Goal: Task Accomplishment & Management: Use online tool/utility

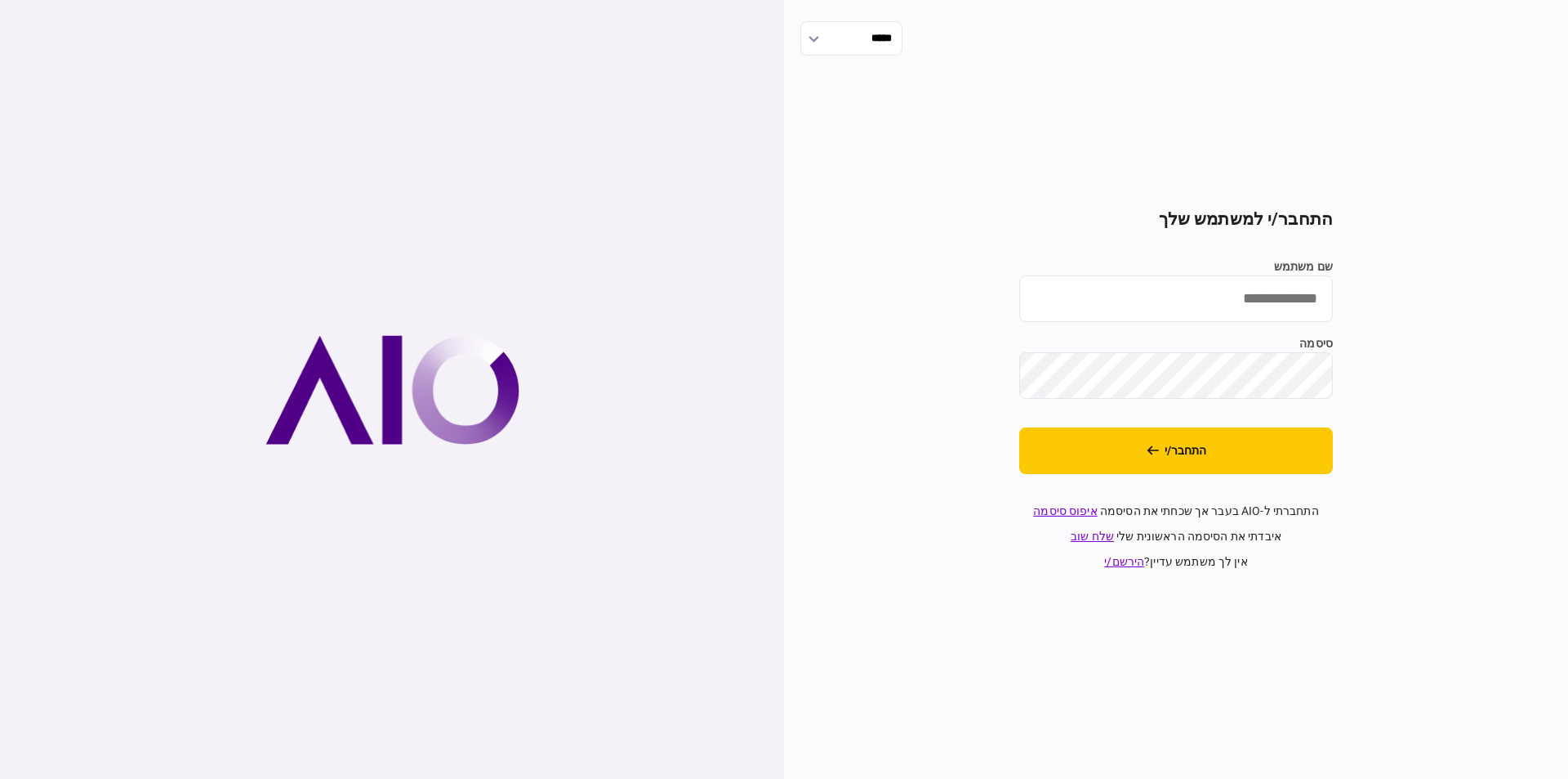
click at [1186, 296] on input "שם משתמש" at bounding box center [1176, 298] width 313 height 47
type input "**********"
click at [1191, 307] on input "**********" at bounding box center [1176, 298] width 313 height 47
drag, startPoint x: 1214, startPoint y: 300, endPoint x: 1567, endPoint y: 335, distance: 354.7
click at [1567, 335] on div "**********" at bounding box center [1175, 389] width 784 height 779
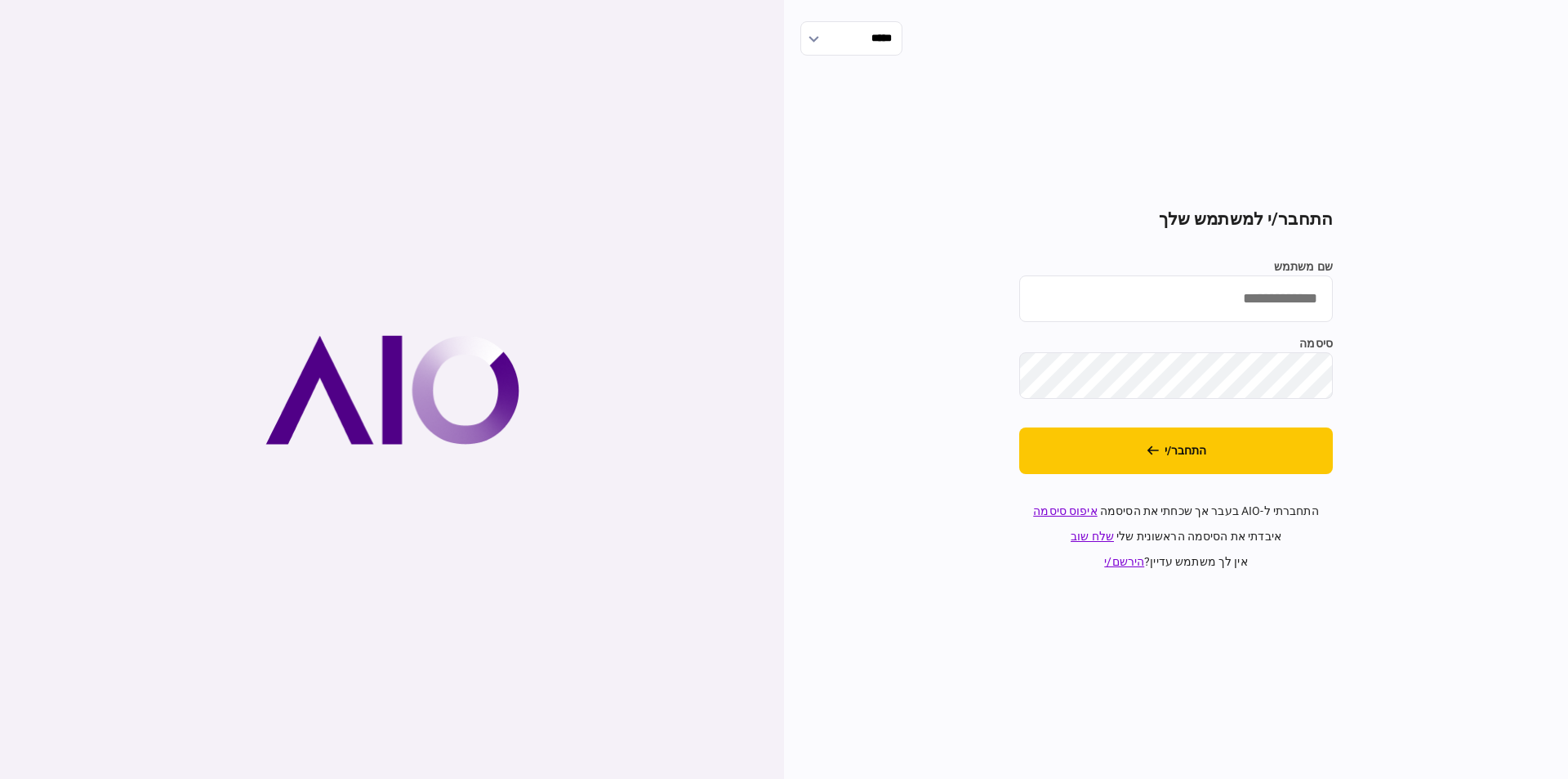
click at [1262, 297] on input "שם משתמש" at bounding box center [1176, 298] width 313 height 47
type input "*********"
drag, startPoint x: 1218, startPoint y: 461, endPoint x: 1224, endPoint y: 475, distance: 15.2
click at [1218, 461] on button "התחבר/י" at bounding box center [1176, 451] width 313 height 47
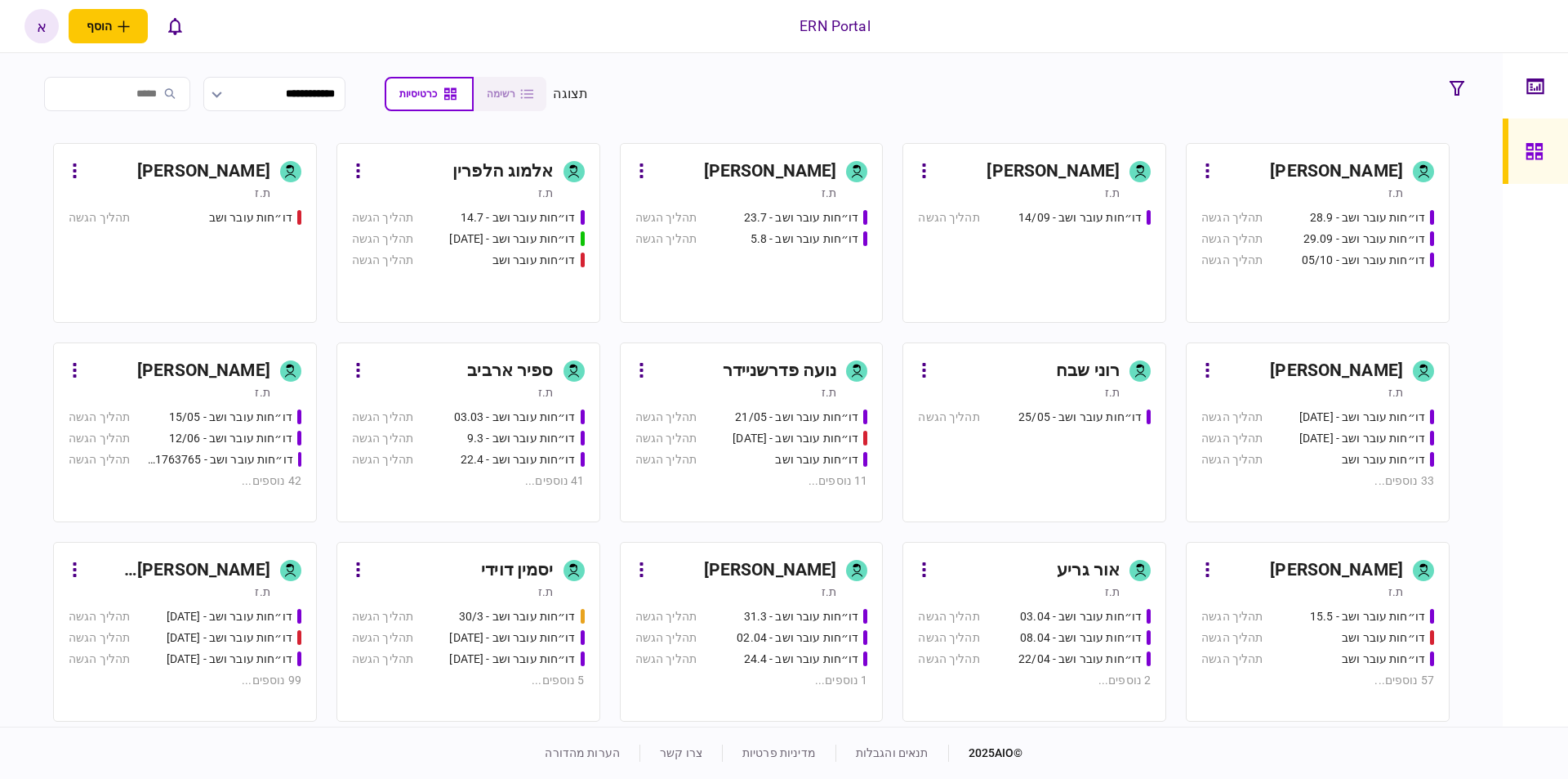
click at [258, 563] on div "[PERSON_NAME]" at bounding box center [178, 571] width 183 height 26
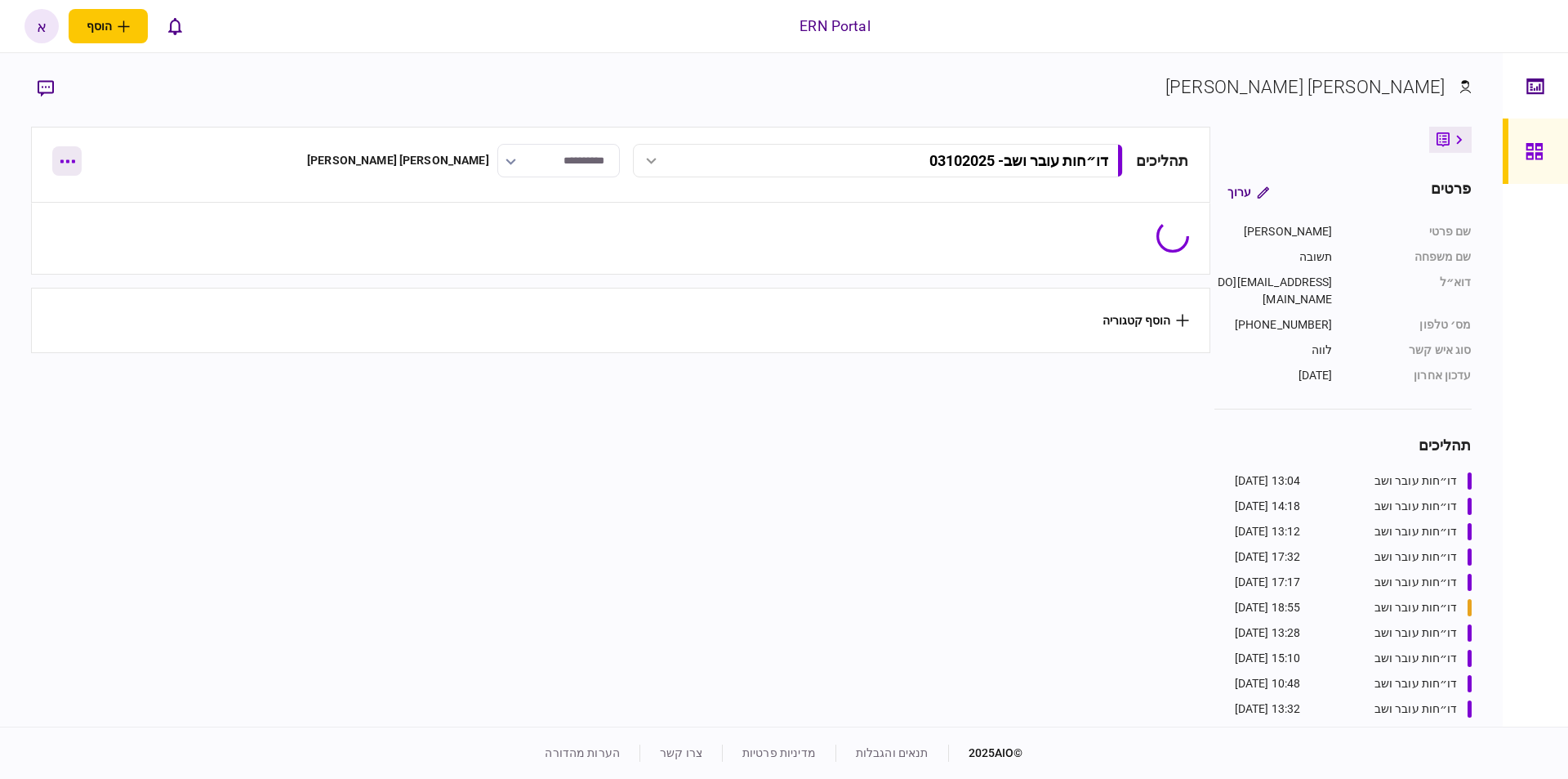
click at [64, 170] on button "button" at bounding box center [67, 161] width 30 height 30
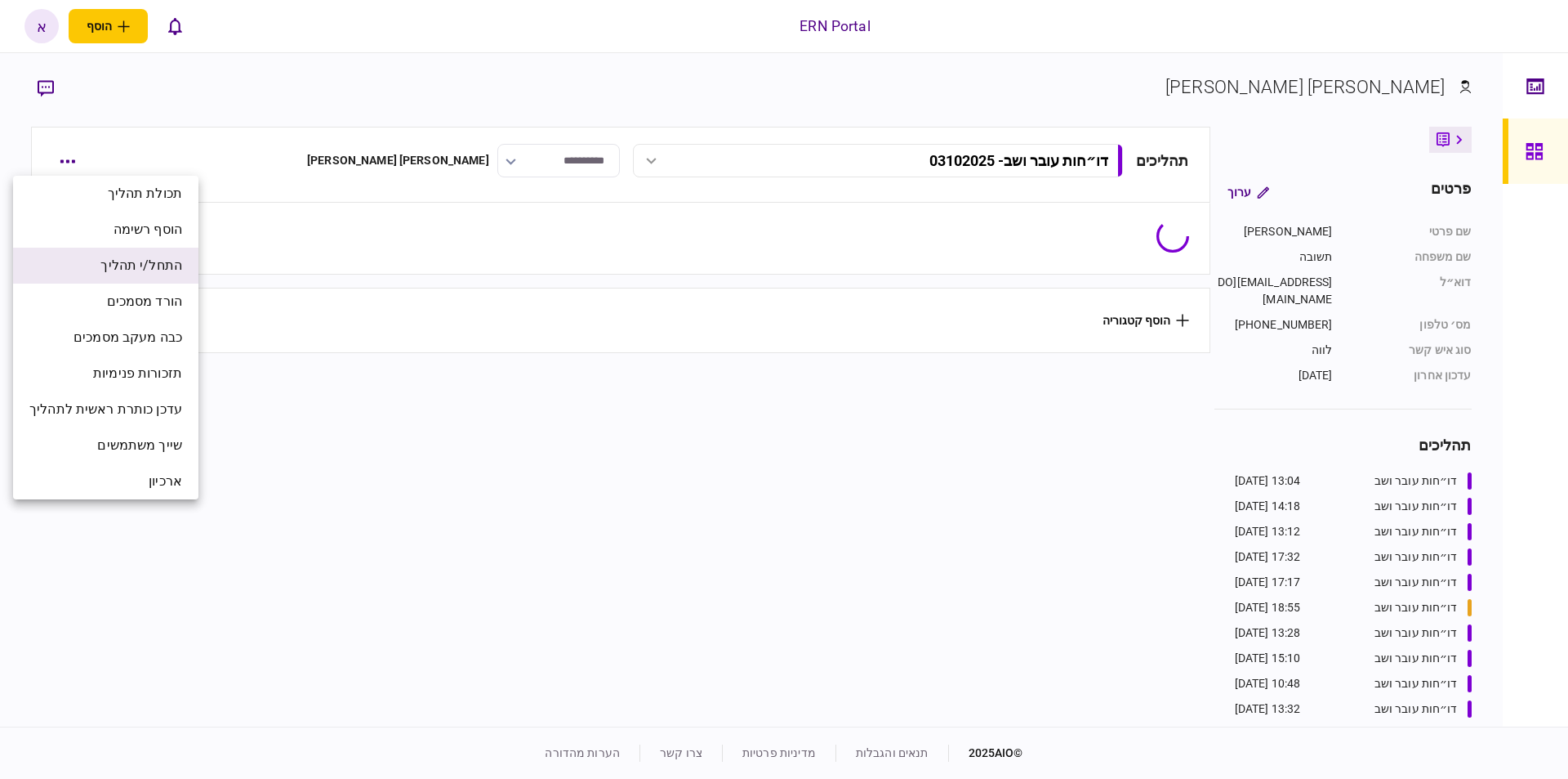
click at [132, 274] on span "התחל/י תהליך" at bounding box center [141, 266] width 82 height 20
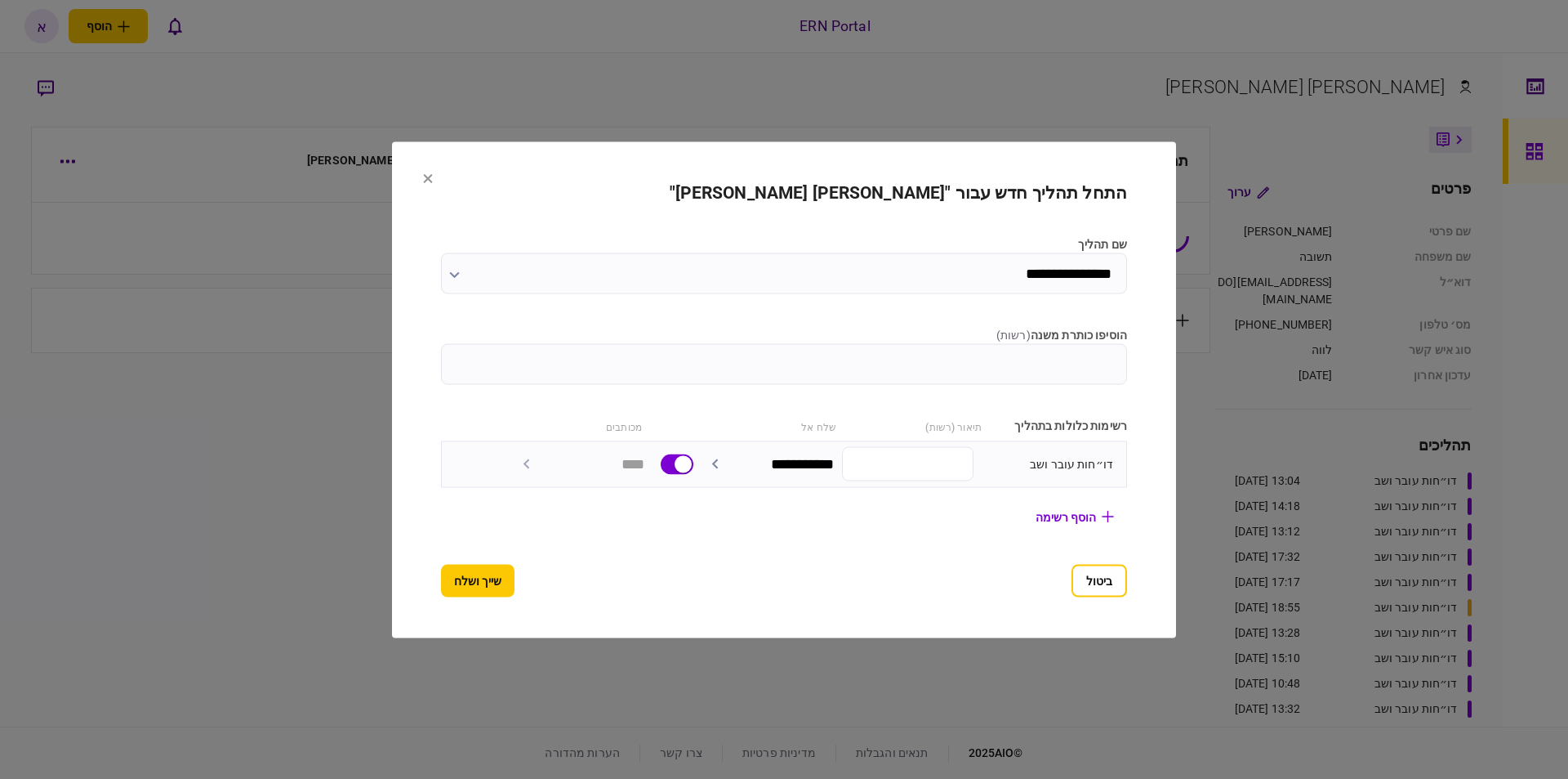
click at [1016, 373] on input "הוסיפו כותרת משנה ( רשות )" at bounding box center [784, 364] width 686 height 41
type input "********"
click at [446, 583] on button "שייך ושלח" at bounding box center [478, 580] width 74 height 33
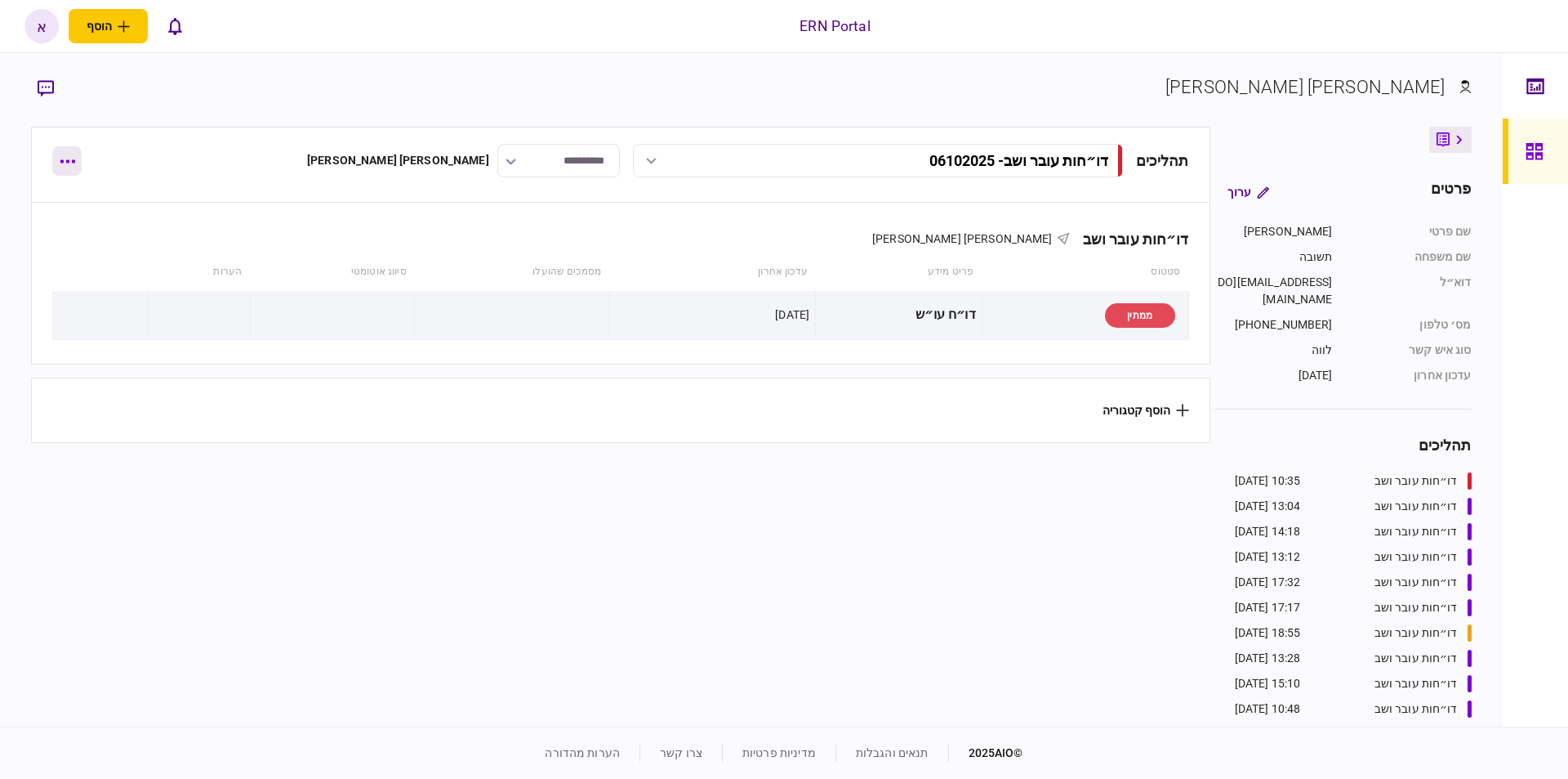
click at [66, 155] on button "button" at bounding box center [67, 161] width 30 height 30
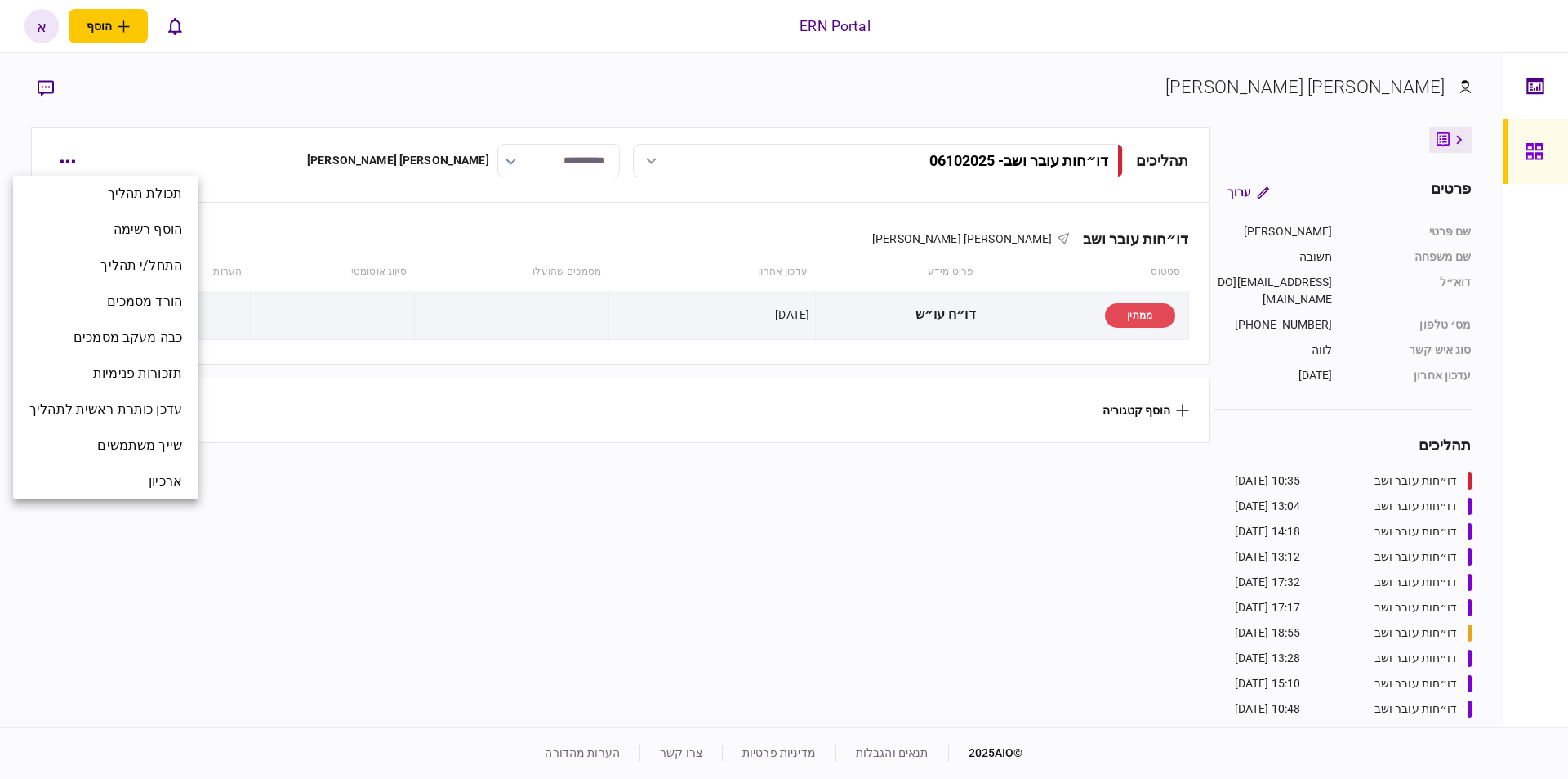
click at [351, 174] on div at bounding box center [784, 389] width 1568 height 779
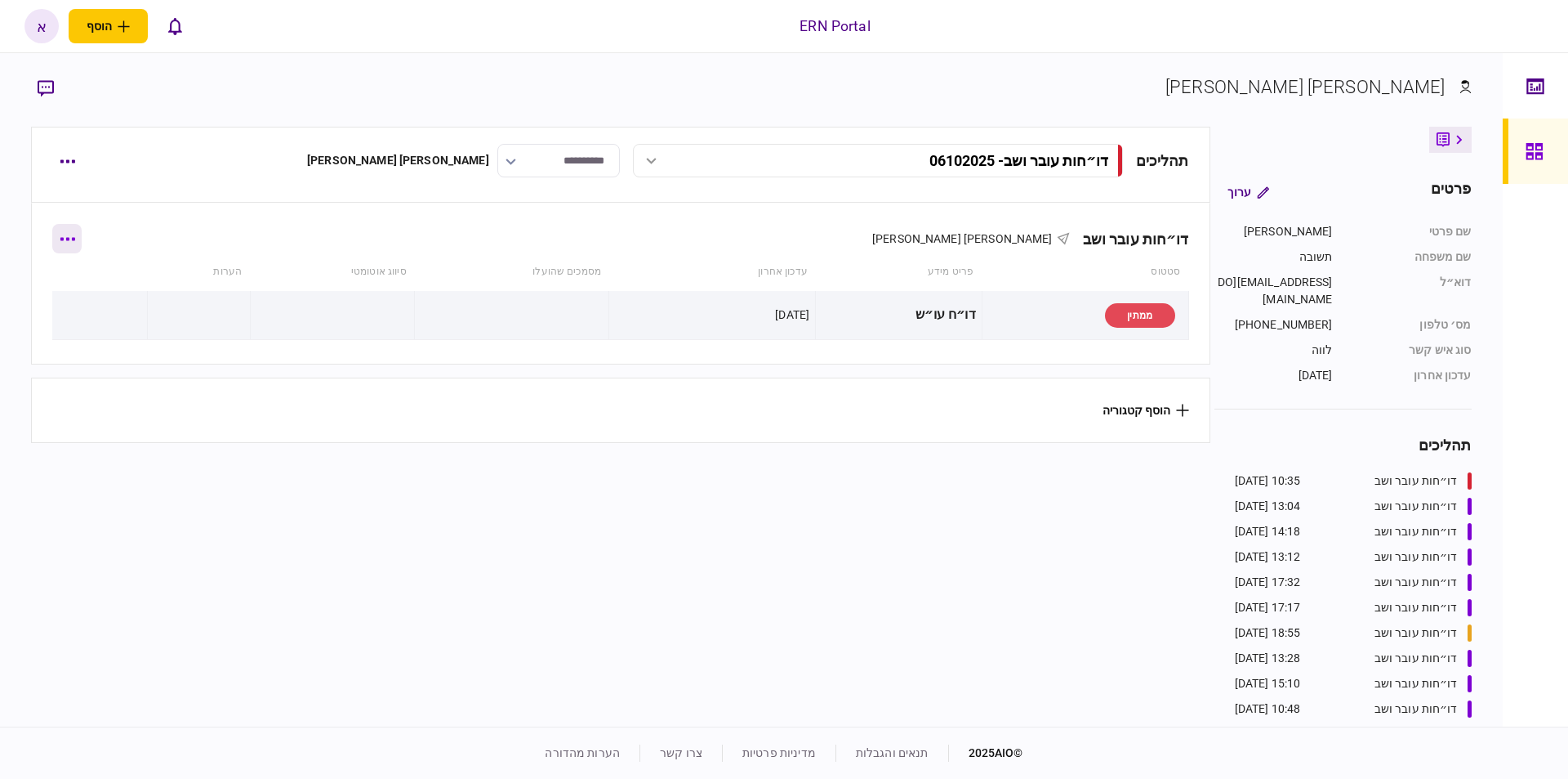
click at [75, 238] on icon "button" at bounding box center [68, 239] width 15 height 3
click at [290, 271] on div at bounding box center [784, 389] width 1568 height 779
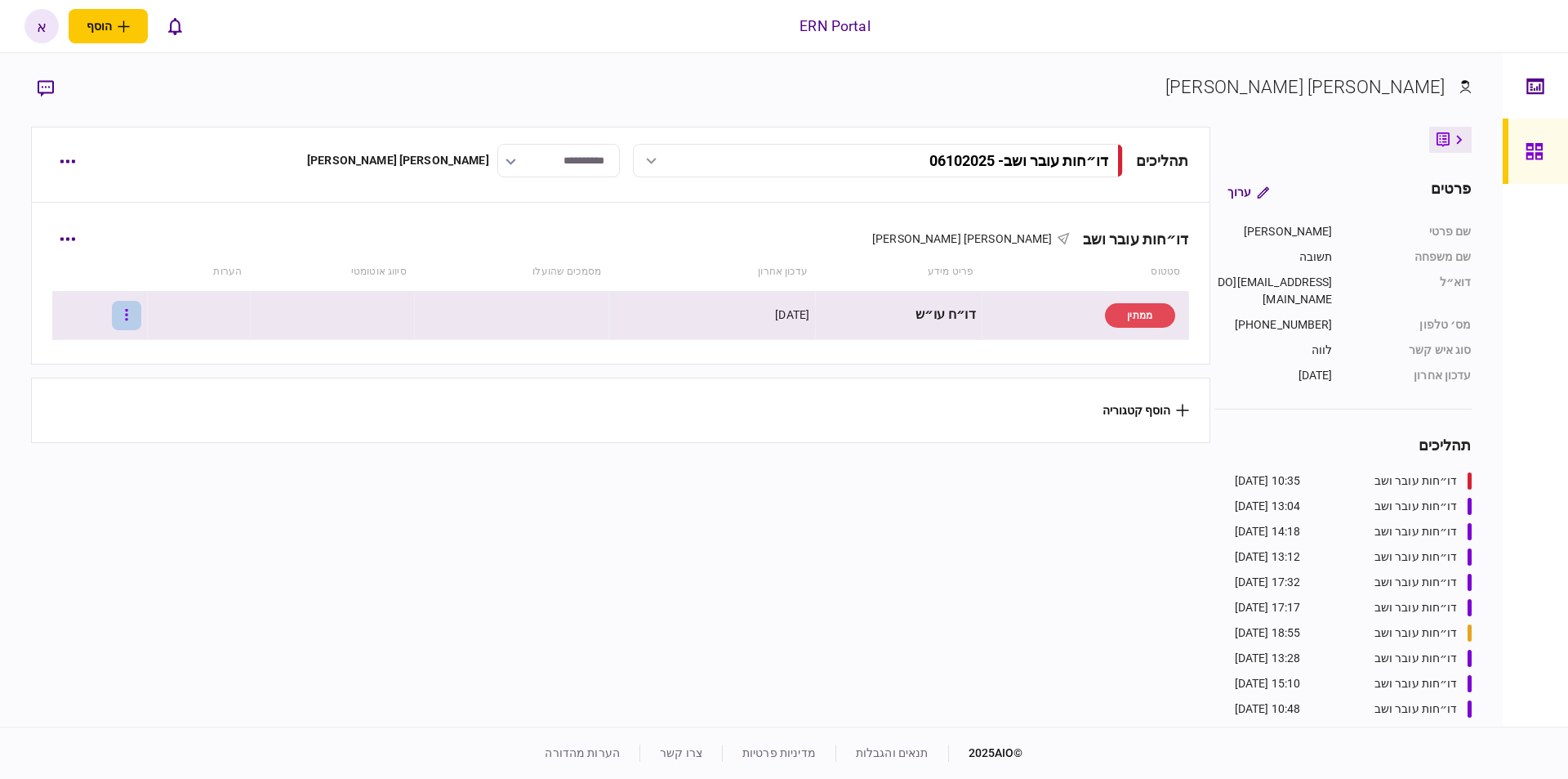
click at [141, 314] on button "button" at bounding box center [126, 315] width 30 height 30
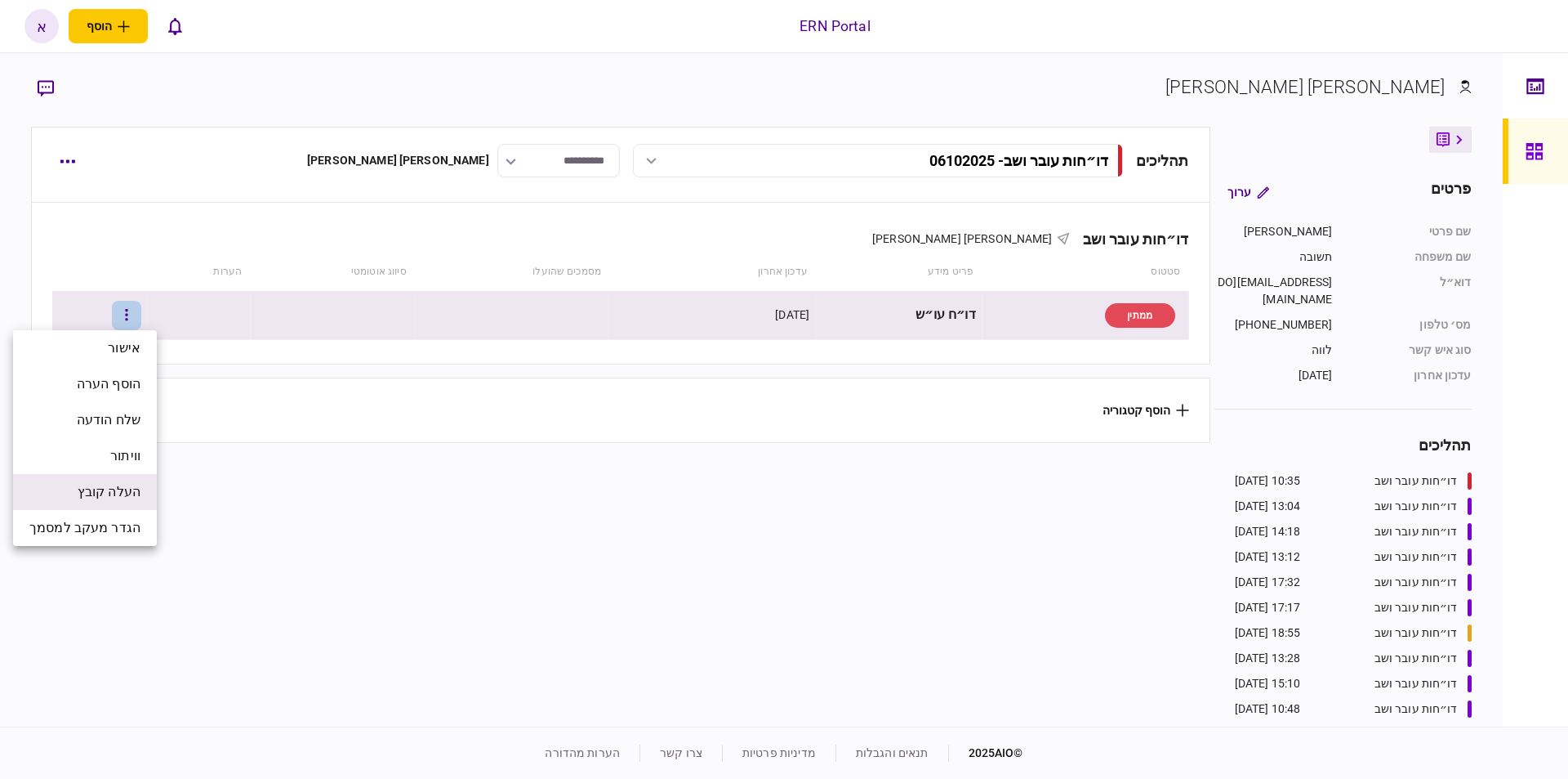
click at [117, 486] on span "העלה קובץ" at bounding box center [109, 492] width 63 height 20
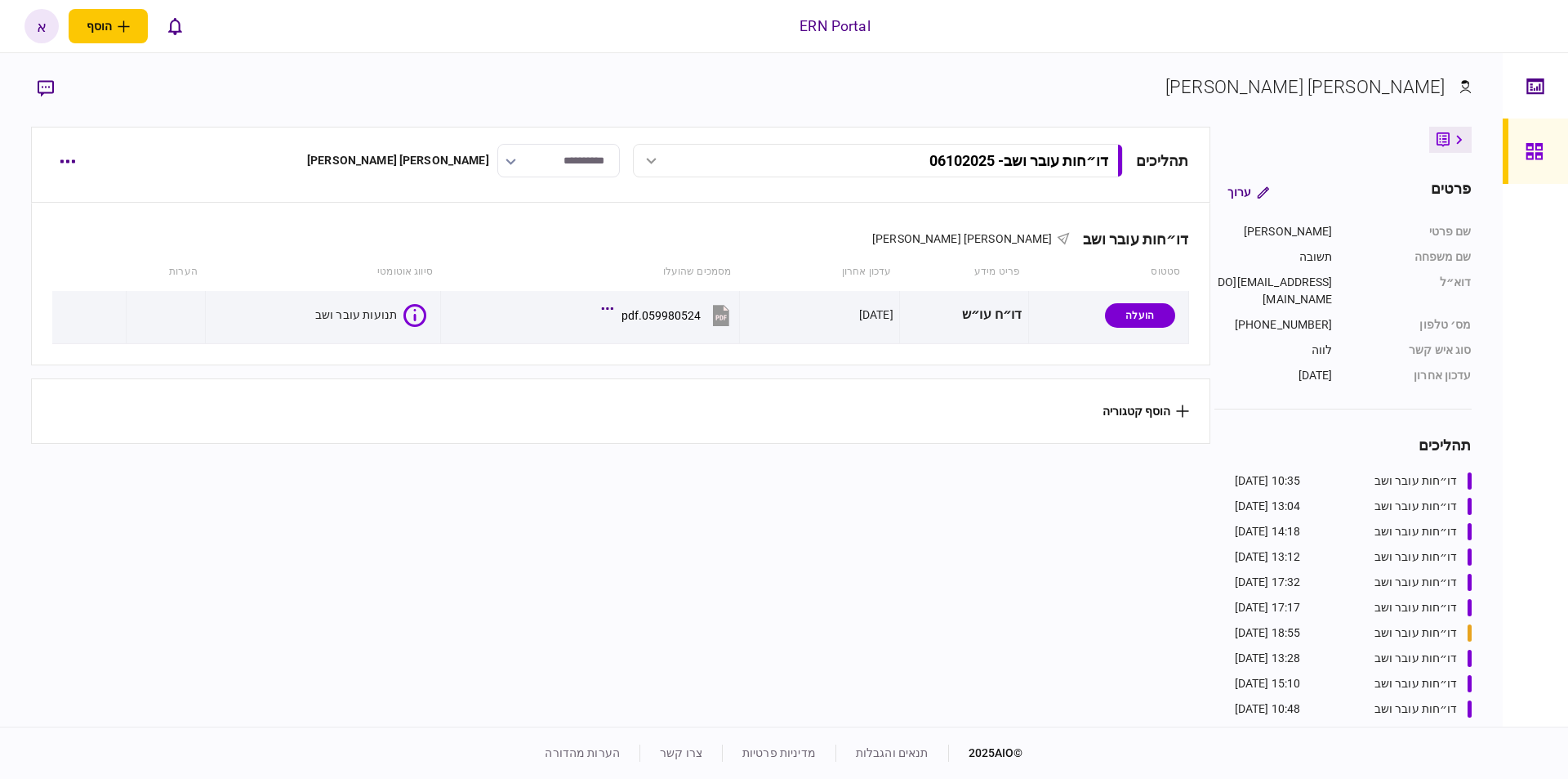
click at [779, 563] on section "תהליכים דו״חות עובר ושב - 06102025 דו״חות עובר ושב - 06102025 10:35 06/10/2025 …" at bounding box center [620, 424] width 1178 height 596
click at [763, 552] on section "תהליכים דו״חות עובר ושב - 06102025 דו״חות עובר ושב - 06102025 10:35 06/10/2025 …" at bounding box center [620, 424] width 1178 height 596
click at [405, 314] on icon at bounding box center [413, 315] width 23 height 23
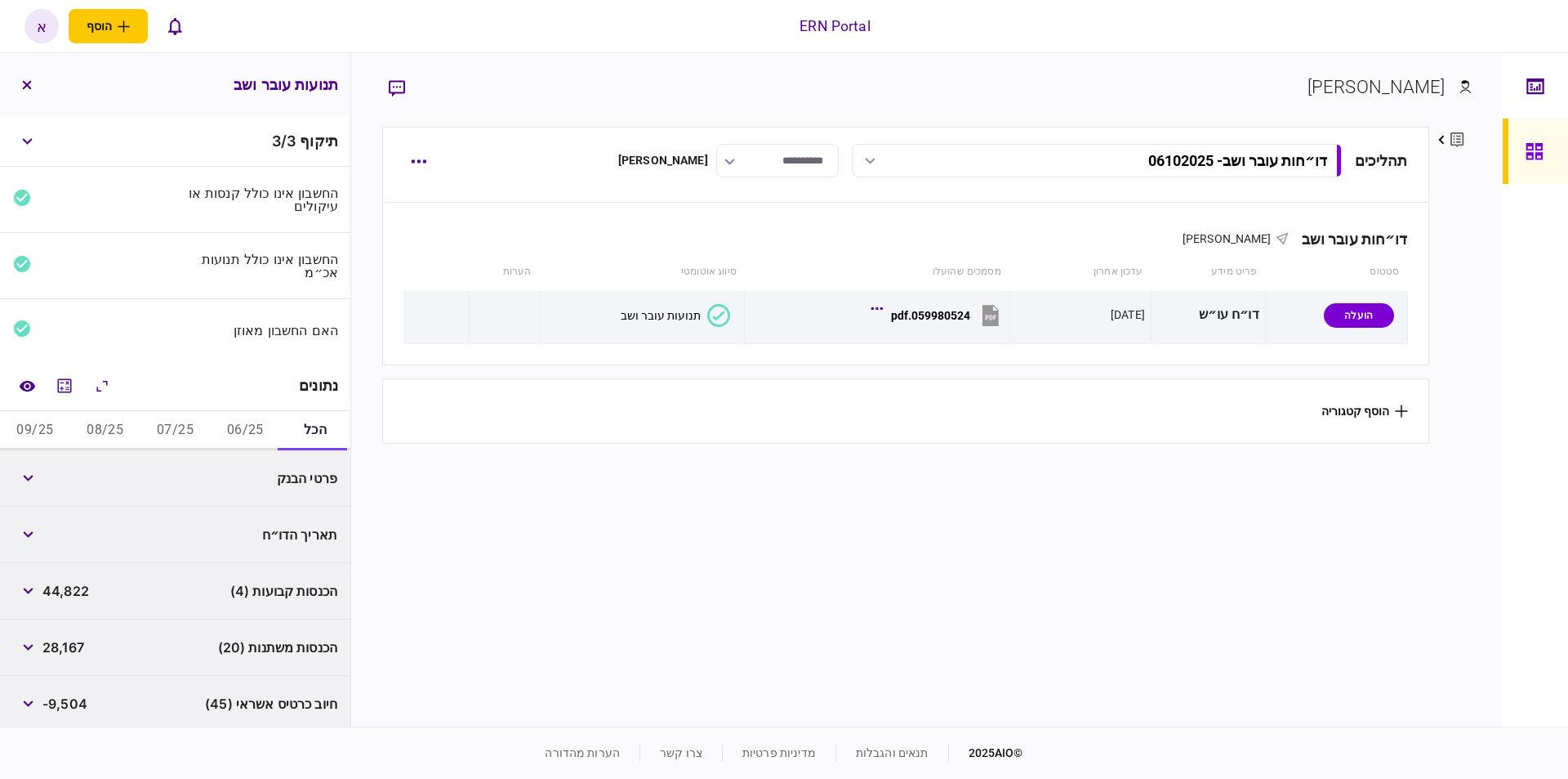
click at [246, 427] on button "06/25" at bounding box center [245, 431] width 71 height 39
click at [75, 481] on span "11,649" at bounding box center [63, 478] width 42 height 20
click at [74, 481] on span "11,649" at bounding box center [63, 478] width 42 height 20
click at [60, 382] on icon "מחשבון" at bounding box center [65, 386] width 20 height 20
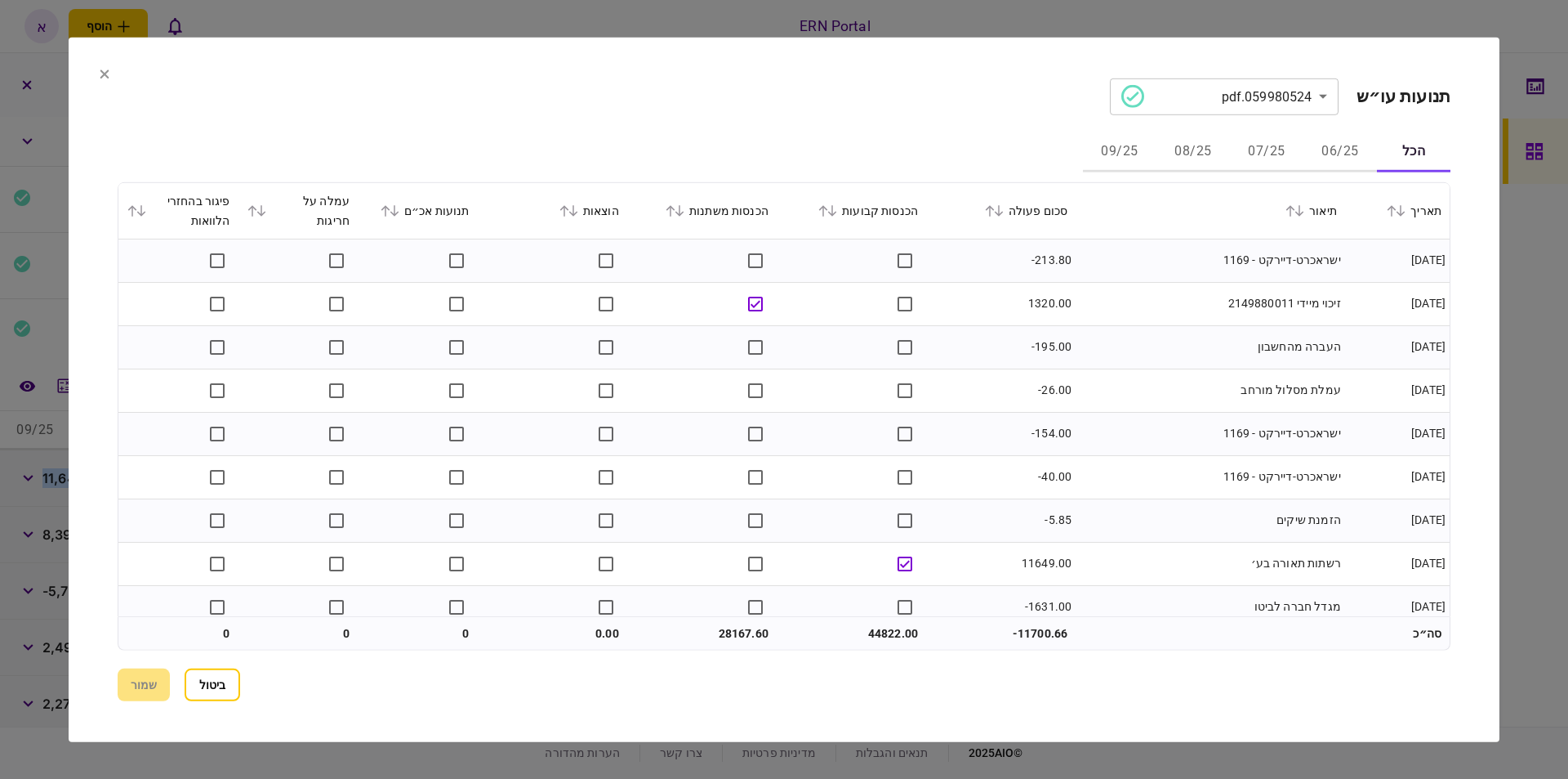
click at [1350, 159] on button "06/25" at bounding box center [1340, 152] width 74 height 39
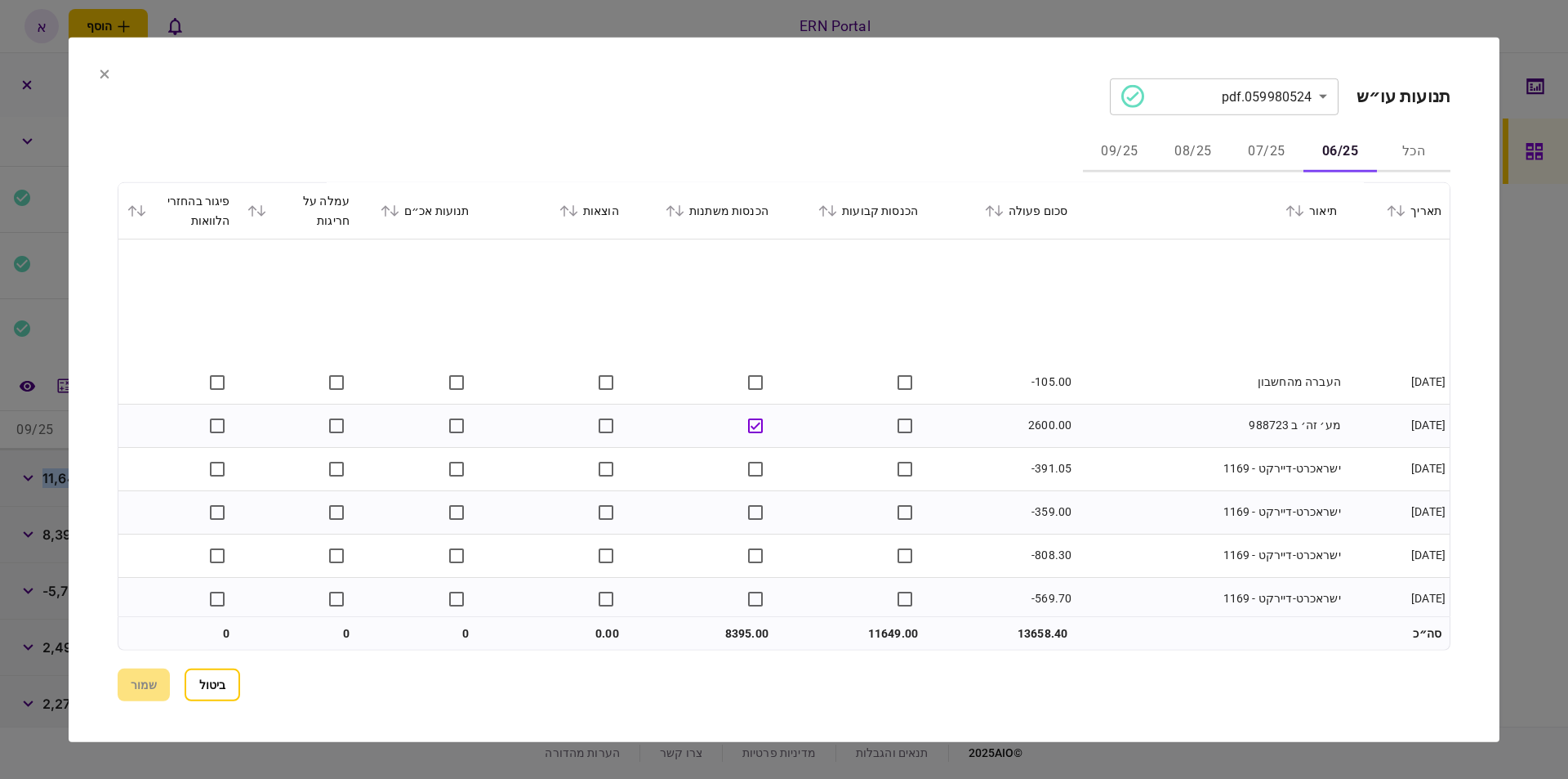
scroll to position [1530, 0]
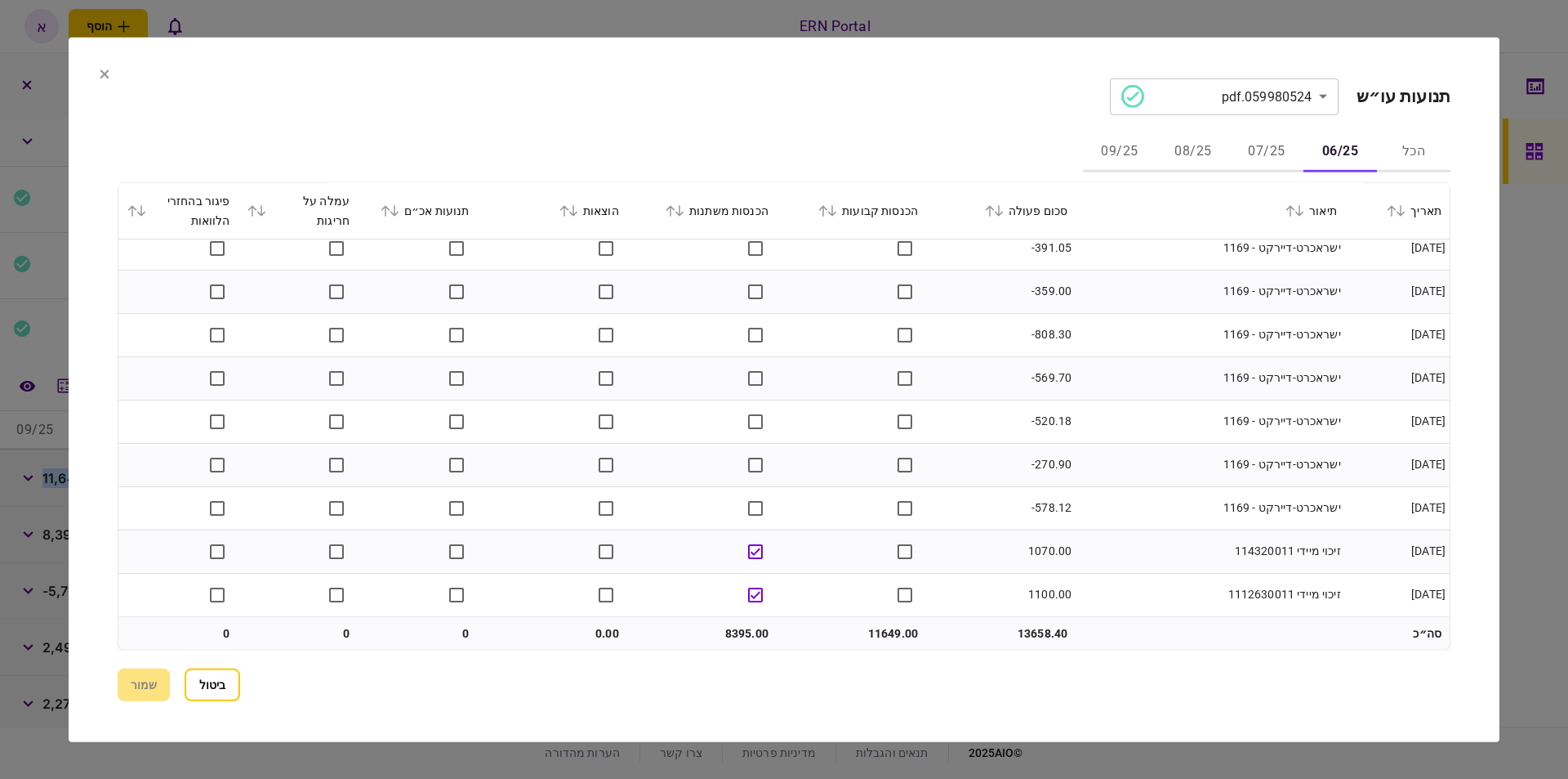
drag, startPoint x: 1257, startPoint y: 140, endPoint x: 1252, endPoint y: 169, distance: 29.4
click at [1256, 140] on button "07/25" at bounding box center [1267, 152] width 74 height 39
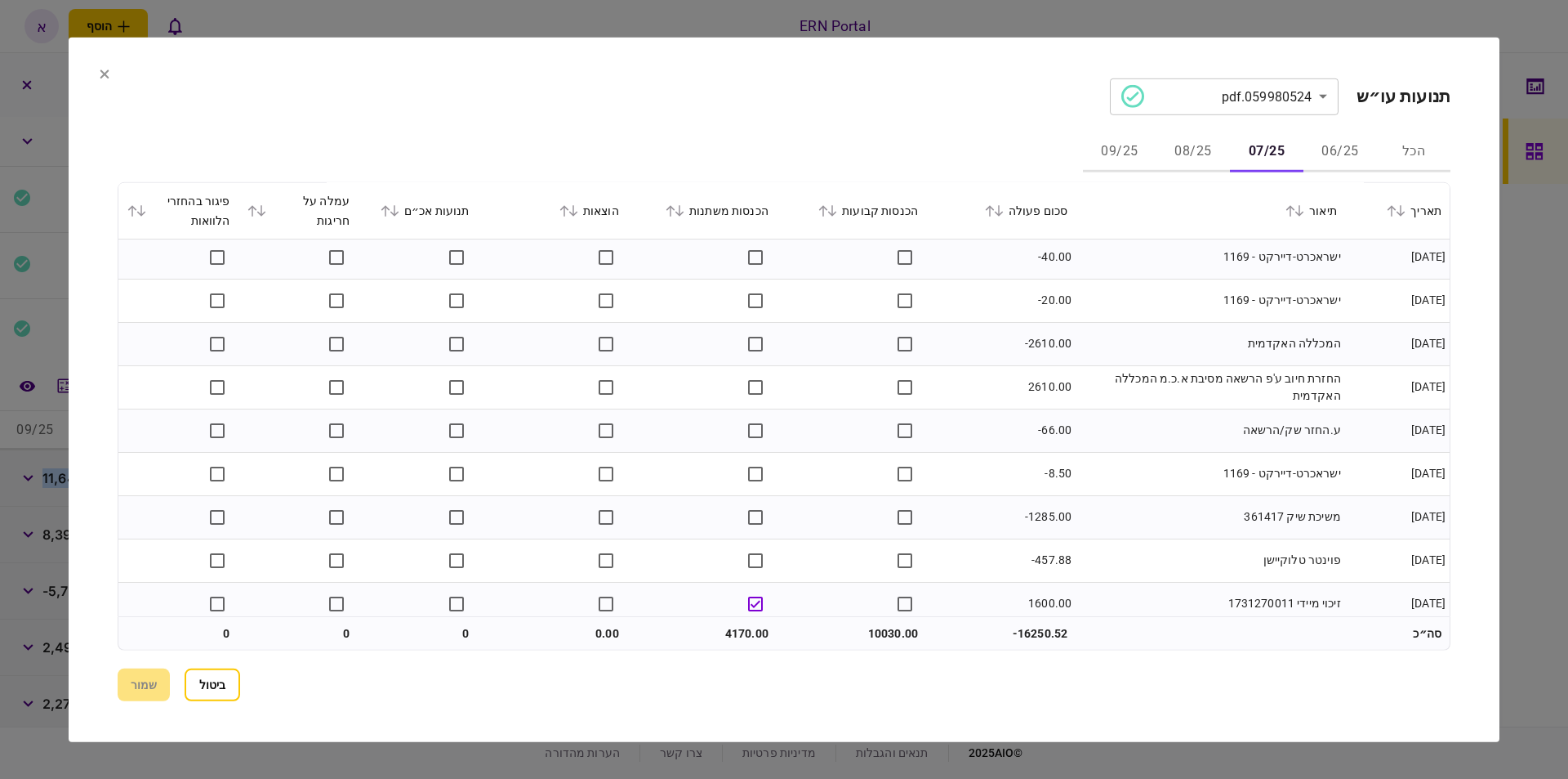
scroll to position [1400, 0]
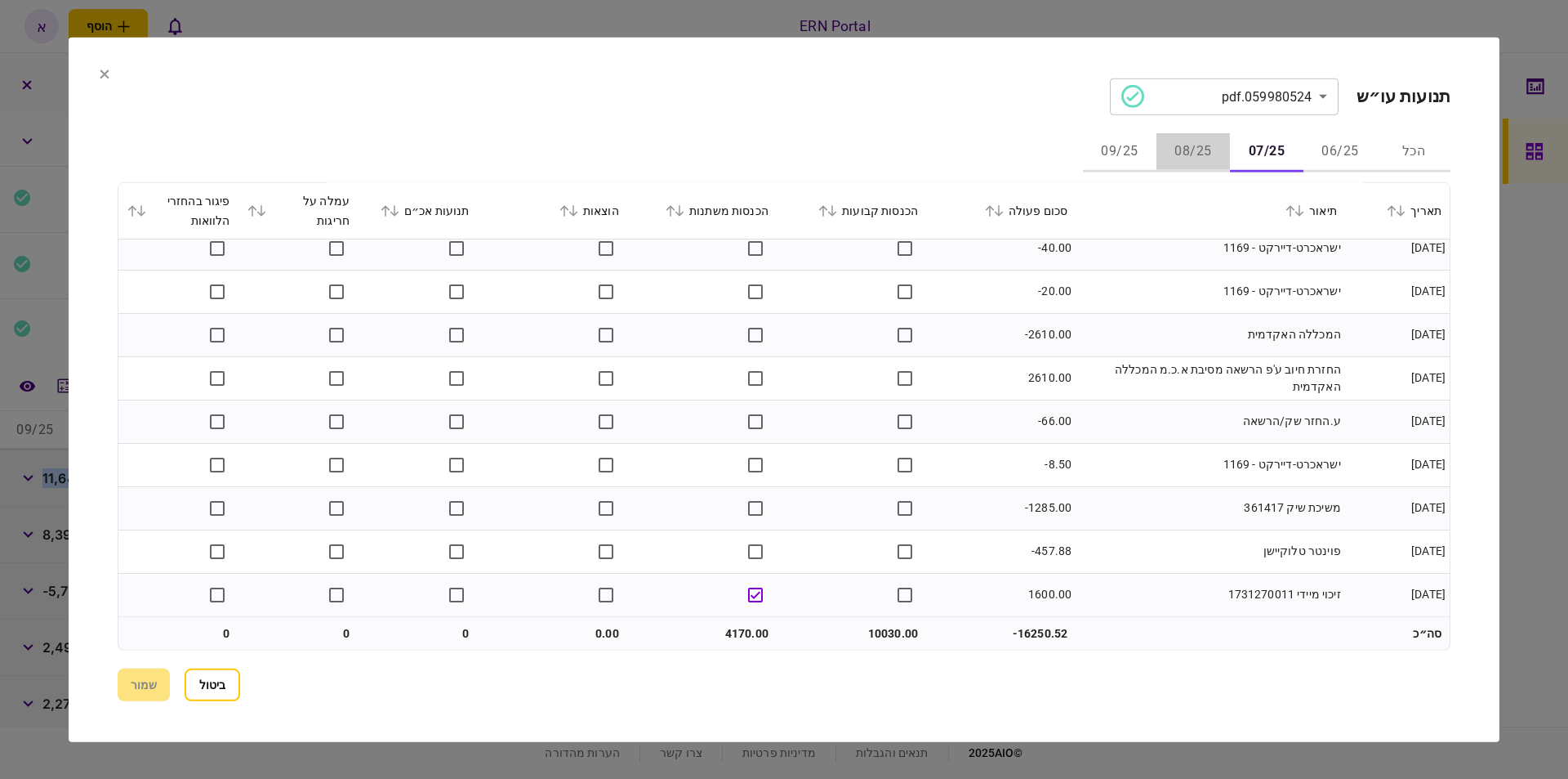
click at [1201, 159] on button "08/25" at bounding box center [1193, 152] width 74 height 39
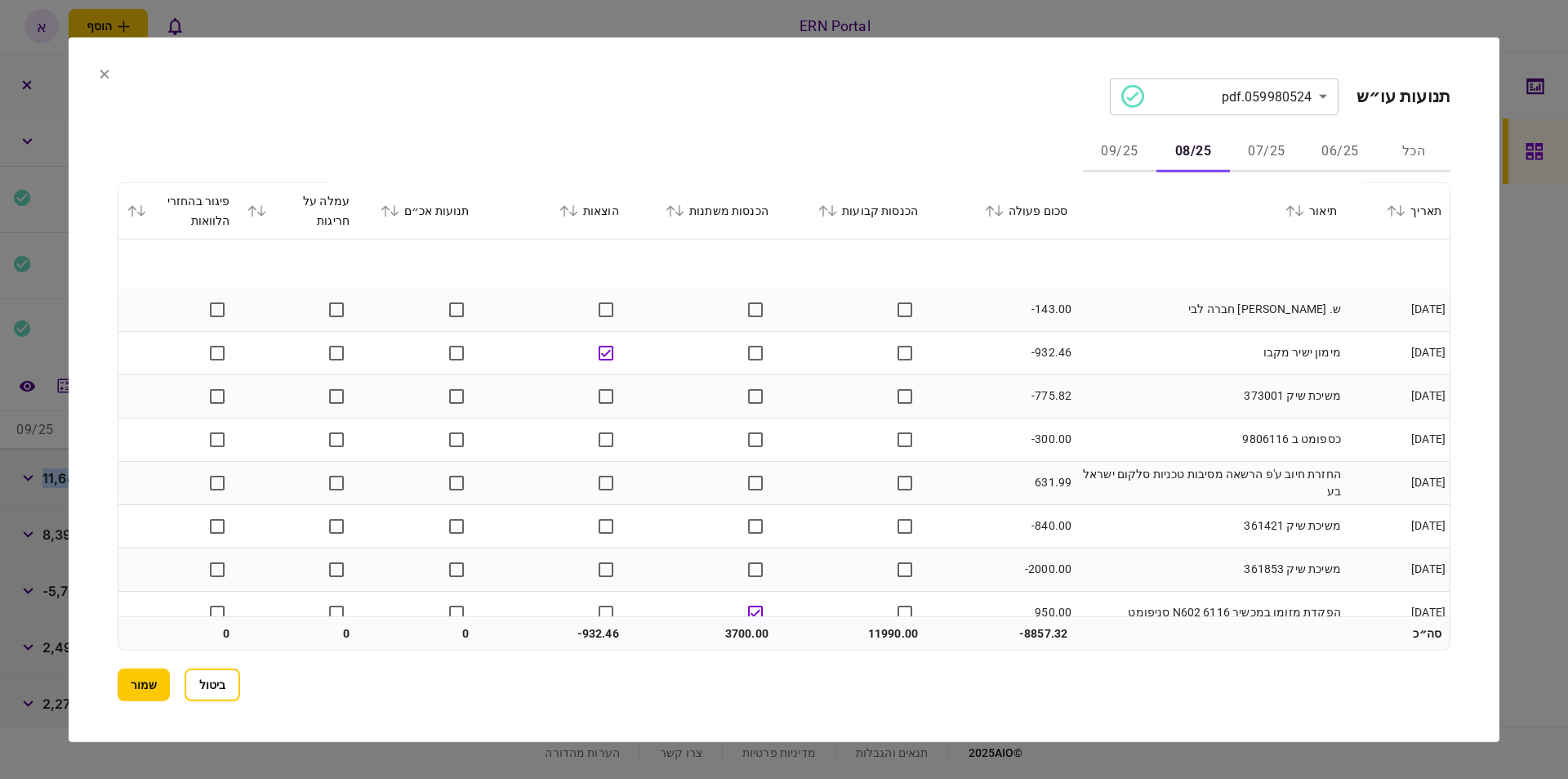
scroll to position [980, 0]
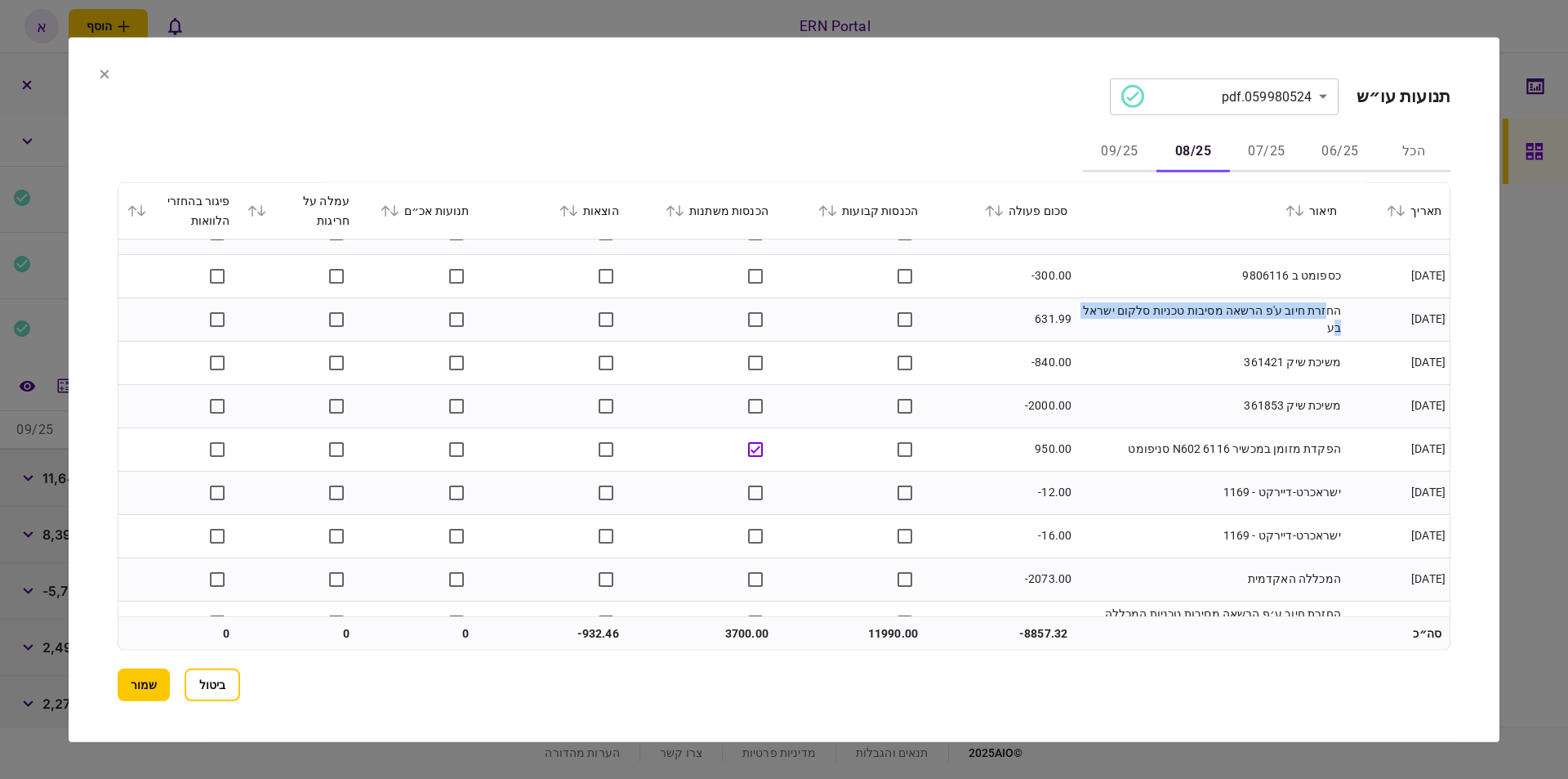
drag, startPoint x: 1307, startPoint y: 321, endPoint x: 1095, endPoint y: 323, distance: 212.0
click at [1095, 323] on td "החזרת חיוב ע'פ הרשאה מסיבות טכניות סלקום ישראל בע" at bounding box center [1210, 318] width 269 height 44
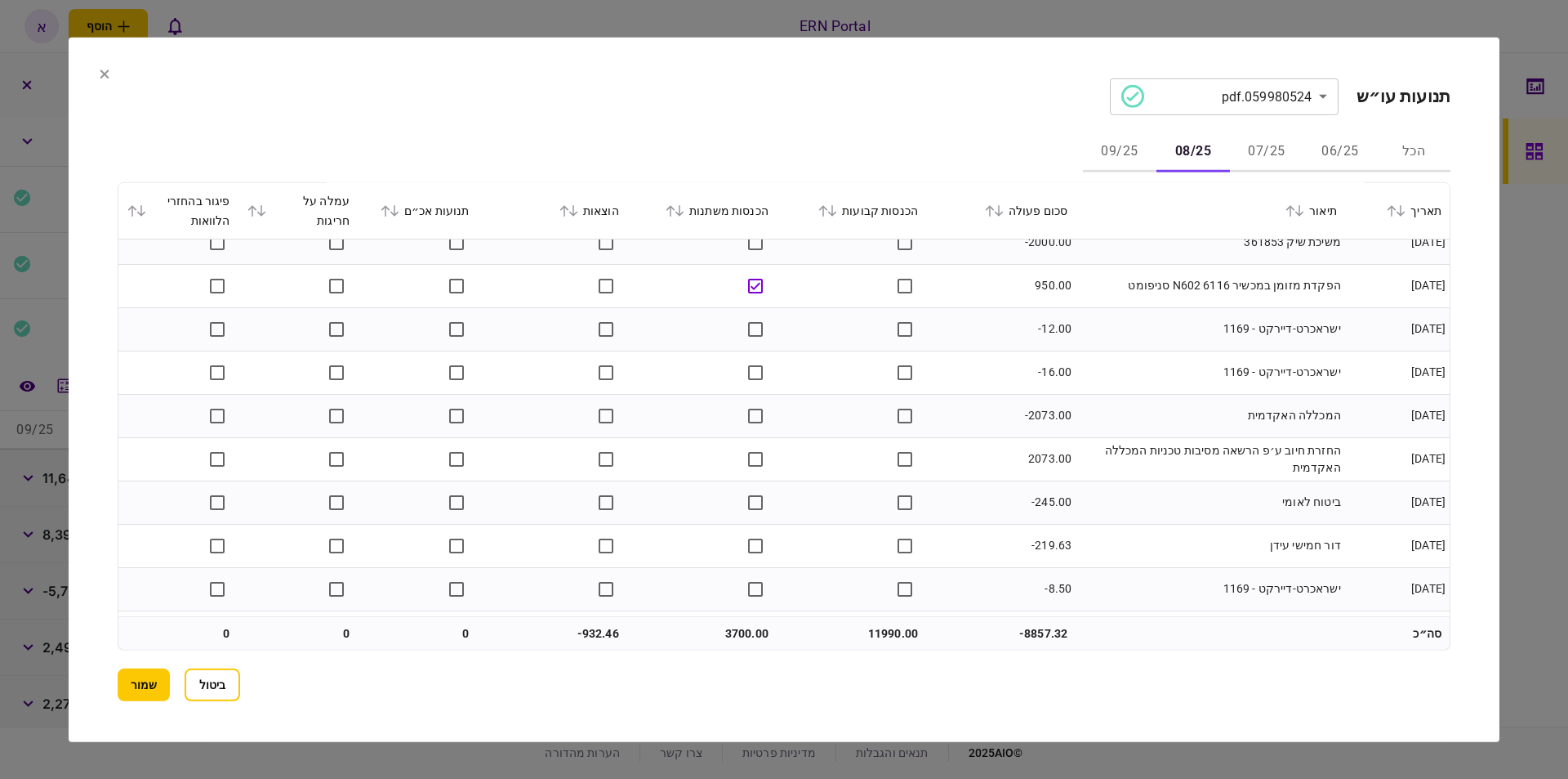
scroll to position [1226, 0]
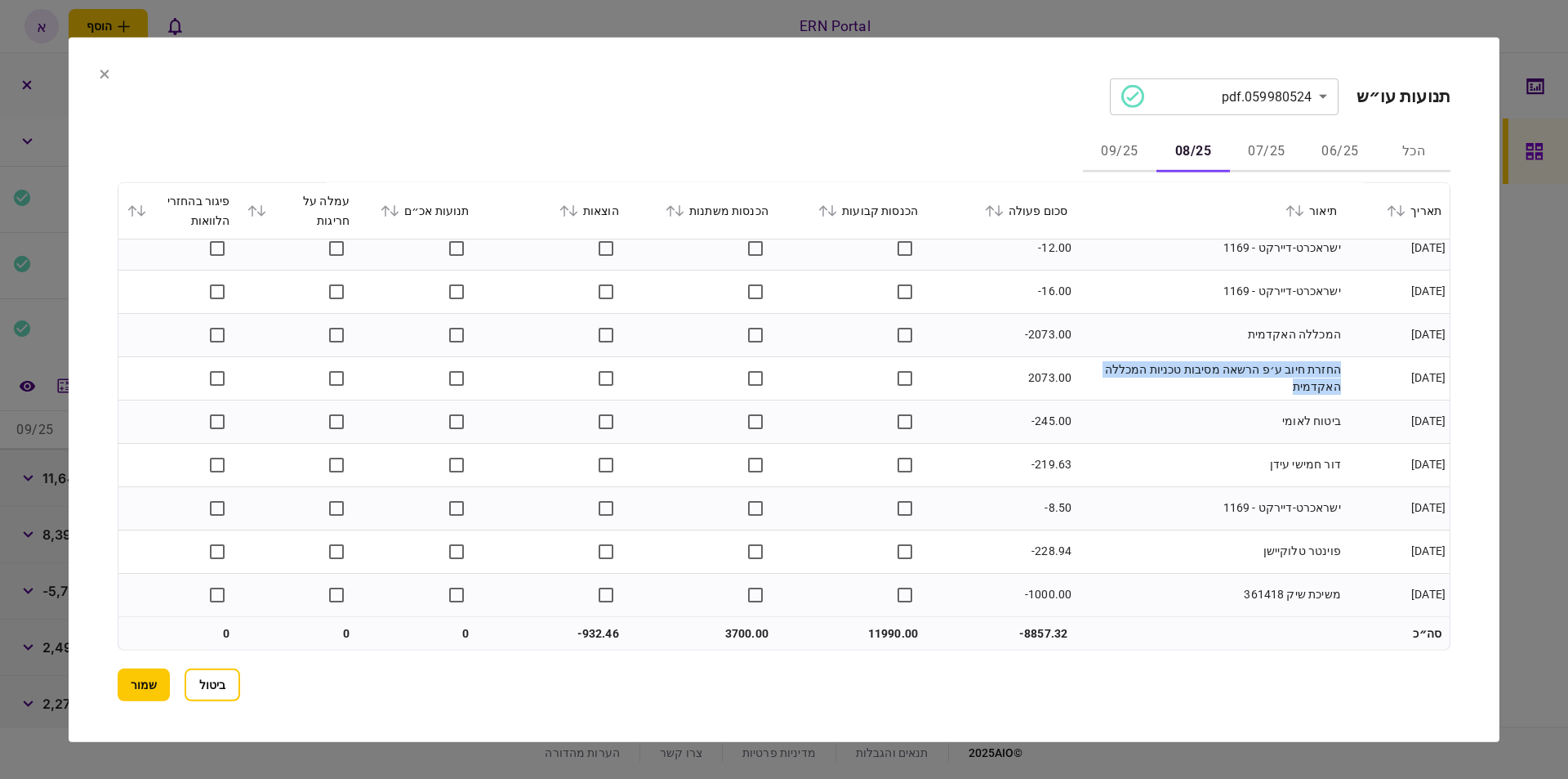
drag, startPoint x: 1339, startPoint y: 365, endPoint x: 1259, endPoint y: 389, distance: 83.5
click at [1259, 389] on td "החזרת חיוב ע׳פ הרשאה מסיבות טכניות המכללה האקדמית" at bounding box center [1210, 378] width 269 height 44
click at [1276, 144] on button "07/25" at bounding box center [1267, 152] width 74 height 39
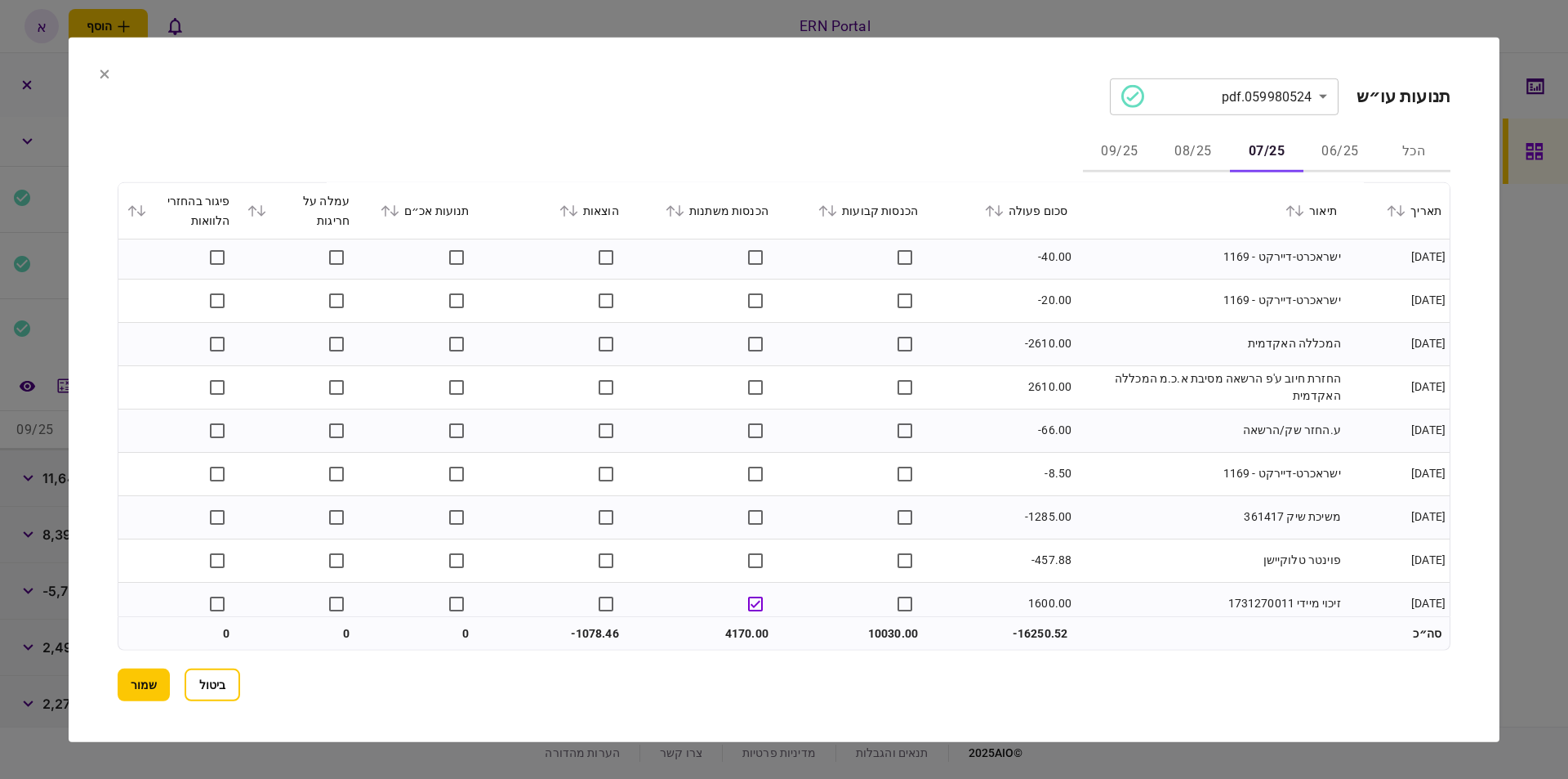
scroll to position [1400, 0]
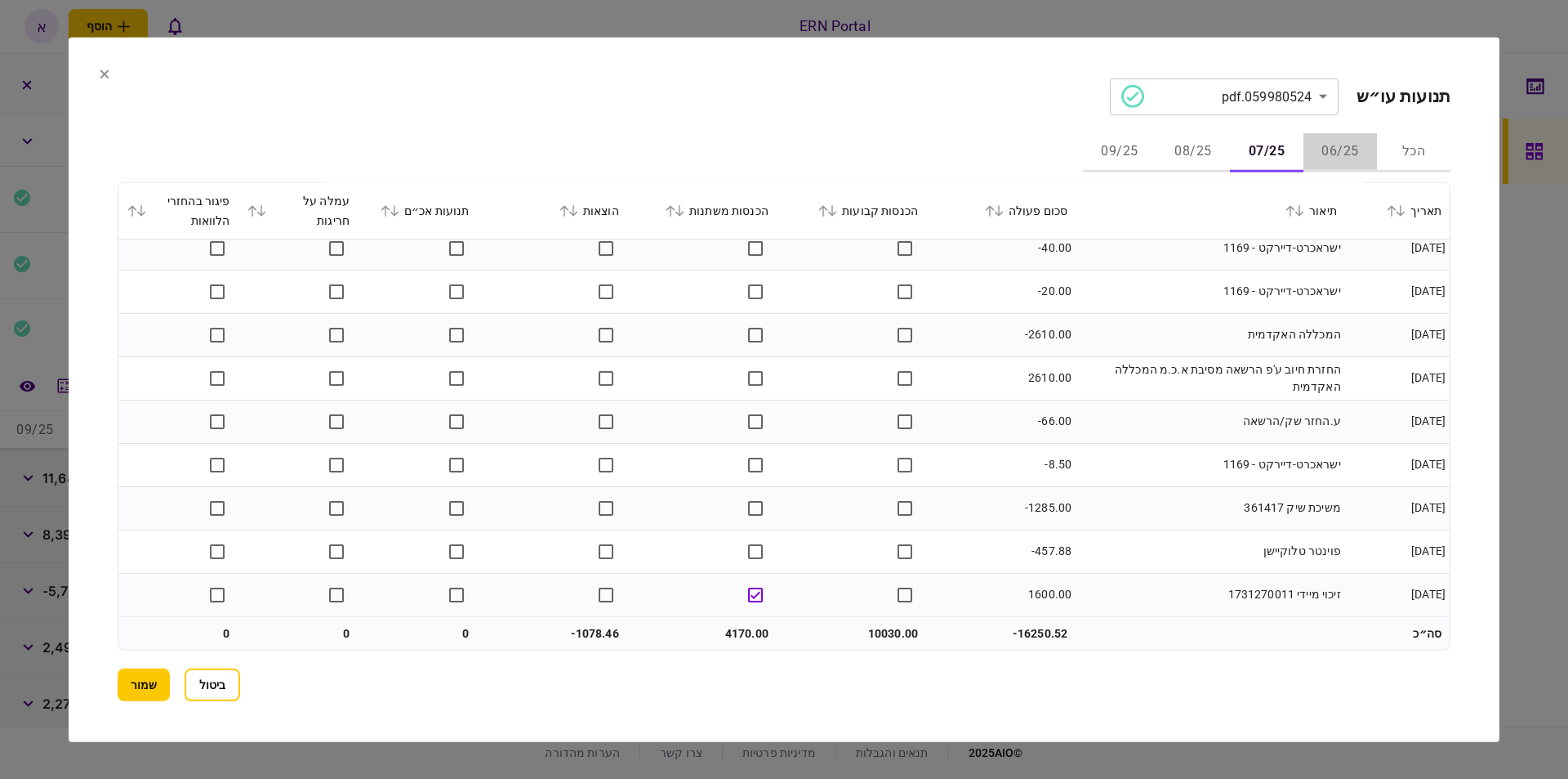
click at [1346, 148] on button "06/25" at bounding box center [1340, 152] width 74 height 39
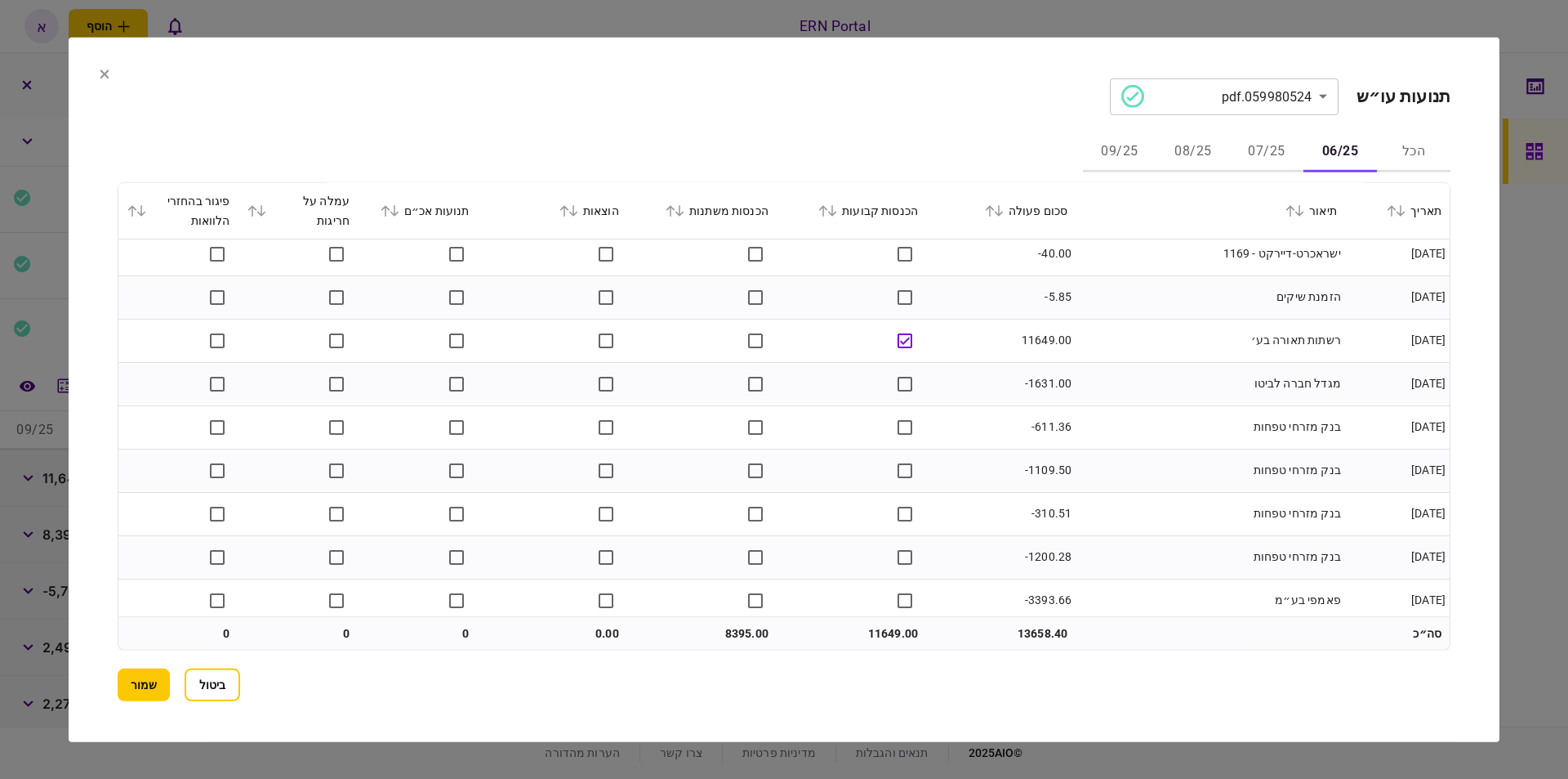
scroll to position [0, 0]
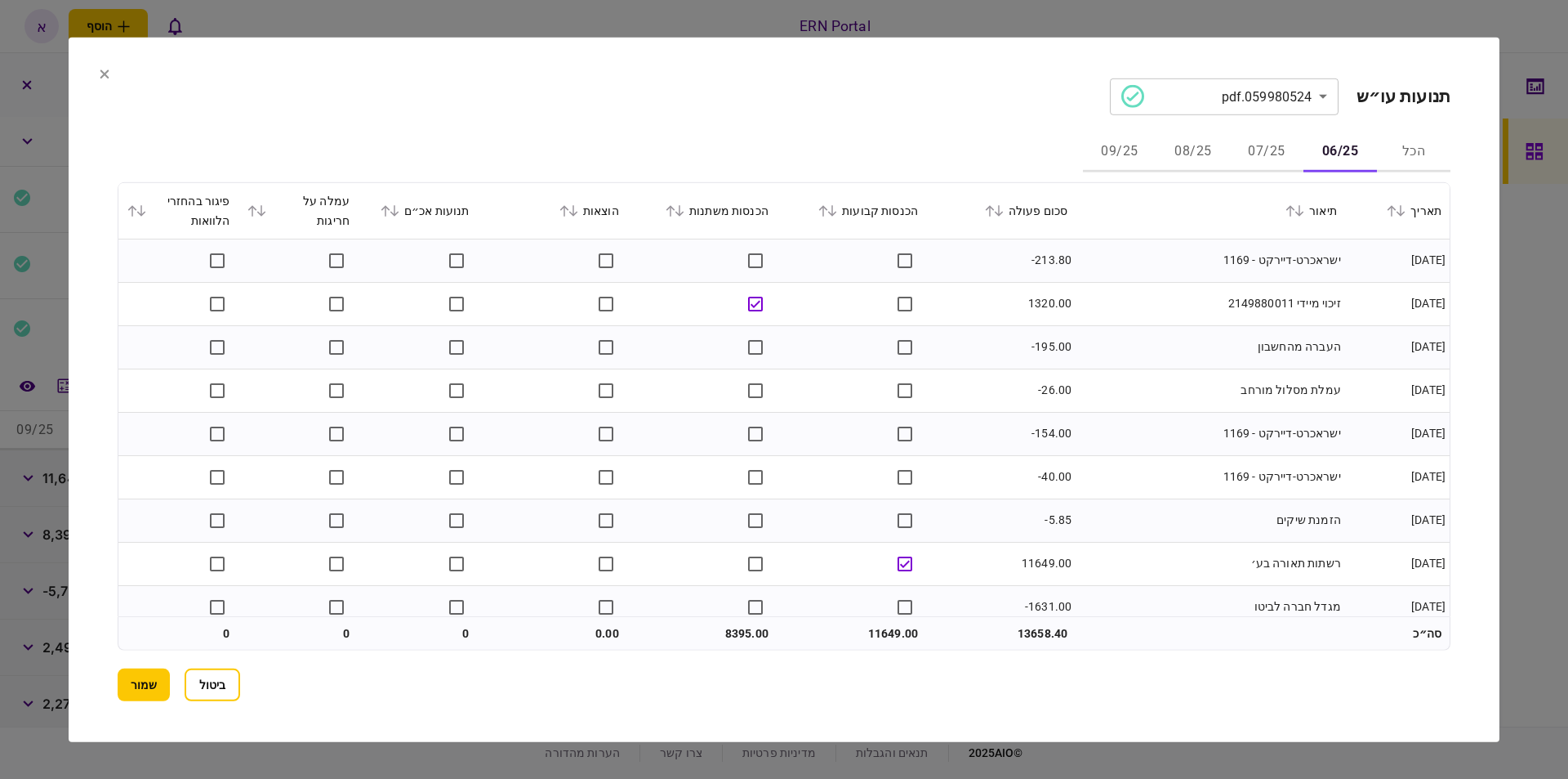
click at [1269, 147] on button "07/25" at bounding box center [1267, 152] width 74 height 39
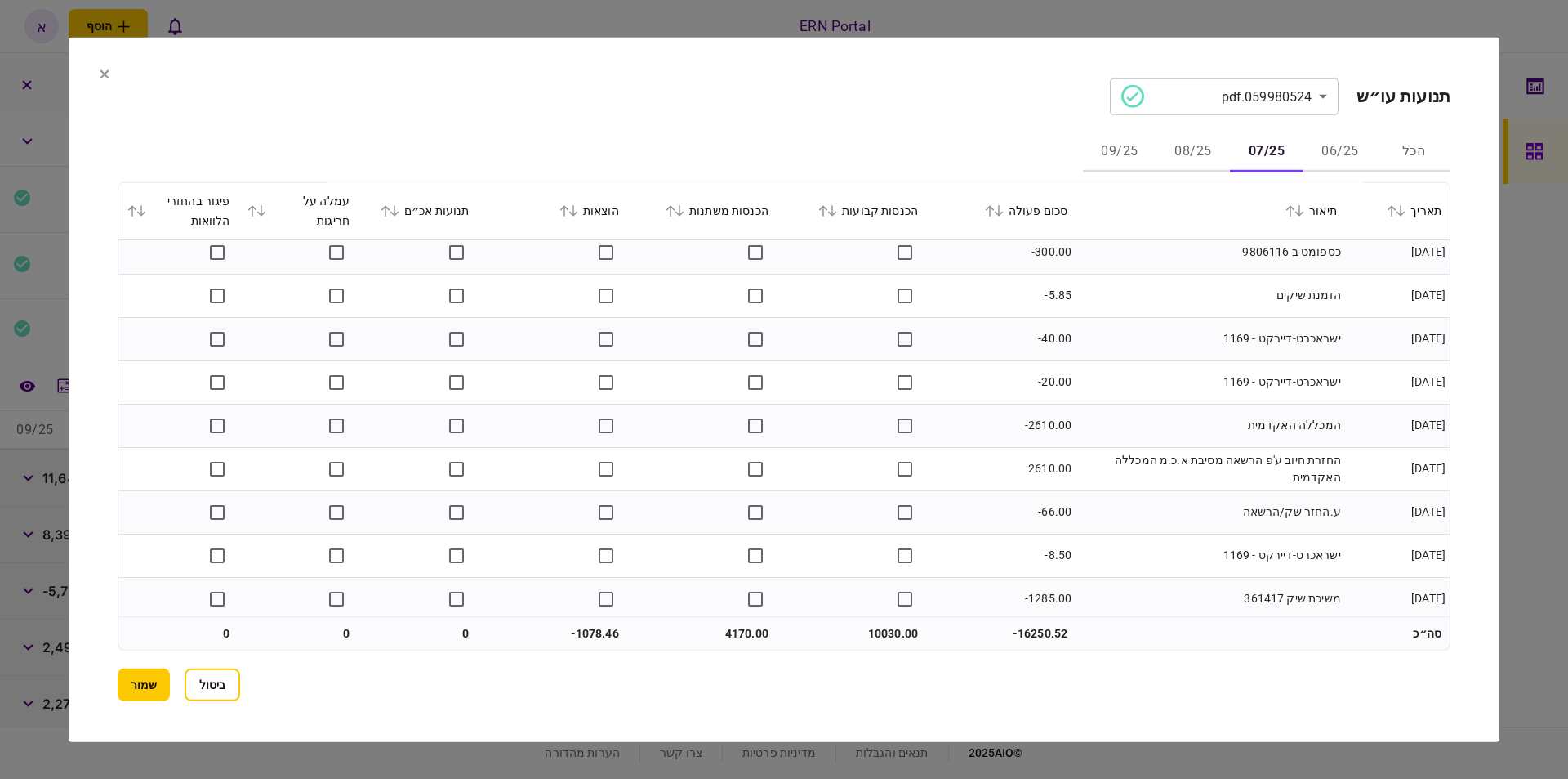
scroll to position [1400, 0]
click at [1168, 159] on button "08/25" at bounding box center [1193, 152] width 74 height 39
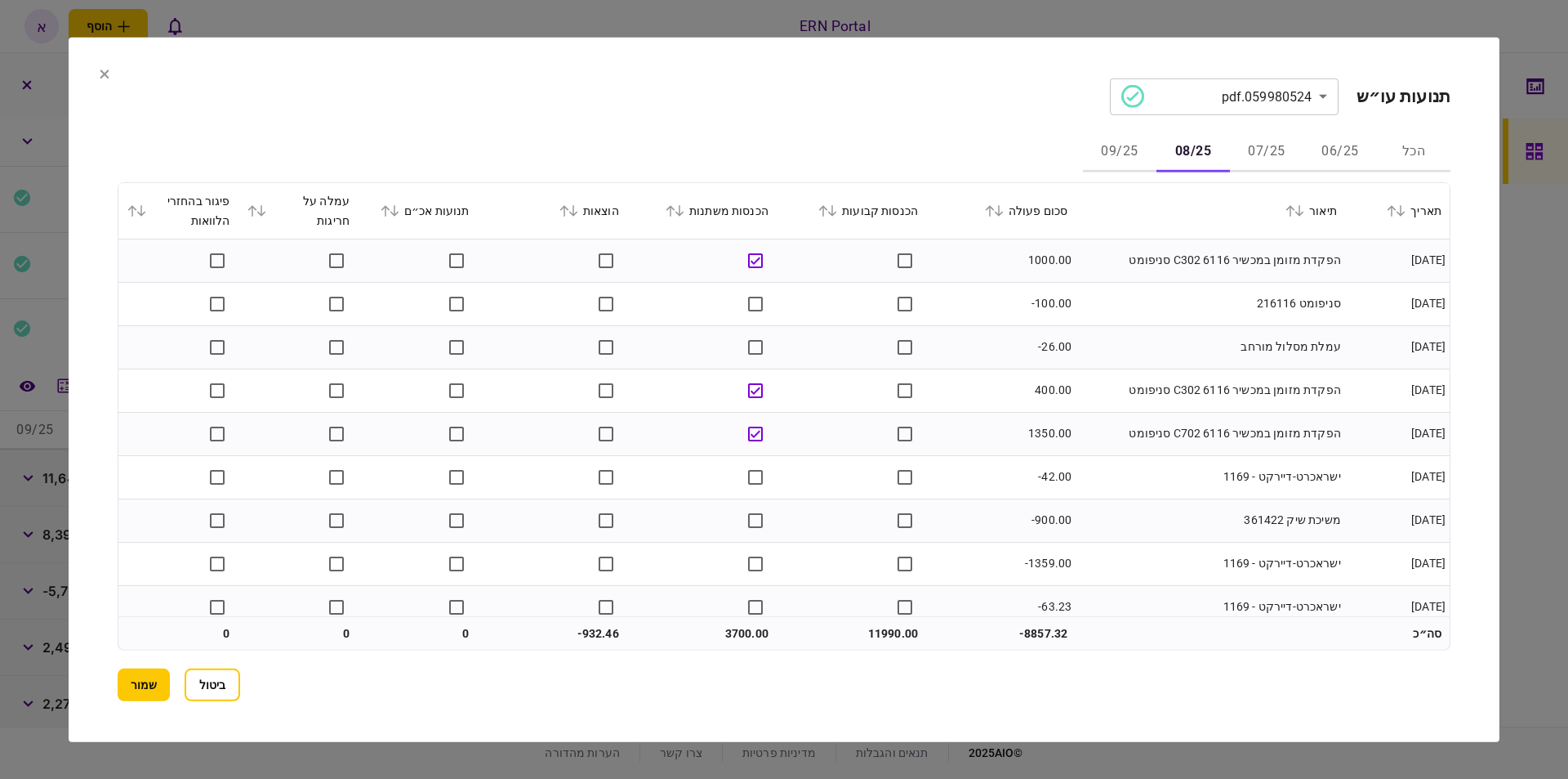
click at [1115, 151] on button "09/25" at bounding box center [1120, 152] width 74 height 39
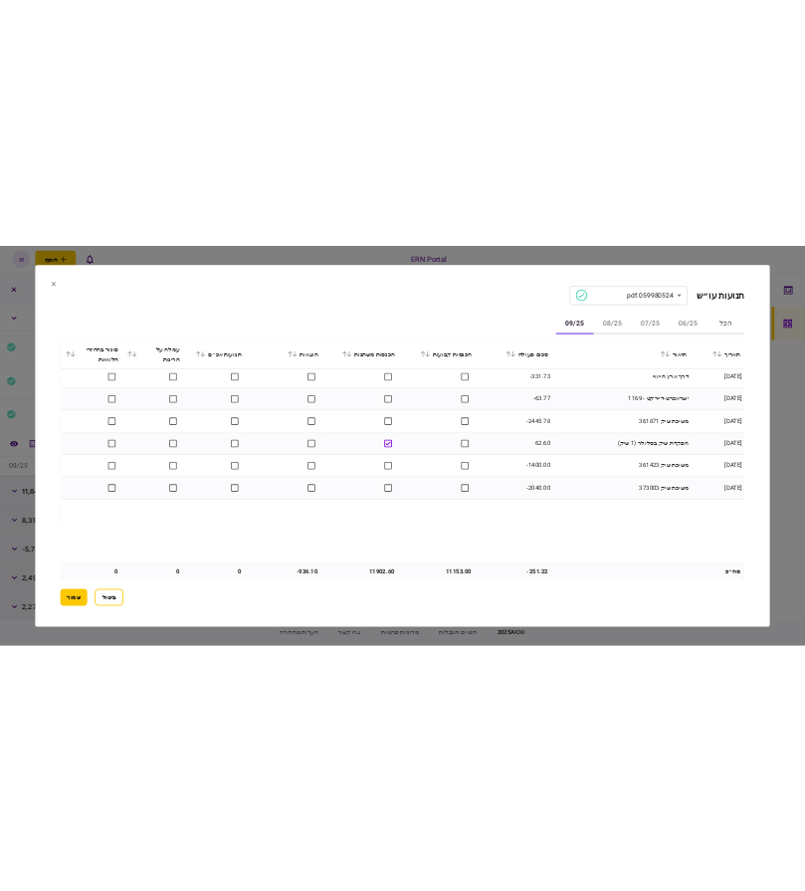
scroll to position [0, 0]
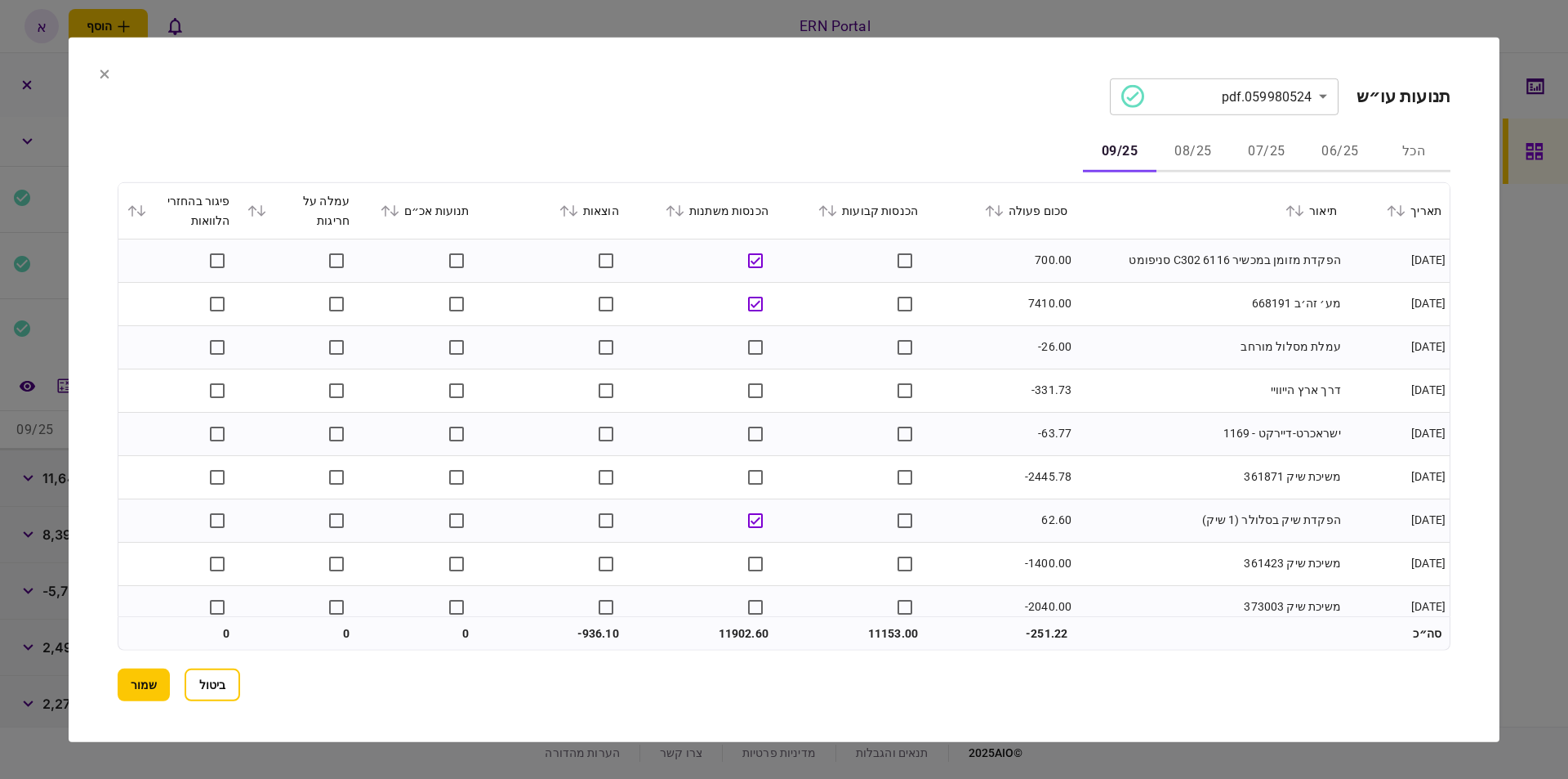
click at [147, 676] on button "שמור" at bounding box center [144, 685] width 53 height 33
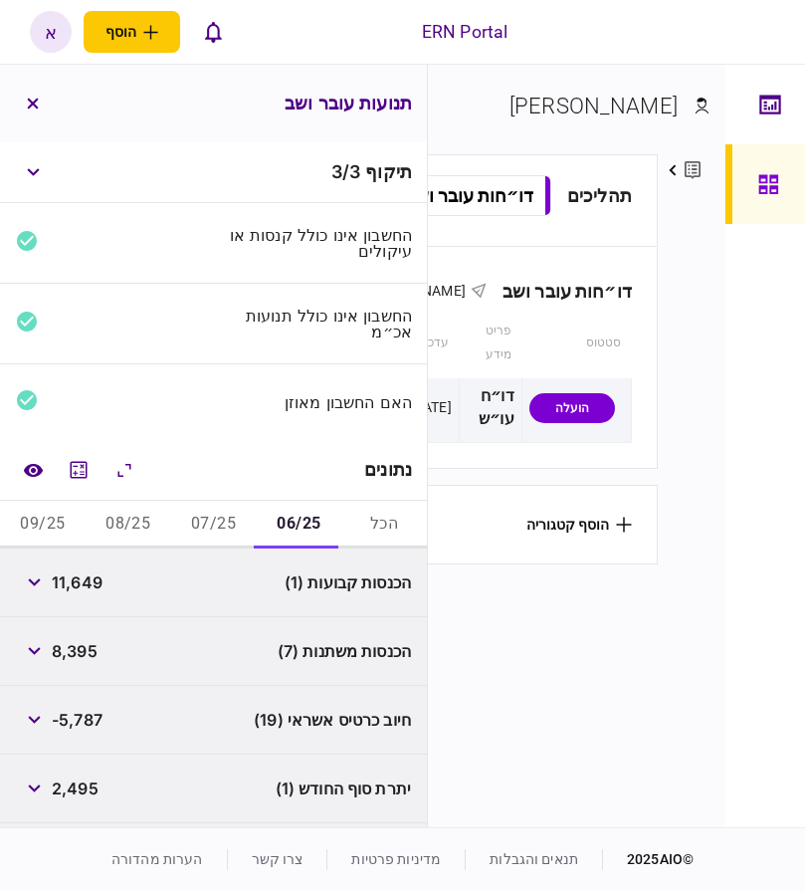
click at [89, 588] on span "11,649" at bounding box center [77, 582] width 51 height 24
copy span "11,649"
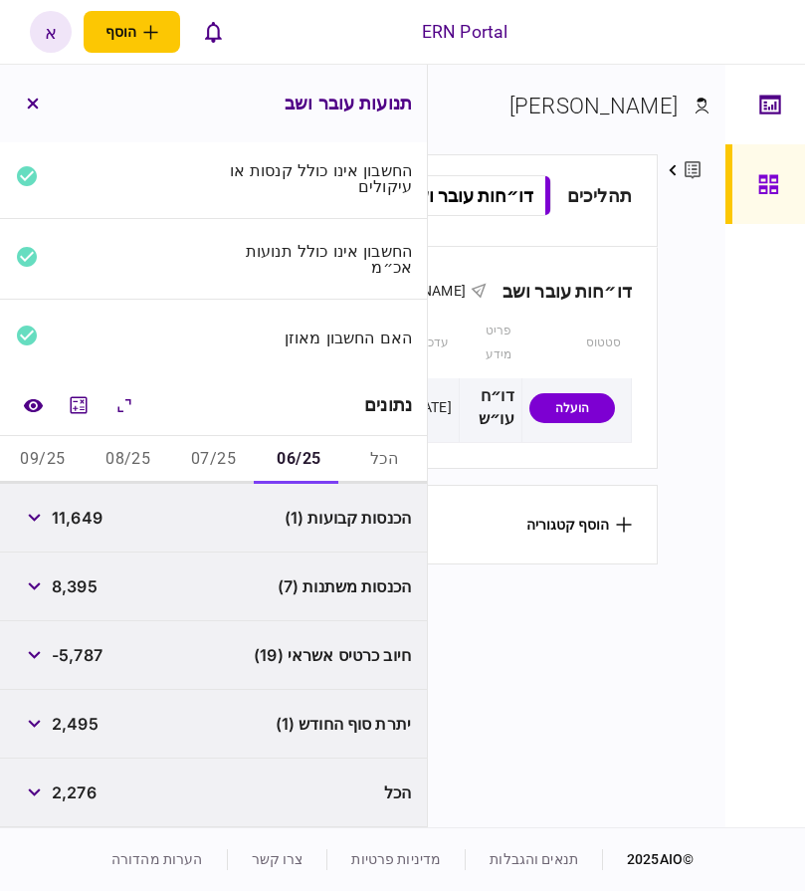
click at [89, 730] on span "2,495" at bounding box center [75, 724] width 47 height 24
click at [90, 730] on span "2,495" at bounding box center [75, 724] width 47 height 24
copy span "2,495"
click at [226, 460] on button "07/25" at bounding box center [214, 460] width 86 height 48
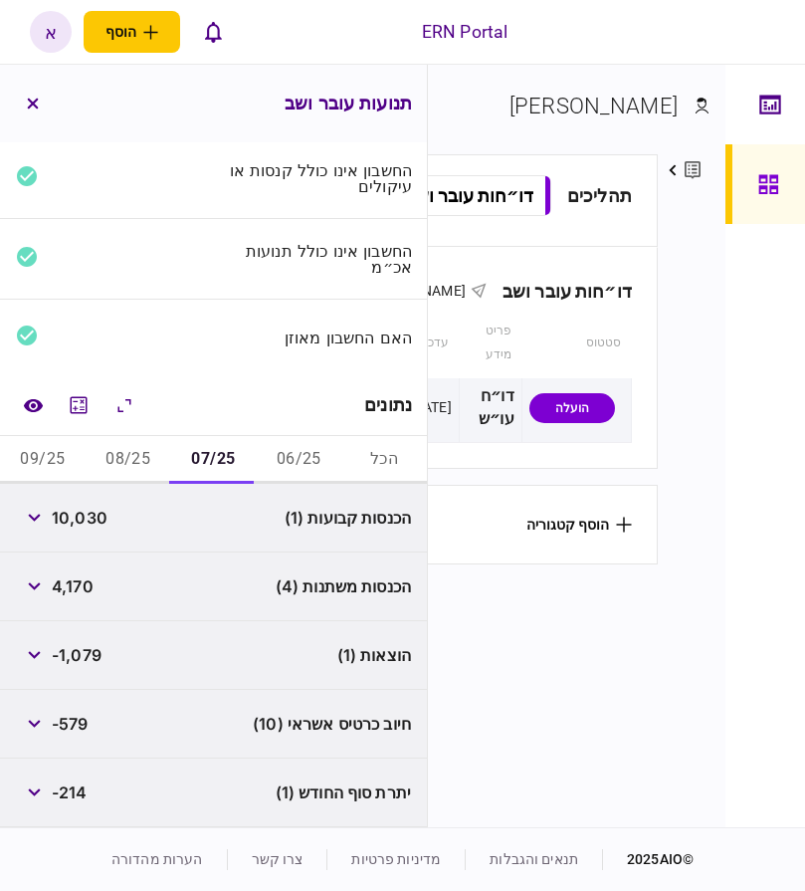
click at [94, 513] on span "10,030" at bounding box center [80, 518] width 56 height 24
copy span "10,030"
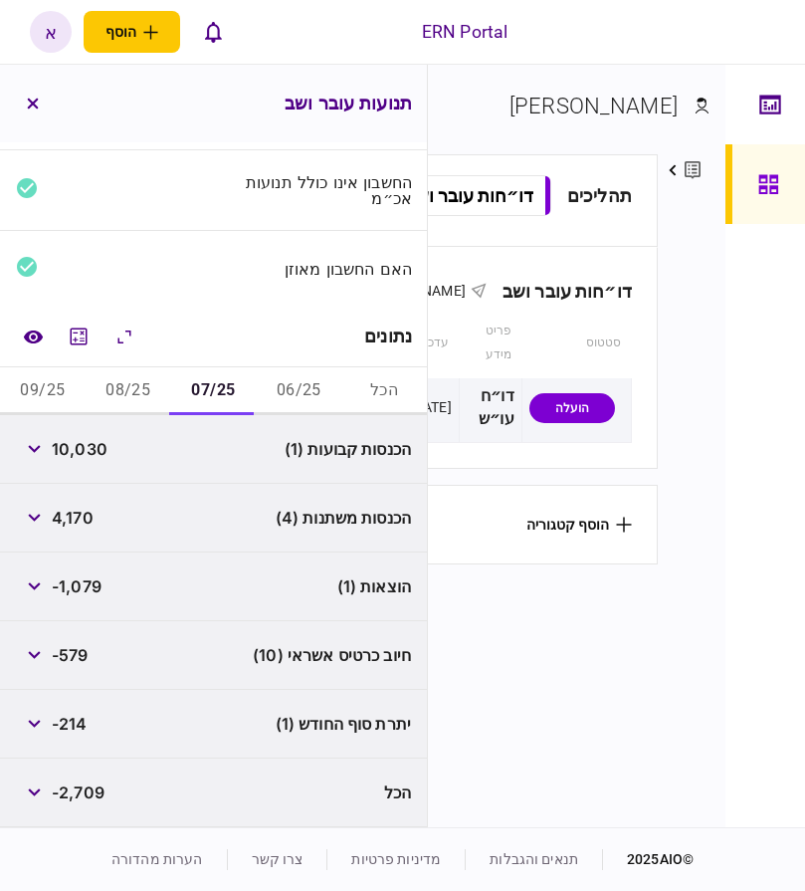
click at [79, 719] on span "-214" at bounding box center [70, 724] width 36 height 24
copy span "214"
click at [140, 388] on button "08/25" at bounding box center [129, 391] width 86 height 48
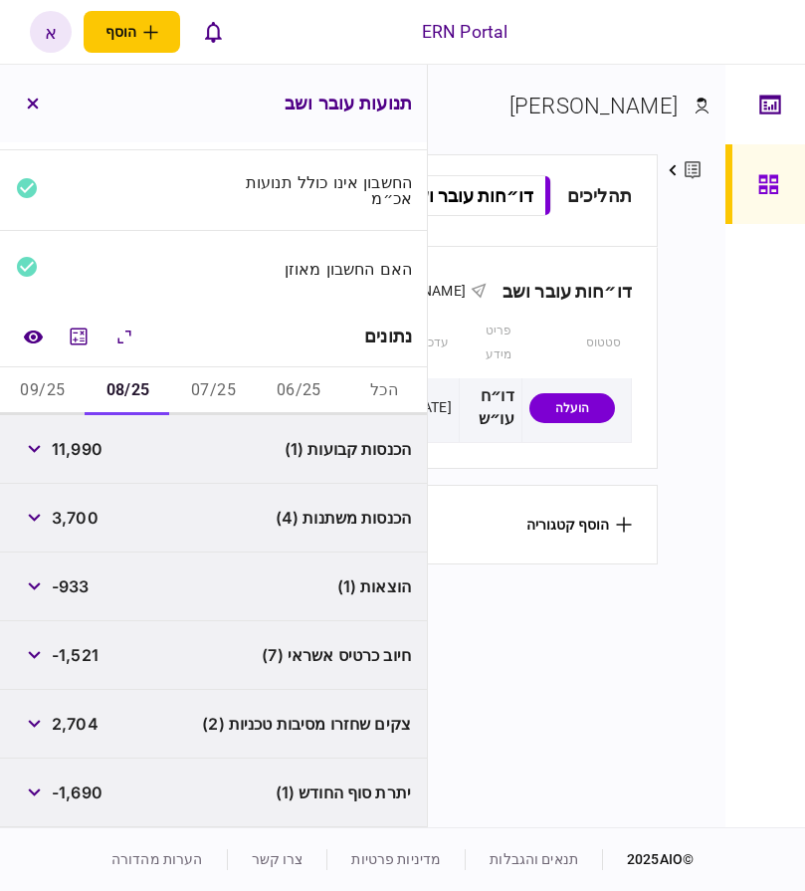
click at [91, 462] on div "11,990" at bounding box center [59, 449] width 87 height 36
click at [90, 461] on div "11,990" at bounding box center [59, 449] width 87 height 36
copy span "11,990"
click at [75, 726] on span "2,704" at bounding box center [75, 724] width 47 height 24
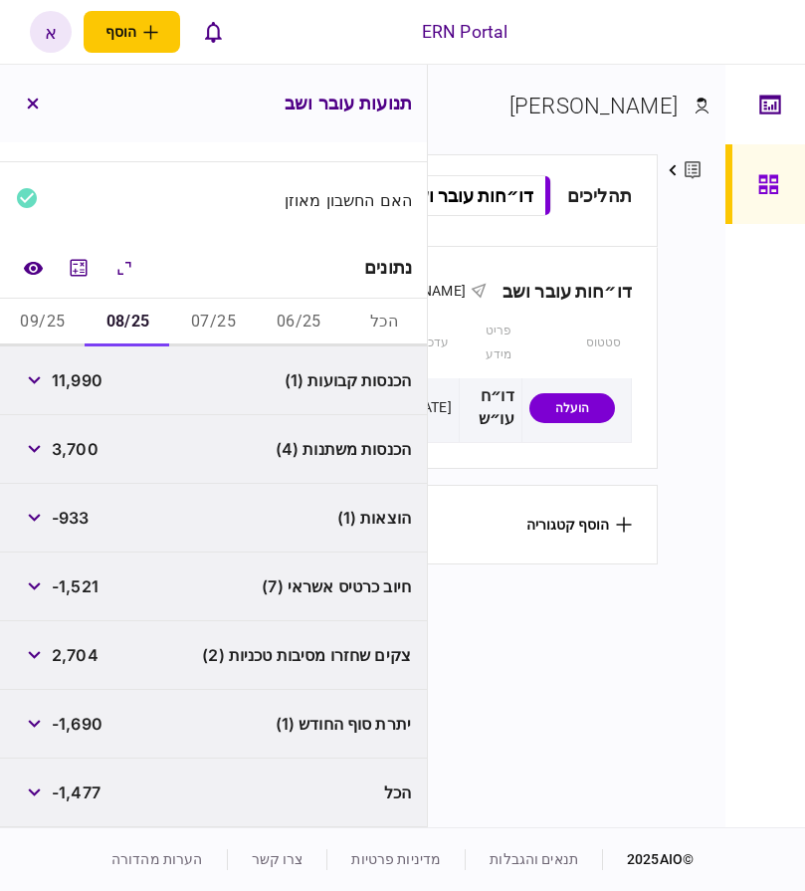
click at [92, 729] on span "-1,690" at bounding box center [77, 724] width 51 height 24
copy span "1,690"
click at [61, 311] on button "09/25" at bounding box center [43, 323] width 86 height 48
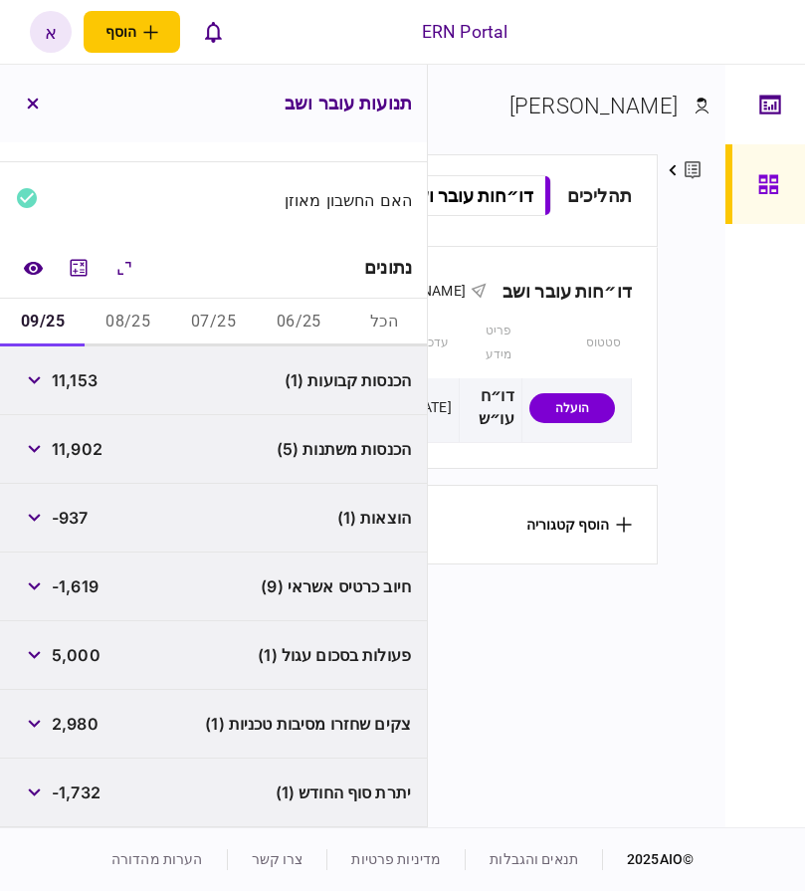
click at [88, 382] on span "11,153" at bounding box center [75, 380] width 46 height 24
copy span "11,153"
click at [72, 723] on span "2,980" at bounding box center [75, 724] width 47 height 24
click at [72, 722] on span "2,980" at bounding box center [75, 724] width 47 height 24
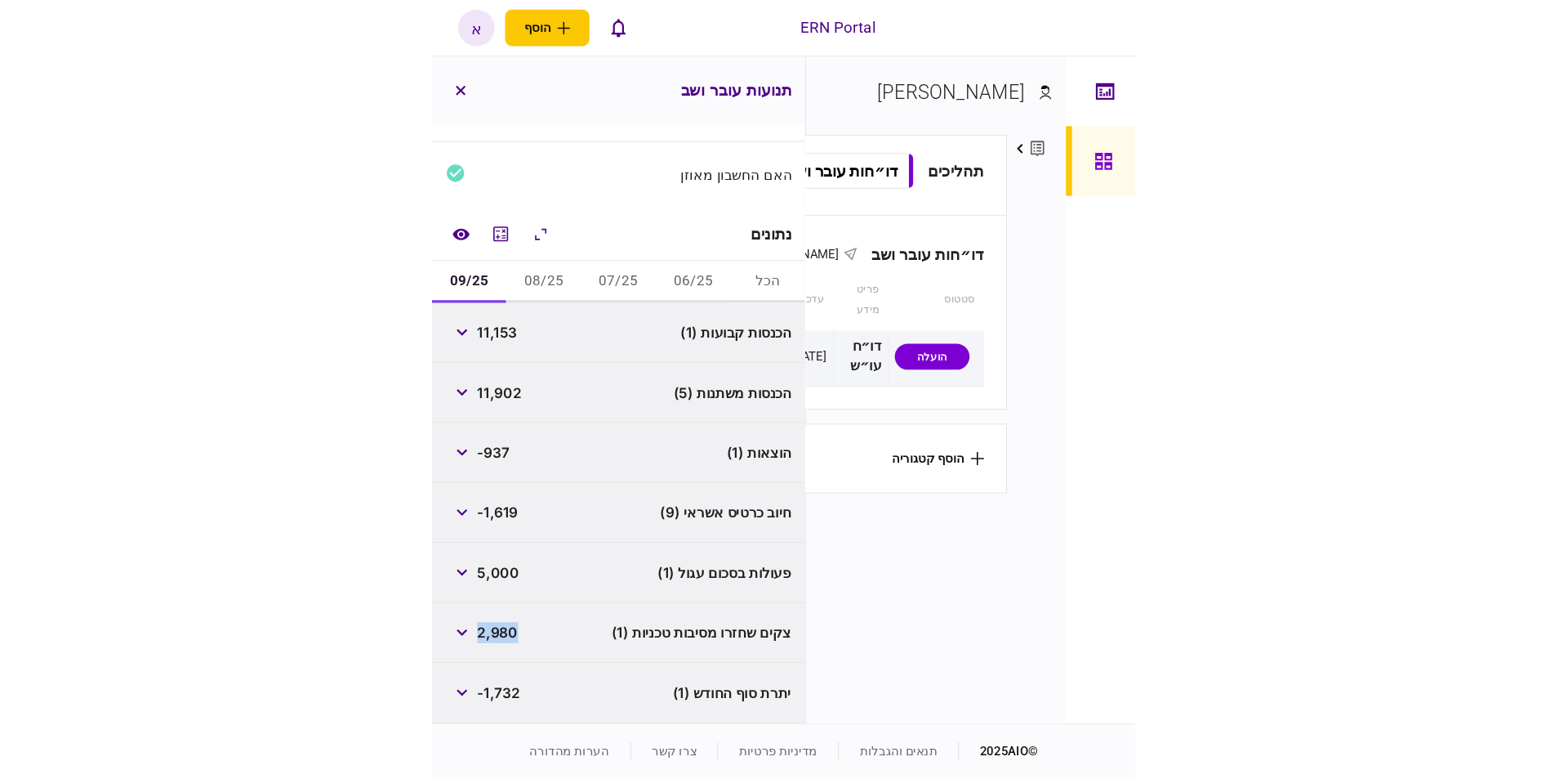
scroll to position [222, 0]
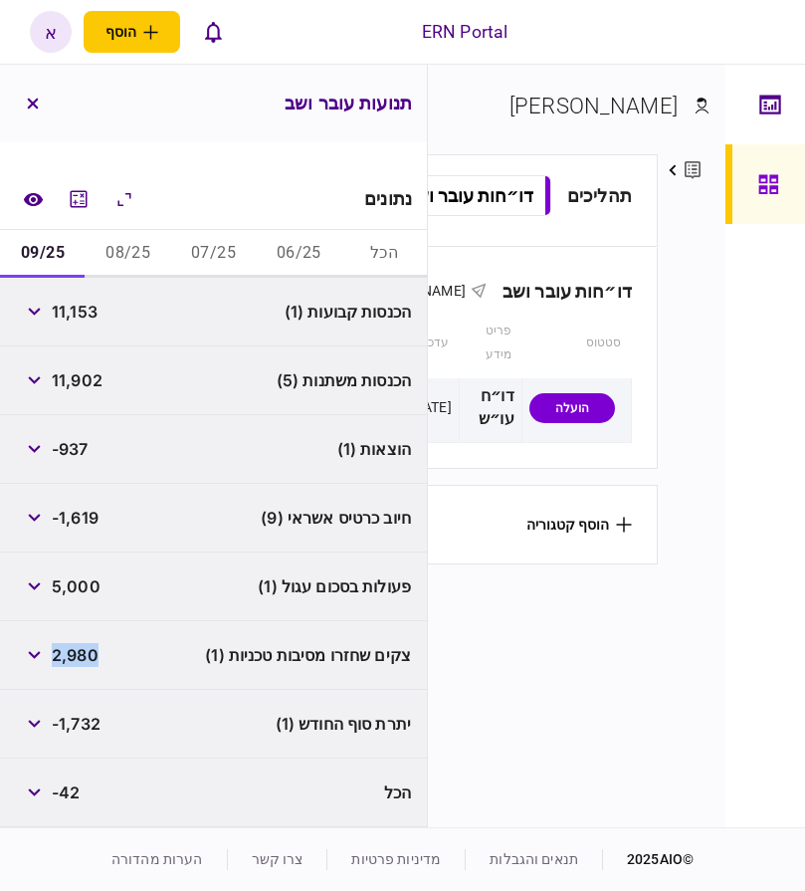
click at [88, 724] on span "-1,732" at bounding box center [76, 724] width 49 height 24
click at [79, 716] on span "-1,732" at bounding box center [76, 724] width 49 height 24
click at [82, 715] on span "-1,732" at bounding box center [76, 724] width 49 height 24
copy span "1,732"
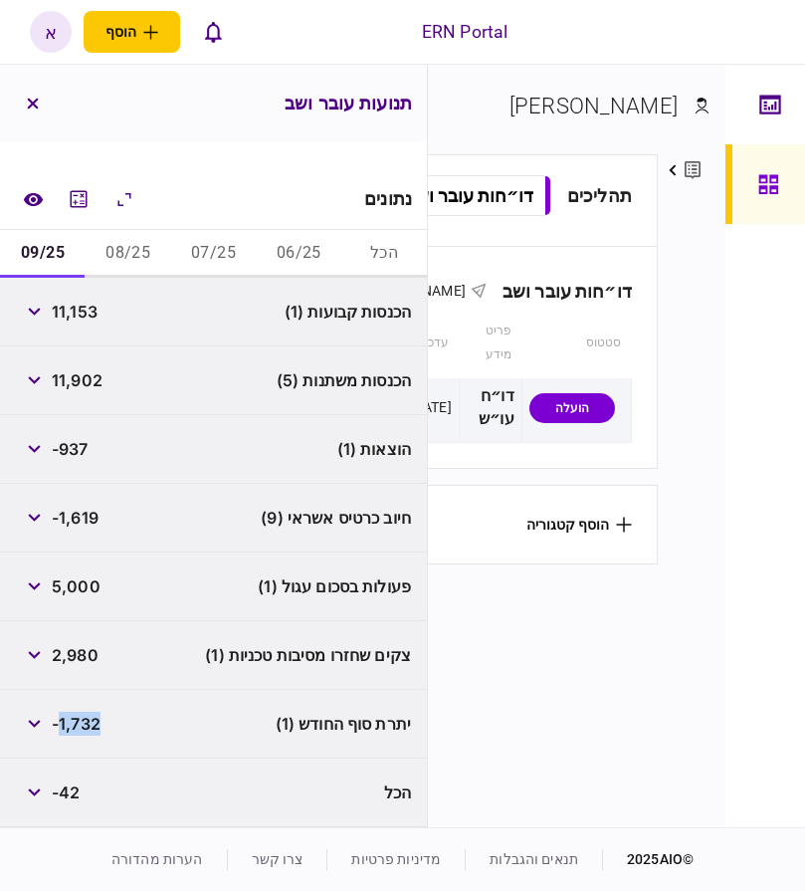
click at [83, 454] on span "-937" at bounding box center [70, 449] width 37 height 24
copy span "937"
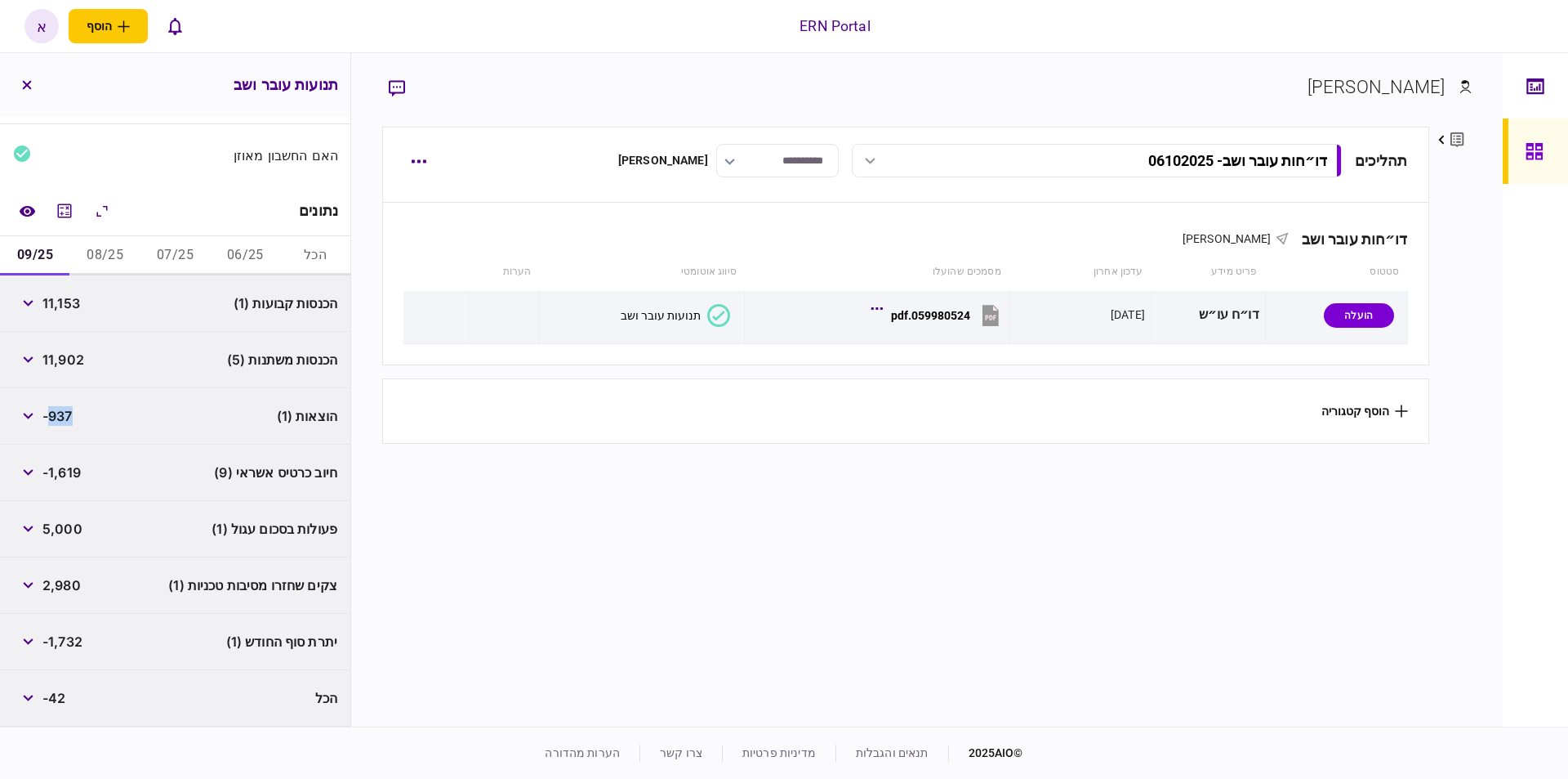
scroll to position [175, 0]
click at [415, 235] on button "button" at bounding box center [418, 239] width 30 height 30
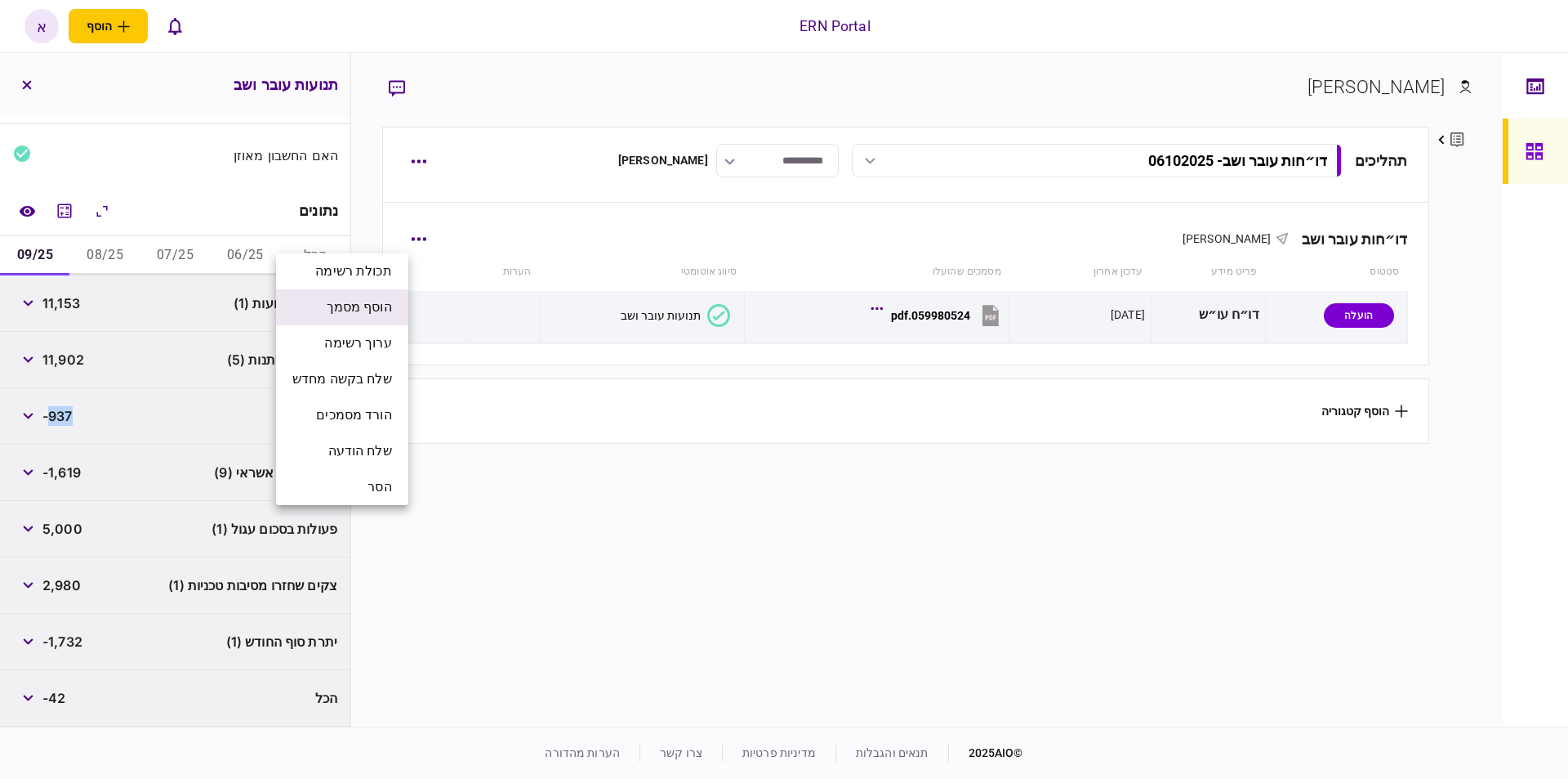
click at [353, 305] on span "הוסף מסמך" at bounding box center [359, 307] width 66 height 20
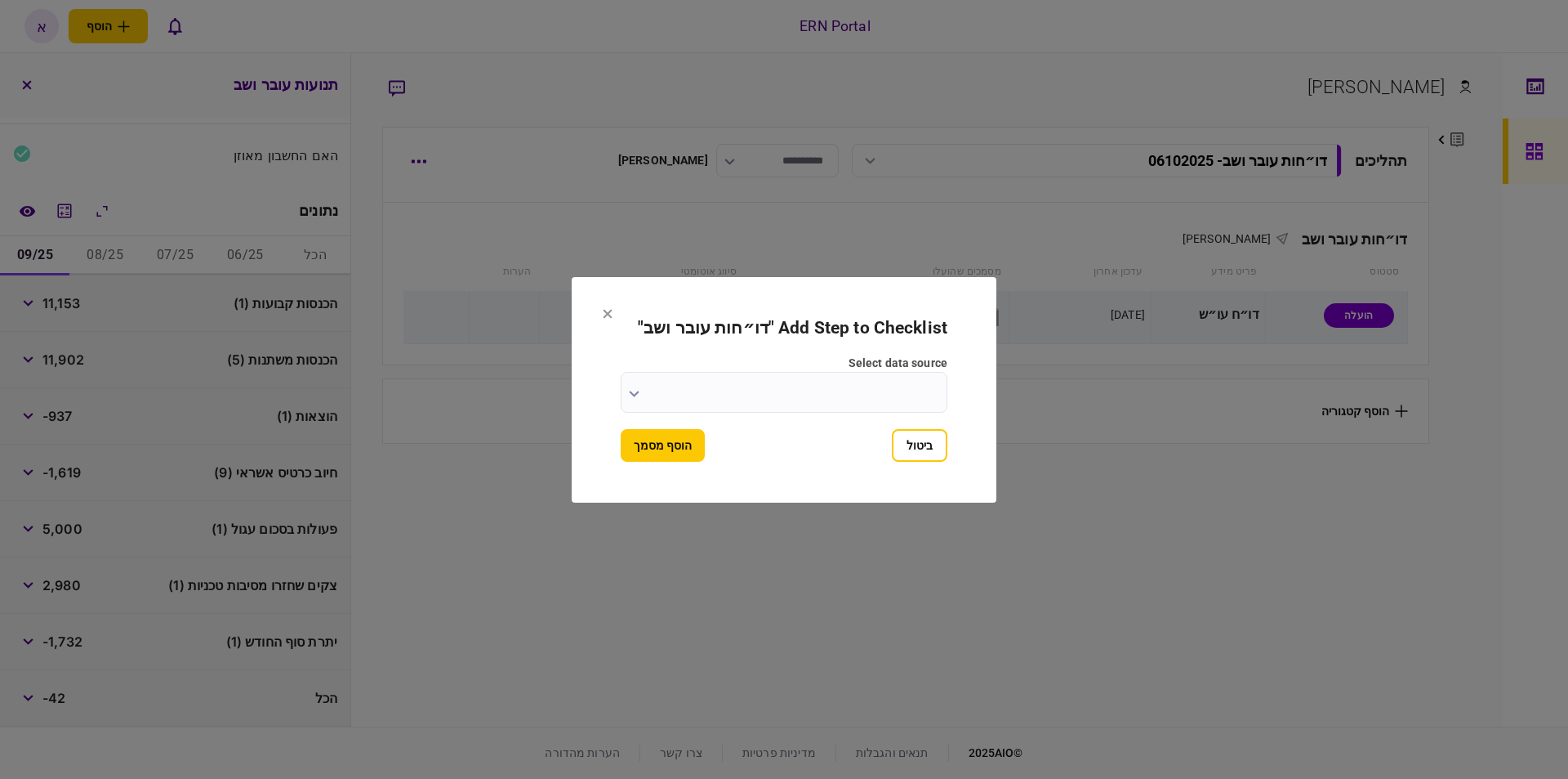
click at [754, 392] on input "select data source" at bounding box center [784, 392] width 327 height 41
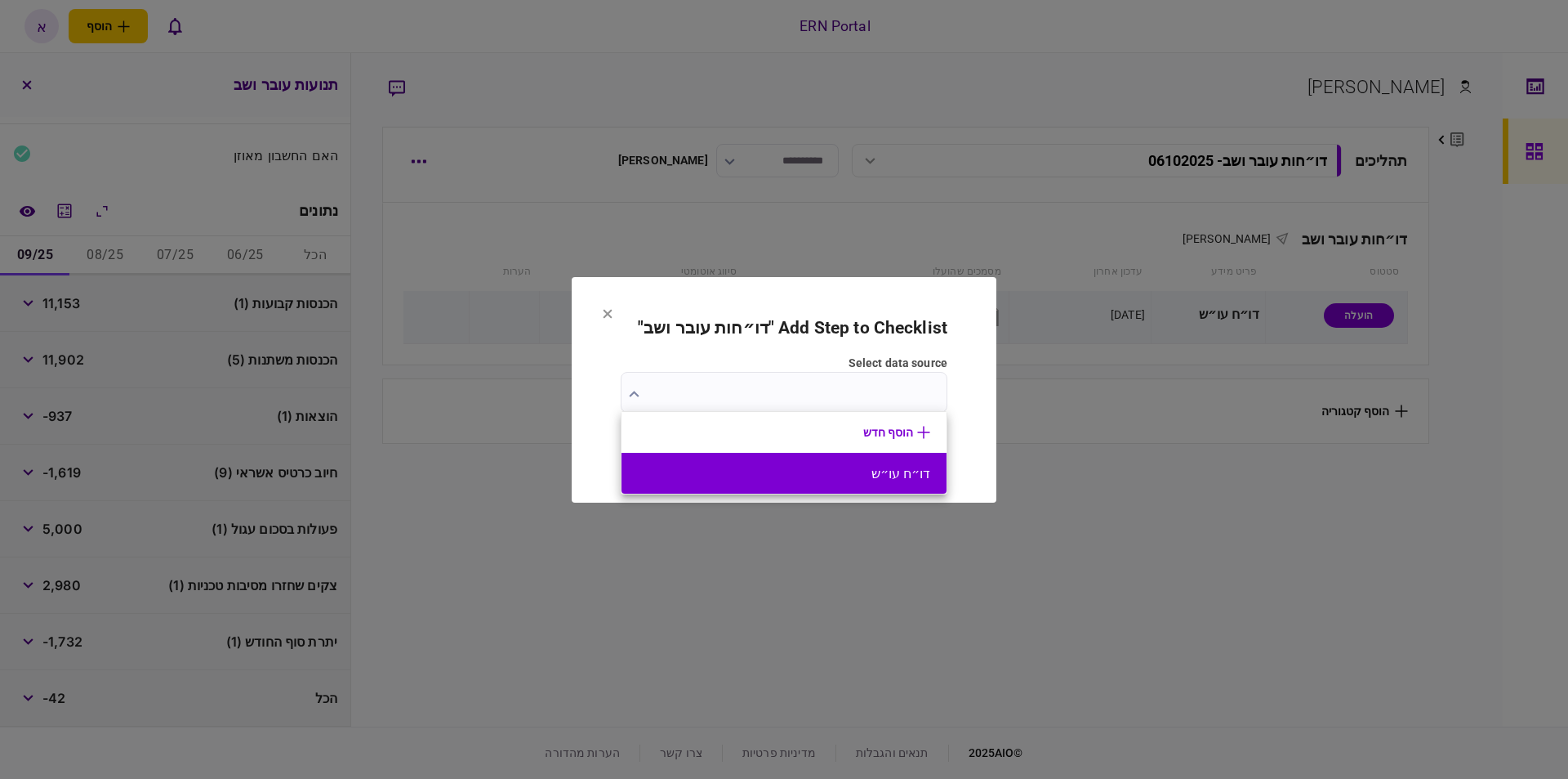
click at [797, 465] on button "דו״ח עו״ש" at bounding box center [784, 473] width 292 height 16
type input "*********"
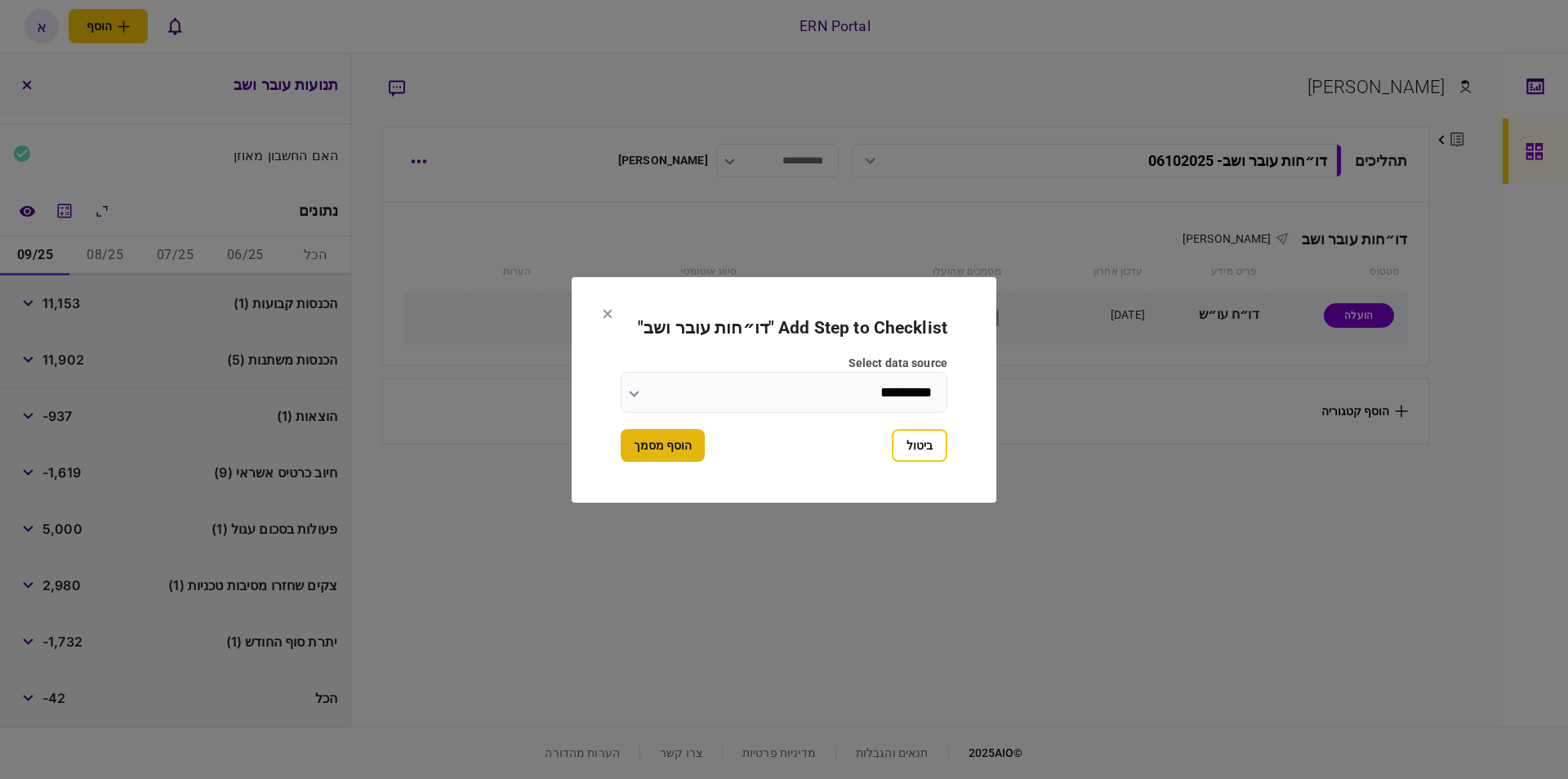
click at [658, 455] on button "הוסף מסמך" at bounding box center [662, 446] width 85 height 33
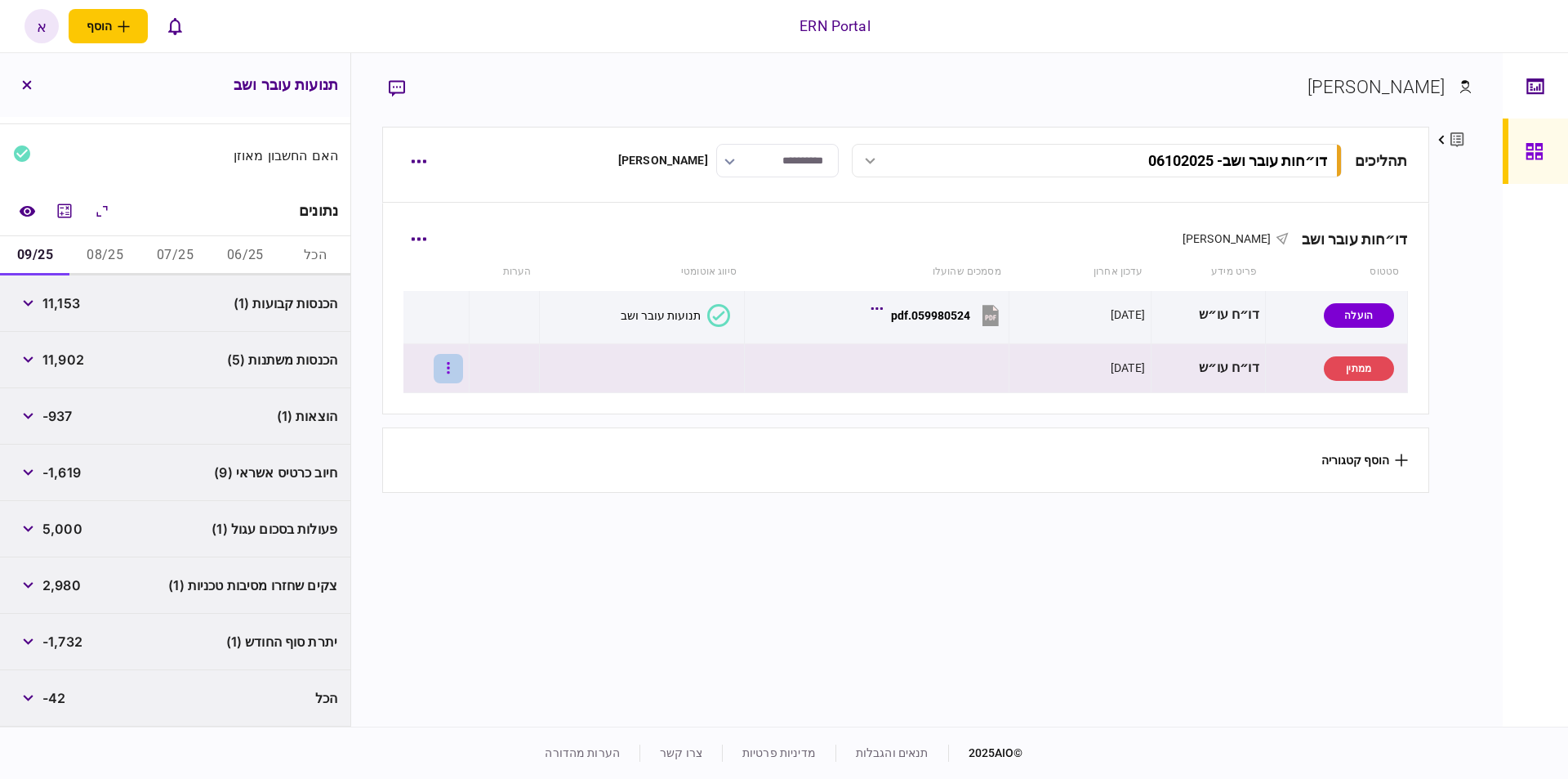
click at [452, 371] on button "button" at bounding box center [448, 369] width 30 height 30
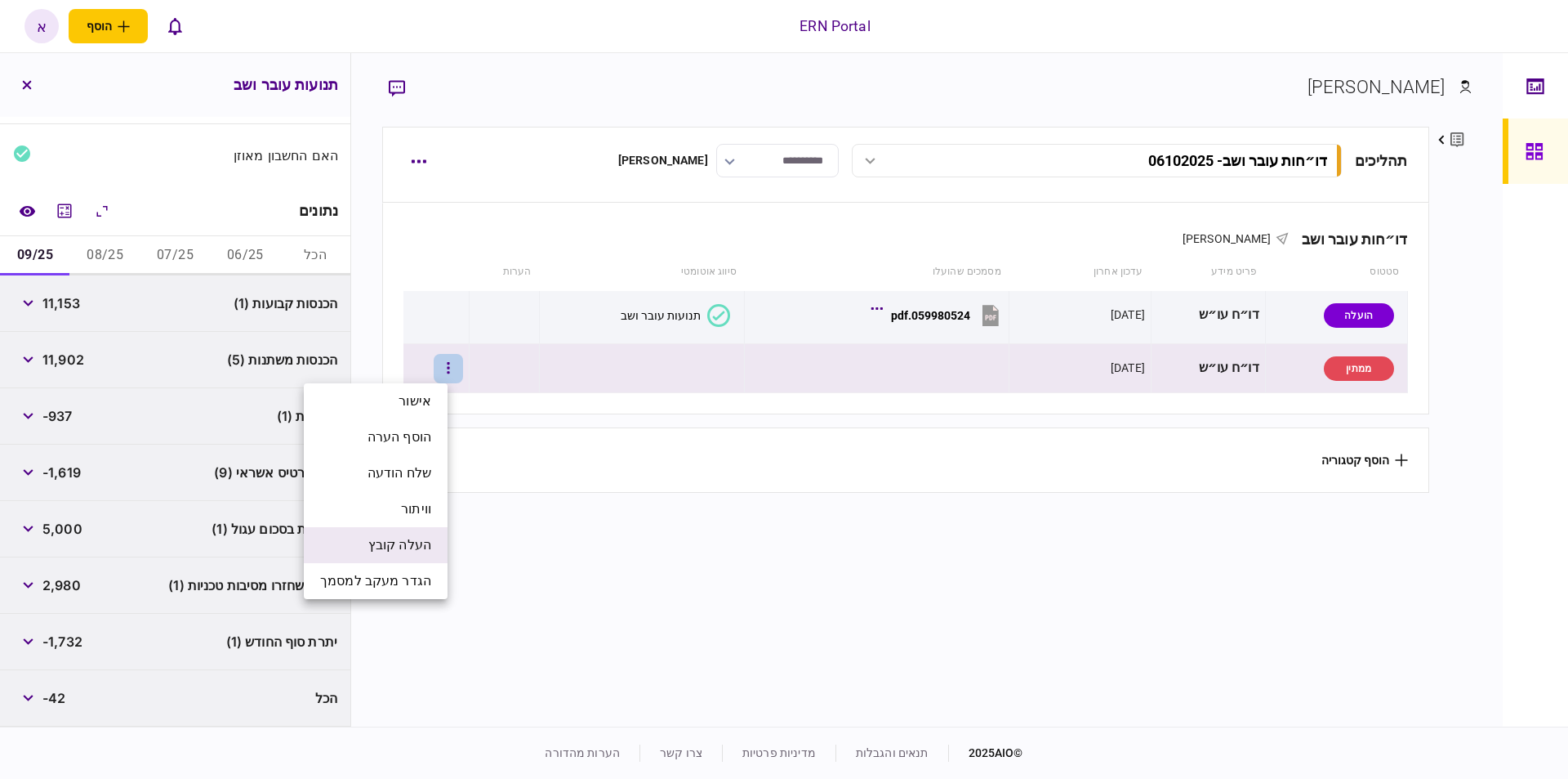
click at [418, 541] on span "העלה קובץ" at bounding box center [400, 545] width 63 height 20
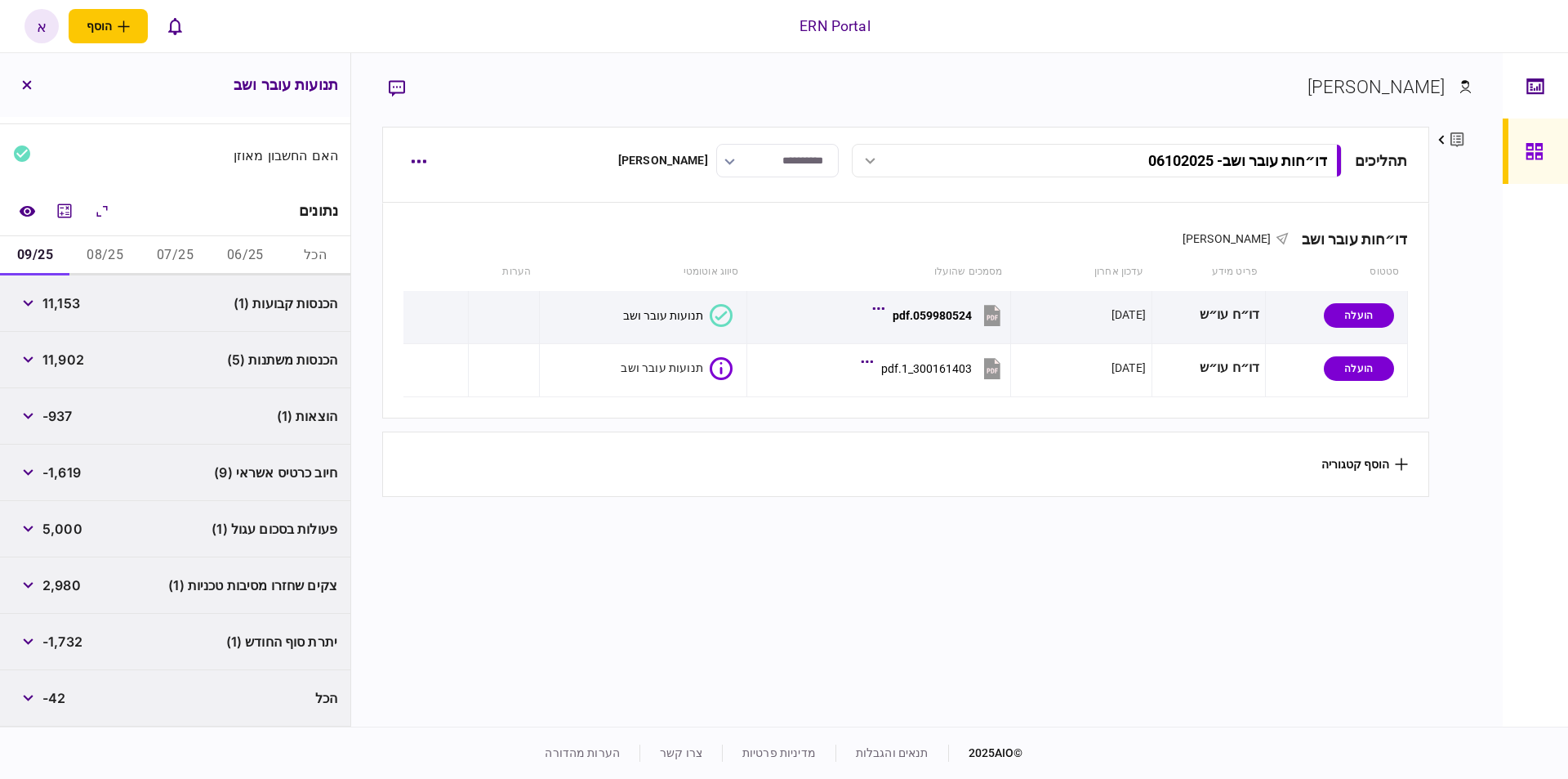
click at [716, 645] on section "תהליכים דו״חות עובר ושב - 06102025 דו״חות עובר ושב - 06102025 10:35 06/10/2025 …" at bounding box center [905, 424] width 1046 height 596
click at [766, 557] on section "תהליכים דו״חות עובר ושב - 06102025 דו״חות עובר ושב - 06102025 10:35 06/10/2025 …" at bounding box center [905, 424] width 1046 height 596
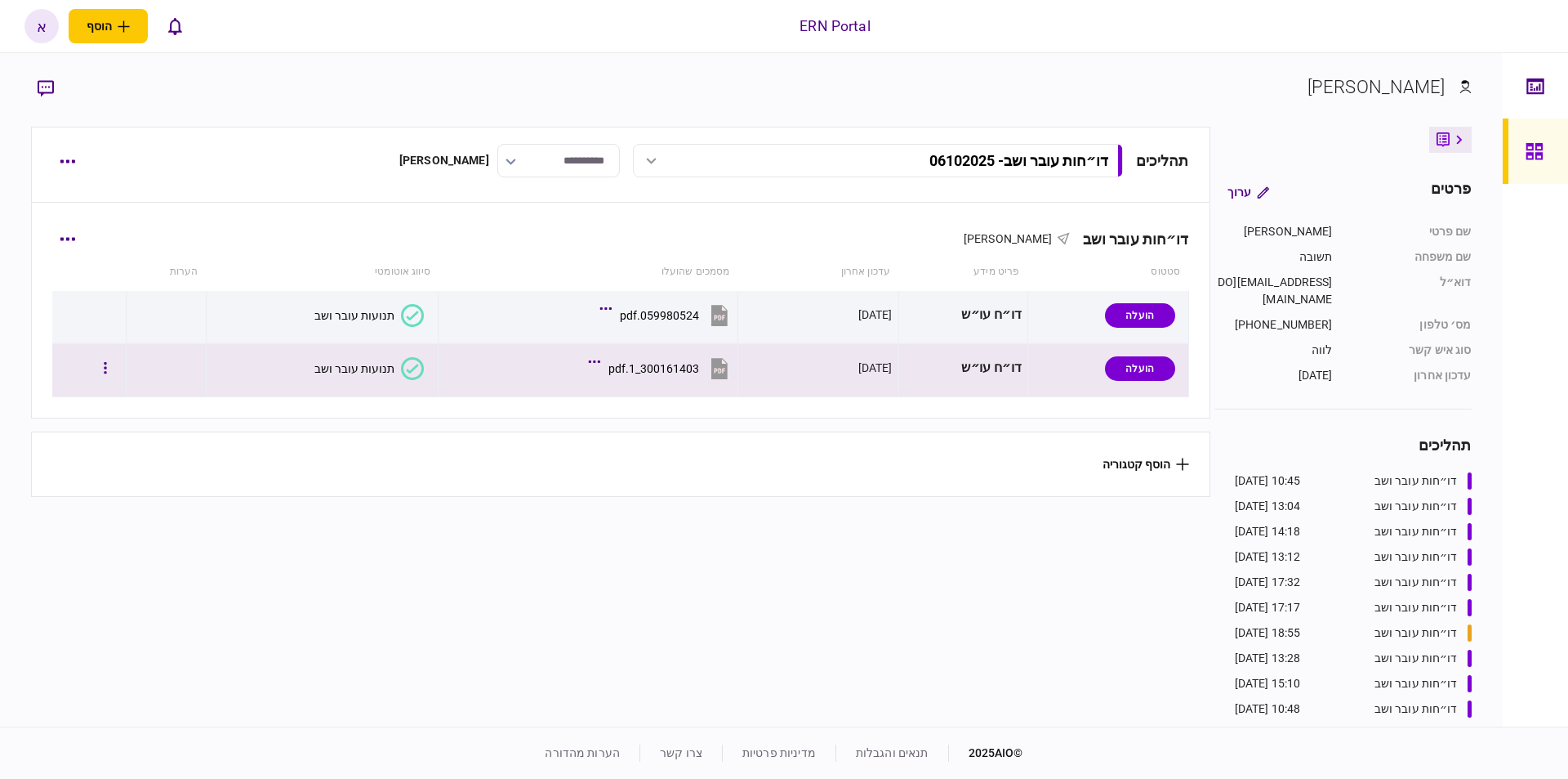
click at [366, 364] on div "תנועות עובר ושב" at bounding box center [354, 369] width 80 height 13
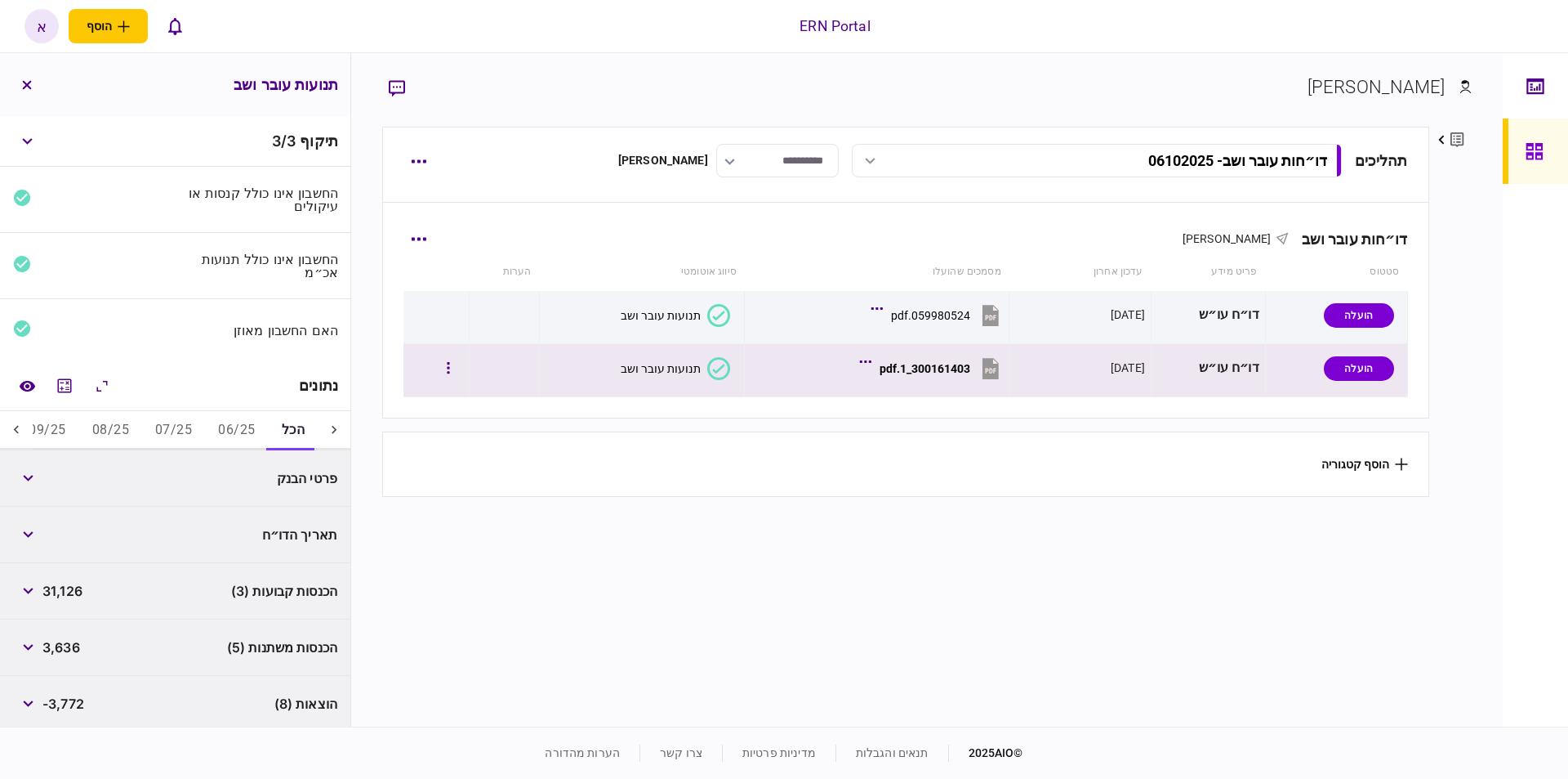
click at [650, 364] on div "תנועות עובר ושב" at bounding box center [661, 369] width 80 height 13
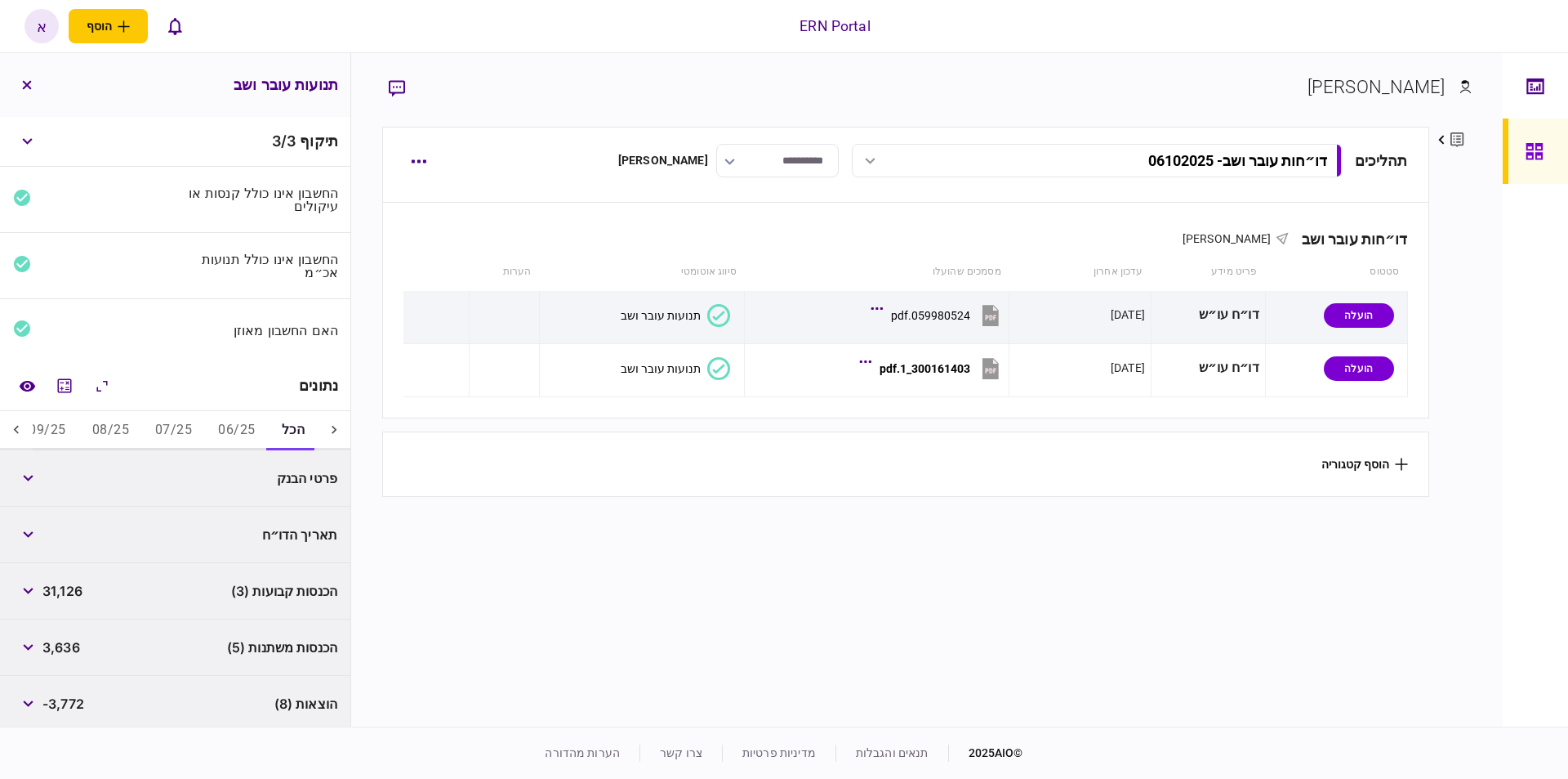
click at [235, 438] on button "06/25" at bounding box center [236, 431] width 63 height 39
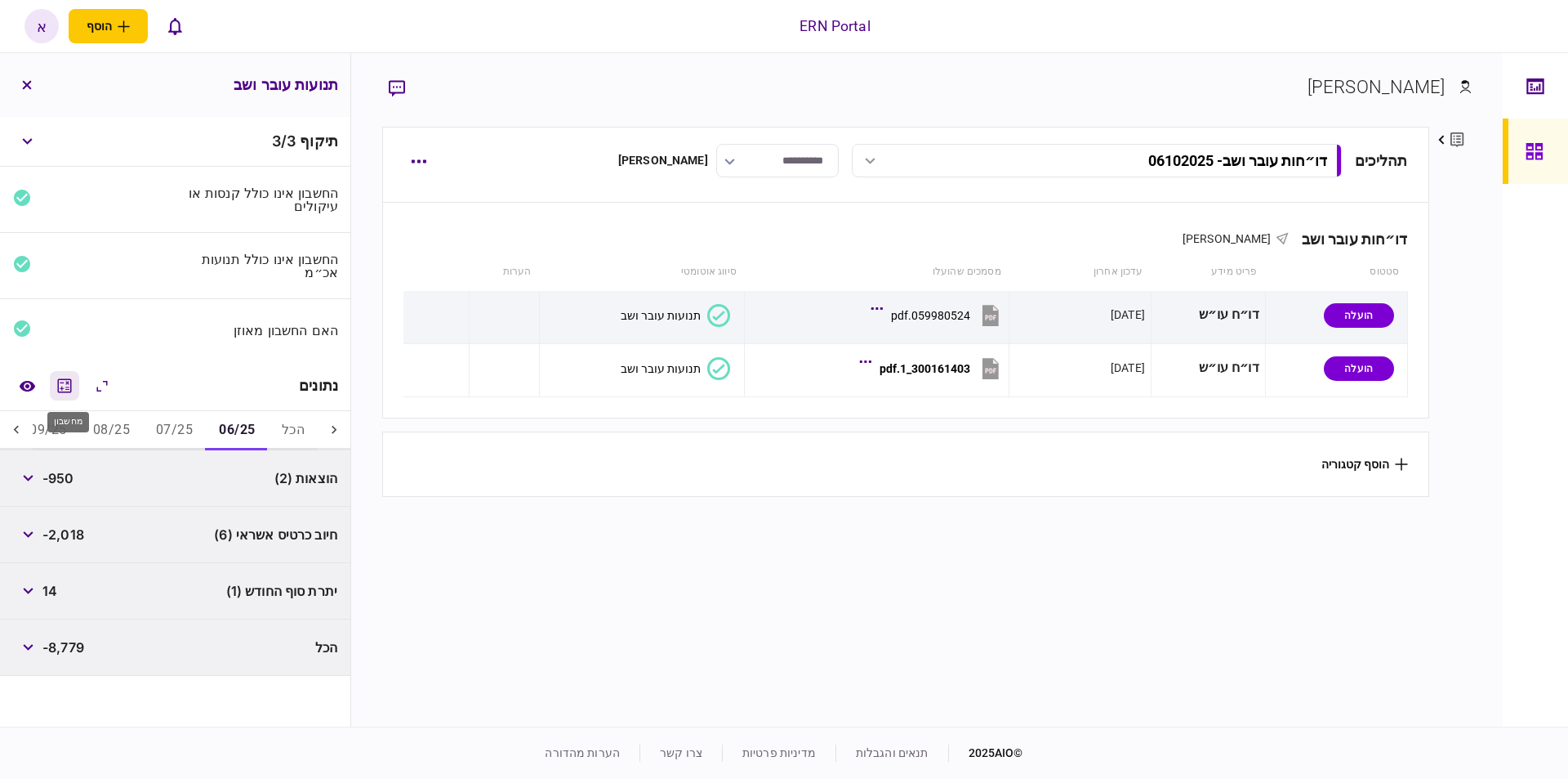
click at [61, 390] on icon "מחשבון" at bounding box center [65, 386] width 20 height 20
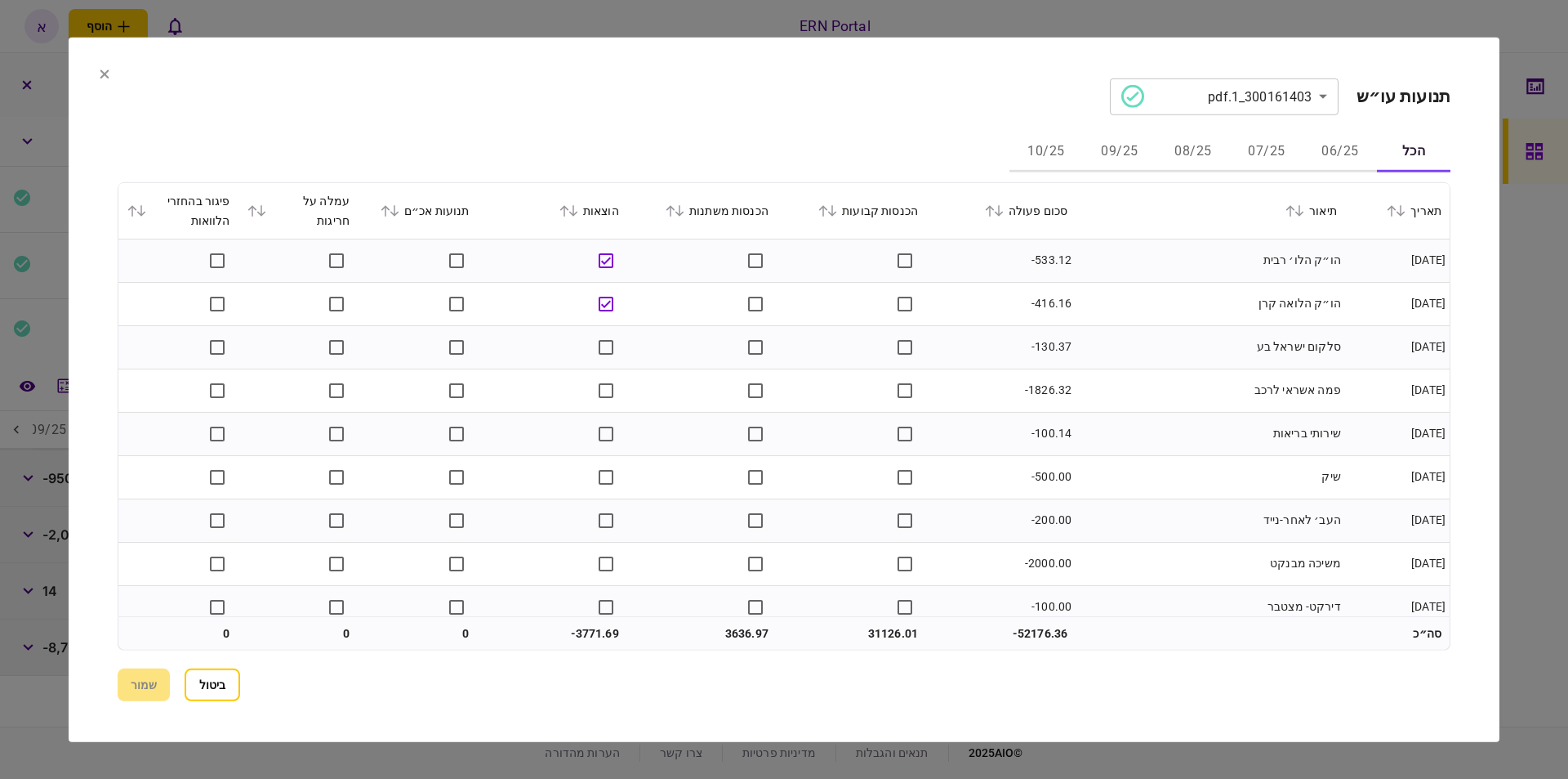
click at [1318, 151] on button "06/25" at bounding box center [1340, 152] width 74 height 39
click at [1250, 153] on button "07/25" at bounding box center [1267, 152] width 74 height 39
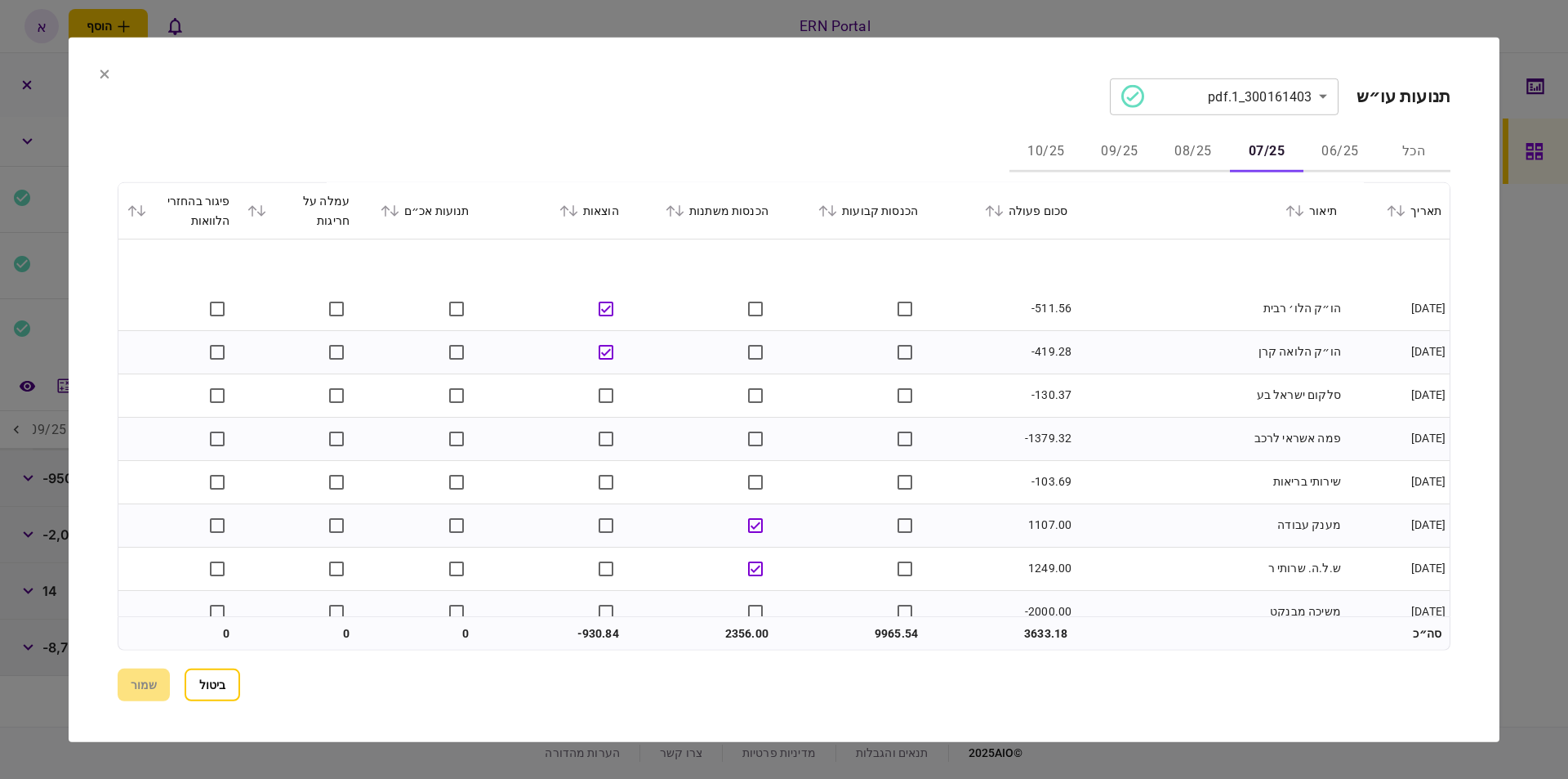
scroll to position [163, 0]
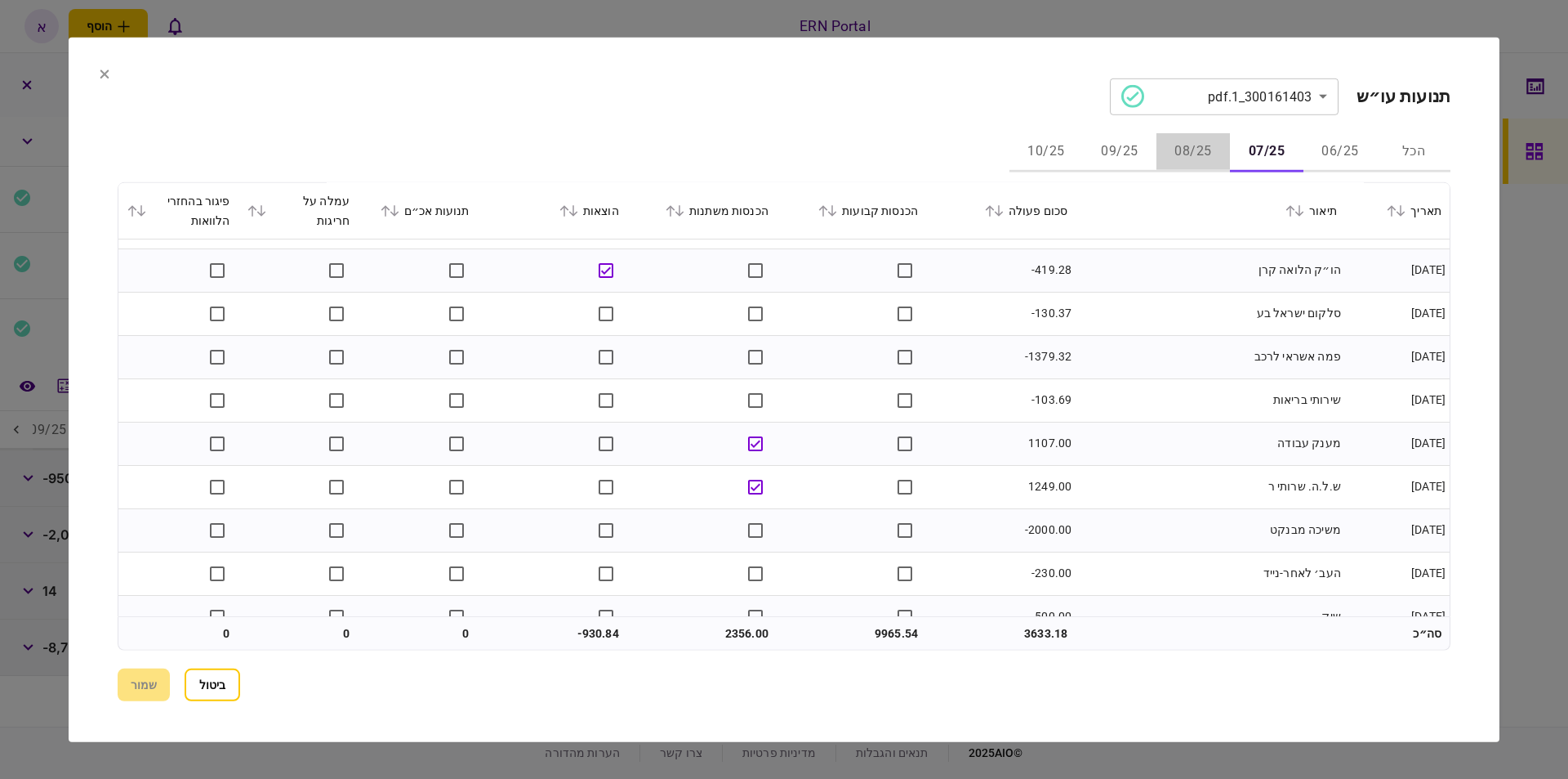
click at [1193, 162] on button "08/25" at bounding box center [1193, 152] width 74 height 39
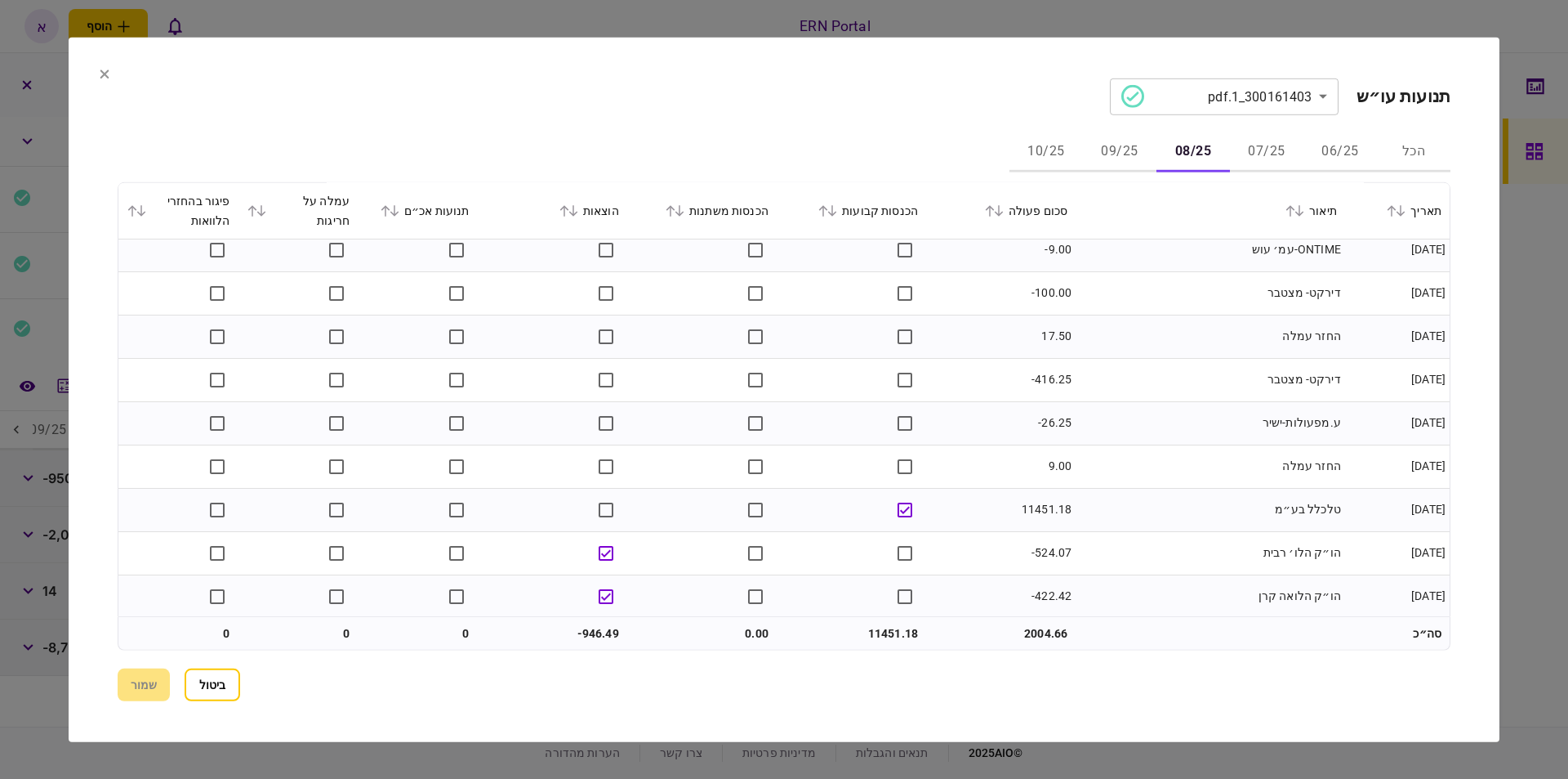
scroll to position [0, 0]
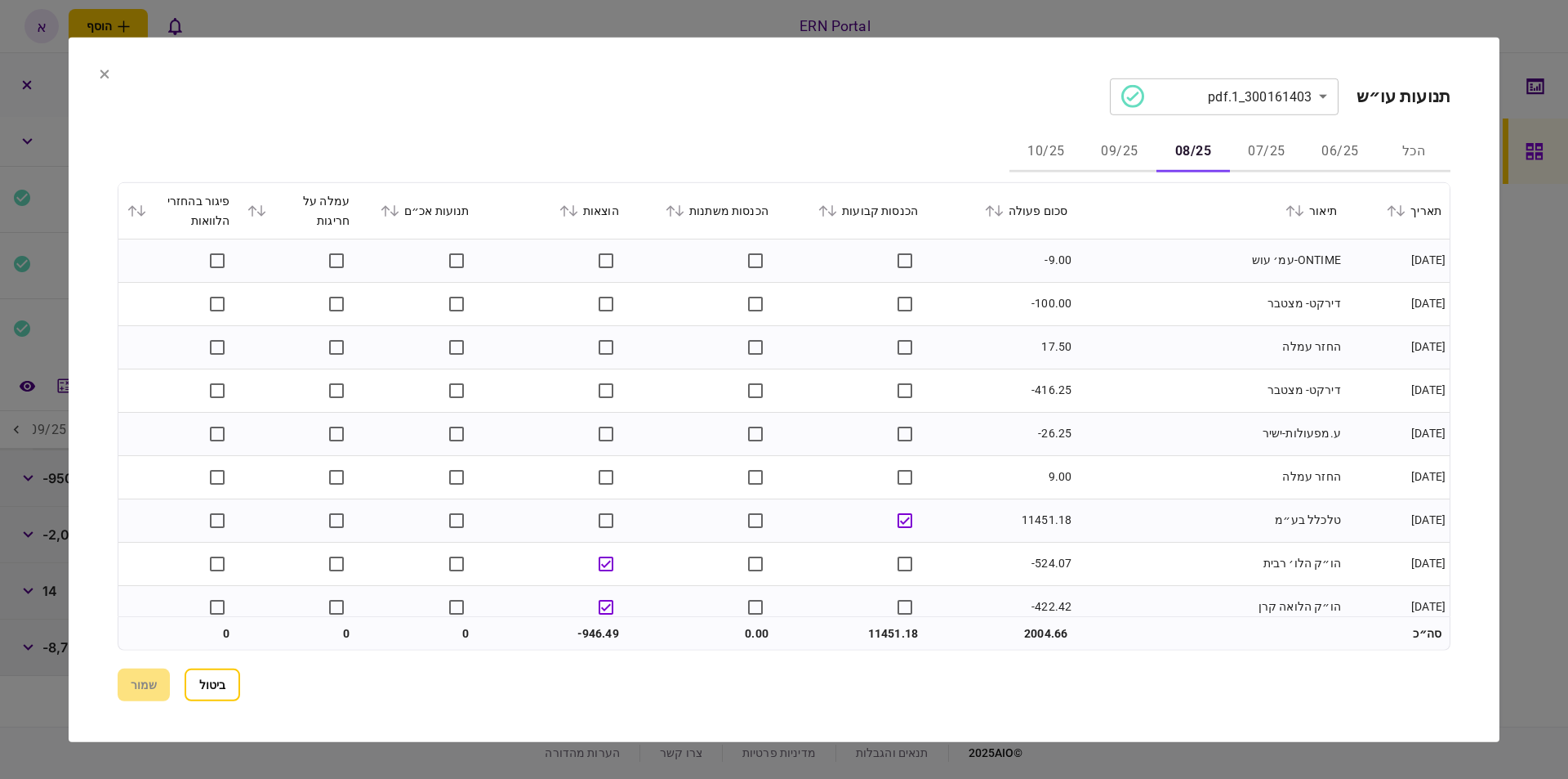
click at [1272, 146] on button "07/25" at bounding box center [1267, 152] width 74 height 39
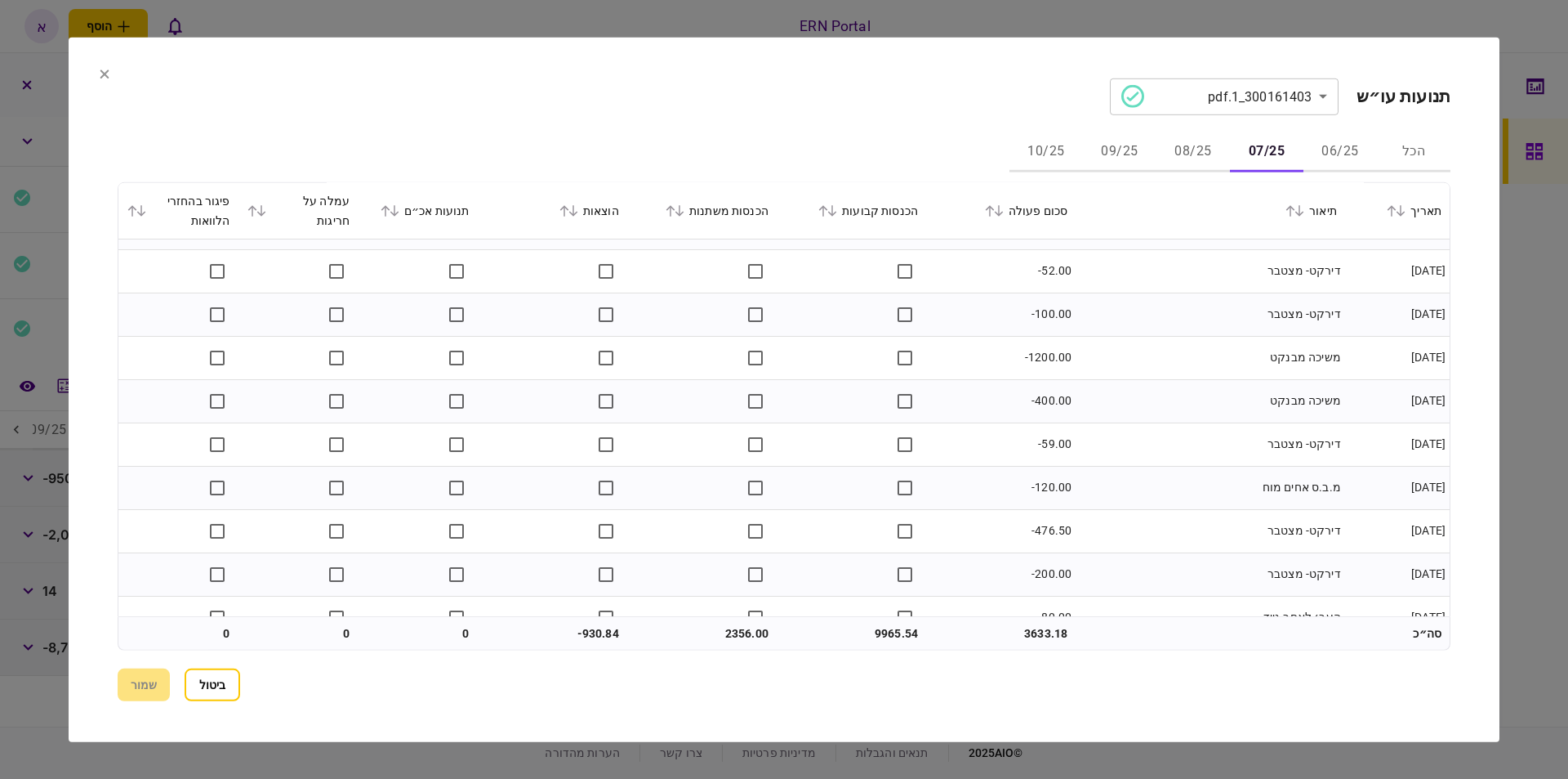
scroll to position [924, 0]
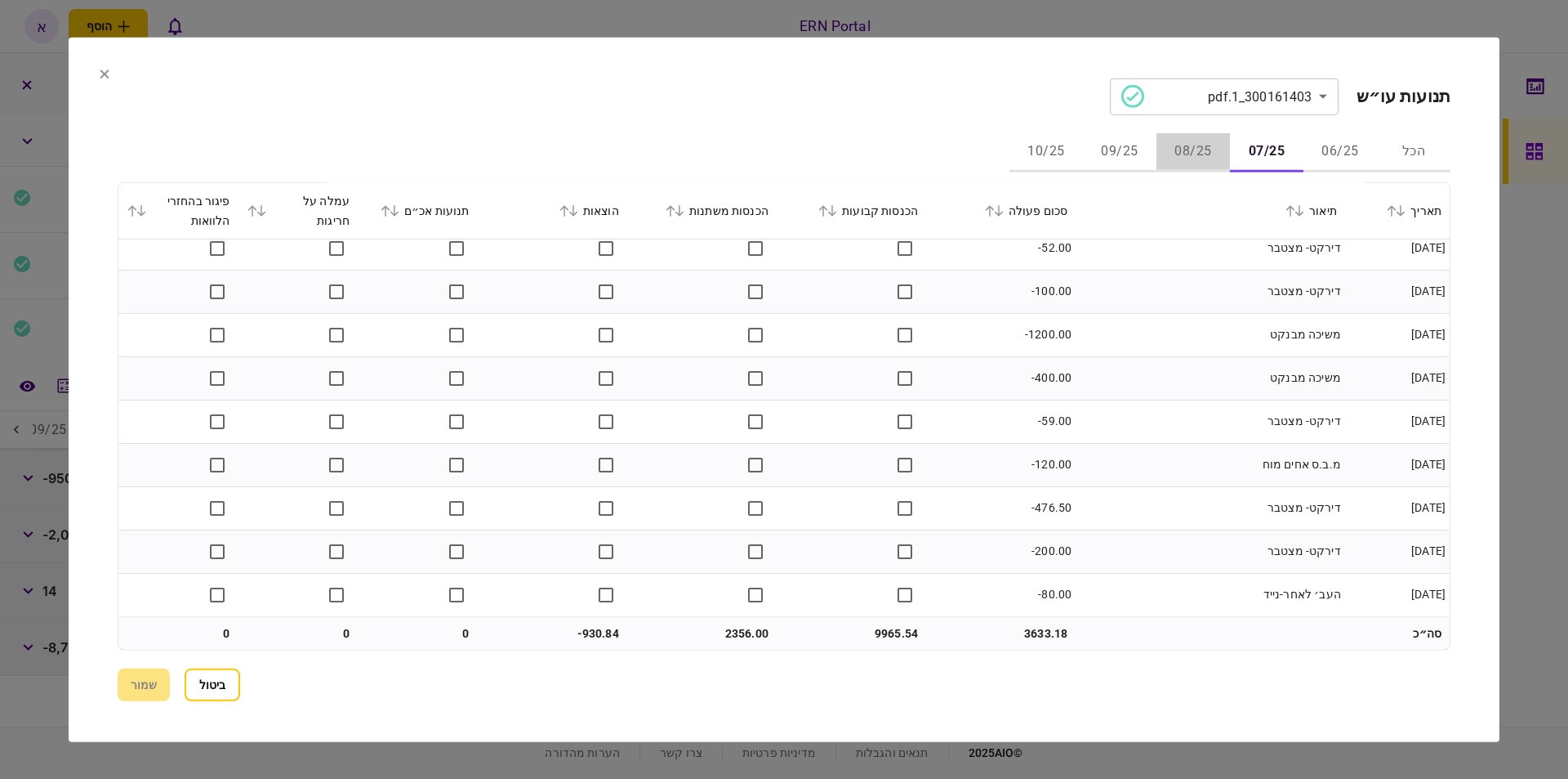
click at [1177, 138] on button "08/25" at bounding box center [1193, 152] width 74 height 39
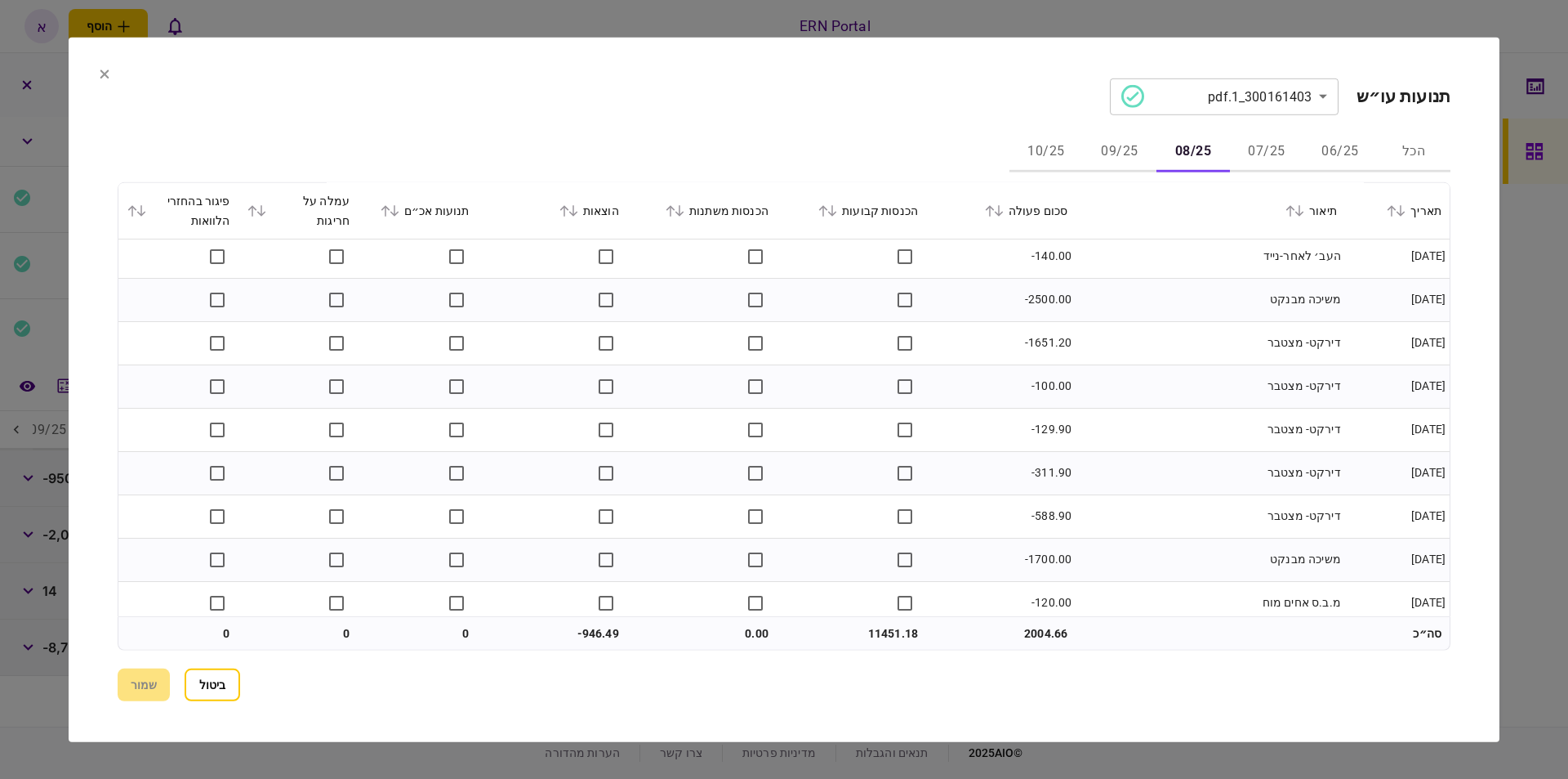
scroll to position [664, 0]
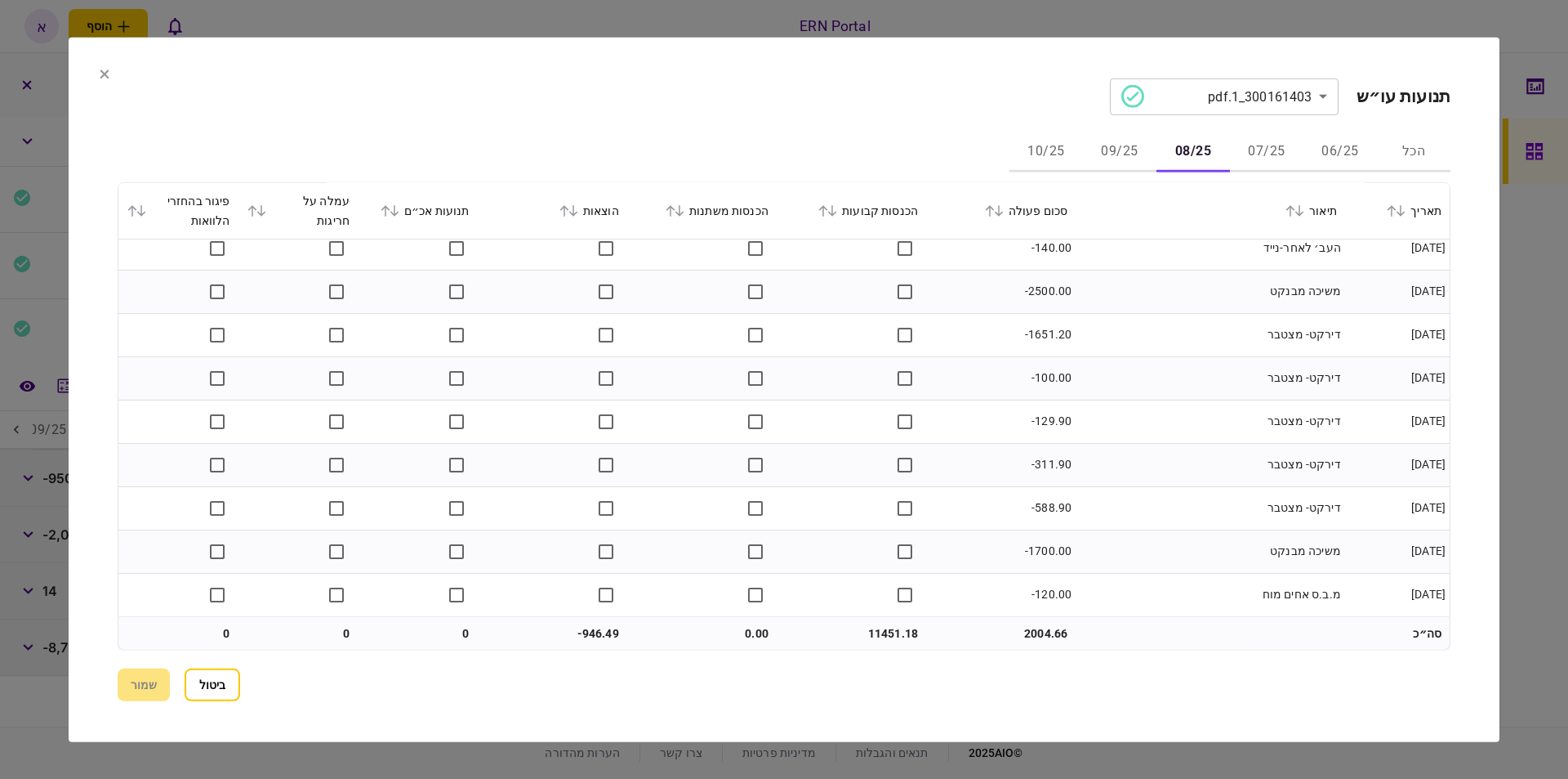
click at [1126, 149] on button "09/25" at bounding box center [1120, 152] width 74 height 39
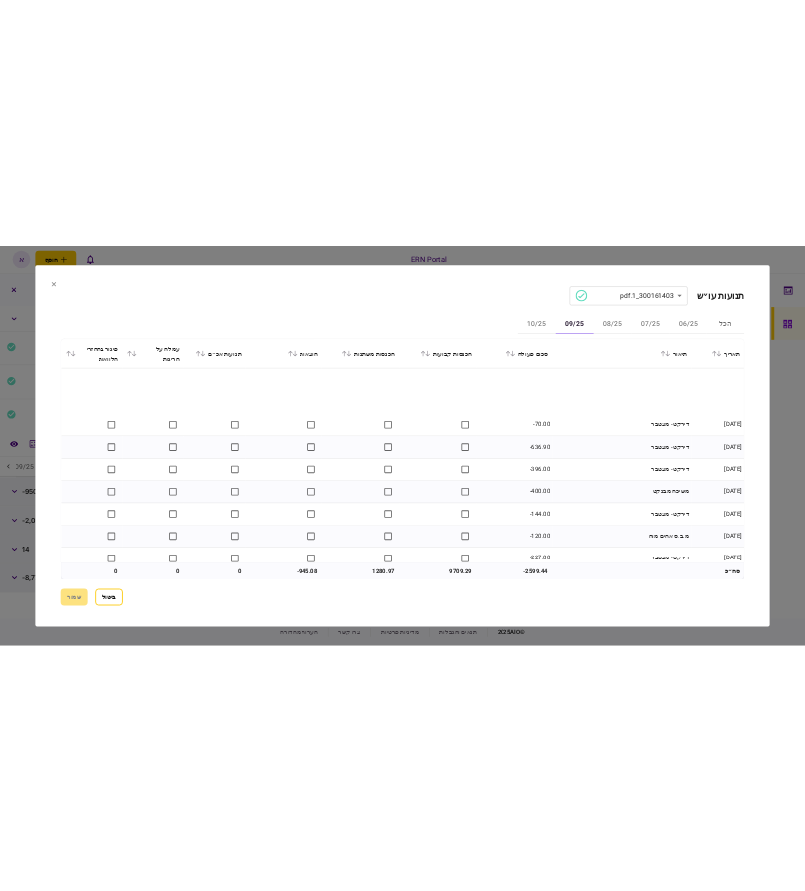
scroll to position [1020, 0]
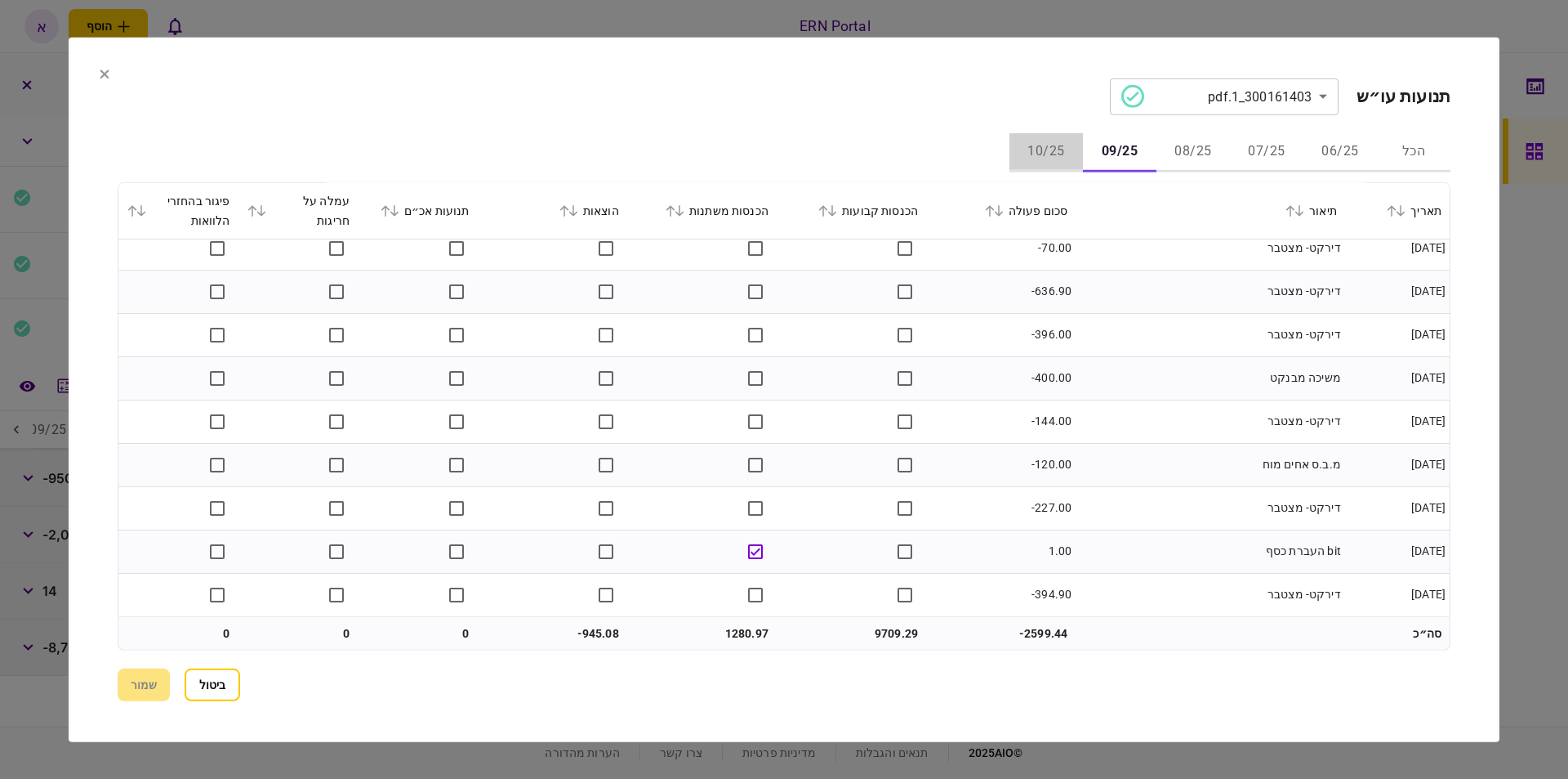
click at [1072, 156] on button "10/25" at bounding box center [1046, 152] width 74 height 39
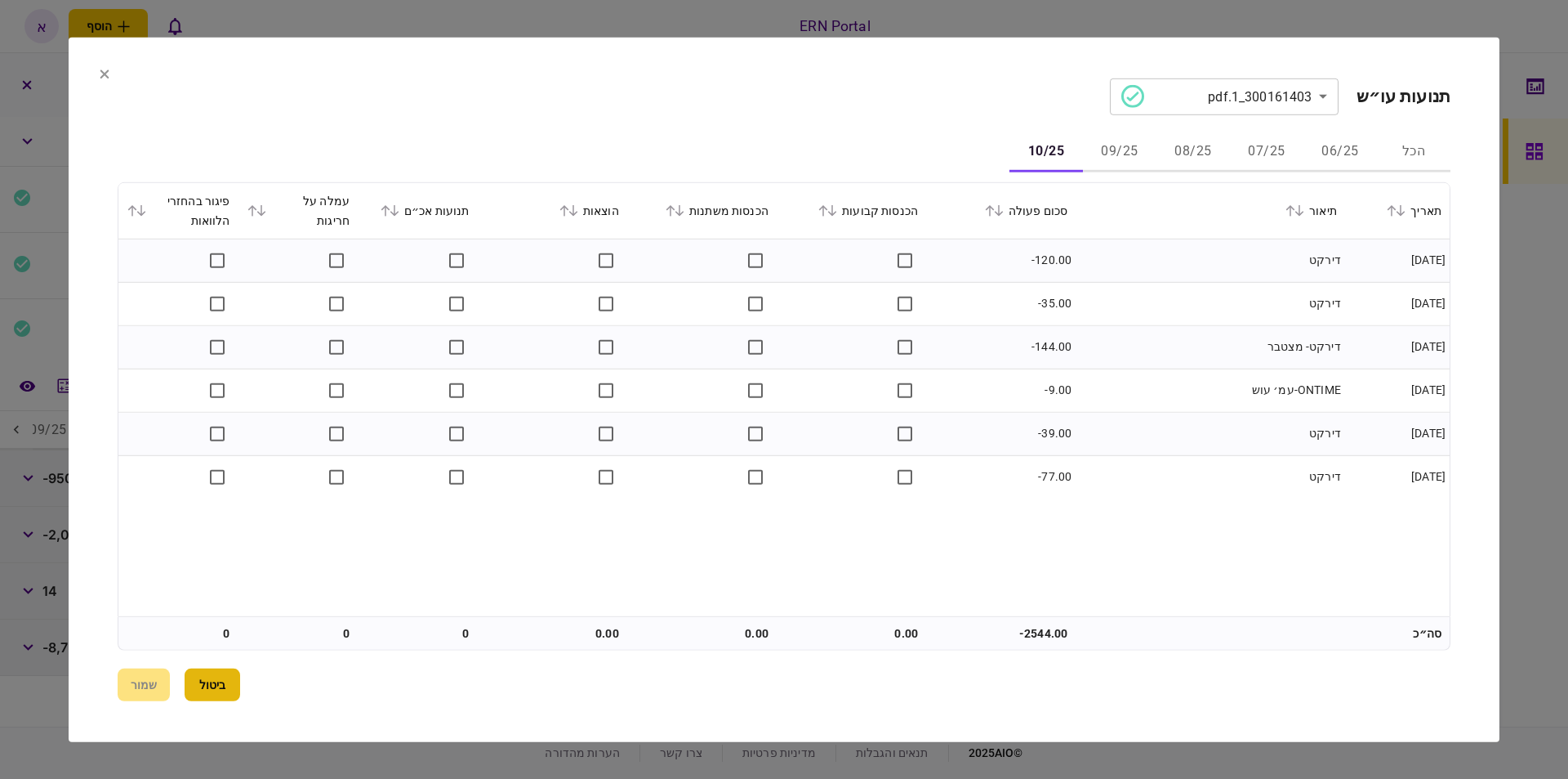
click at [221, 668] on button "ביטול" at bounding box center [213, 685] width 56 height 33
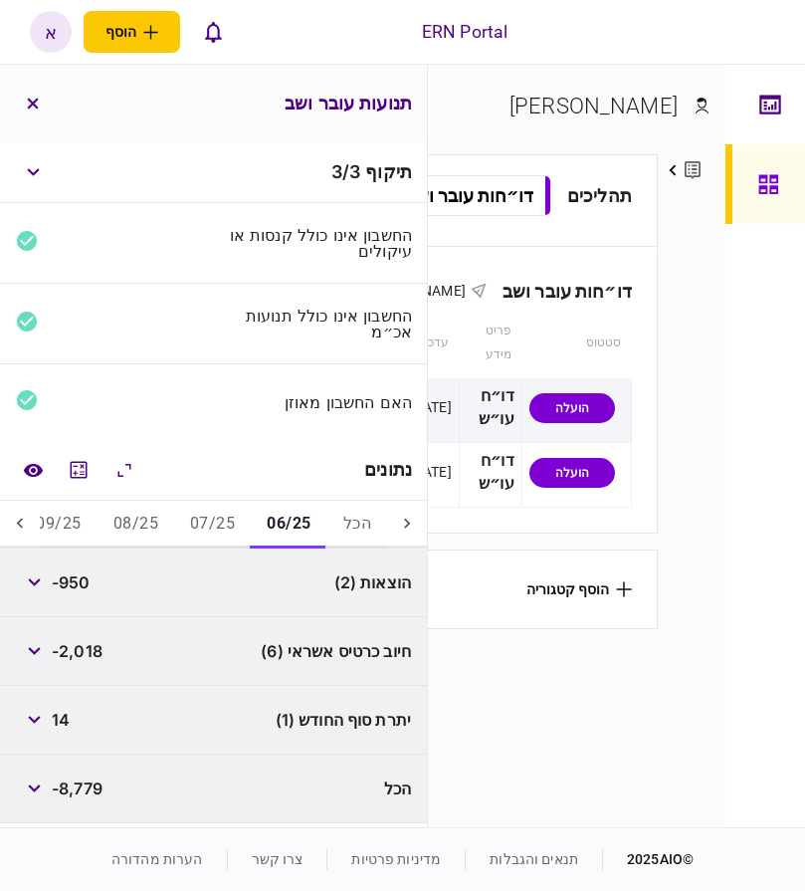
click at [196, 522] on button "07/25" at bounding box center [212, 525] width 77 height 48
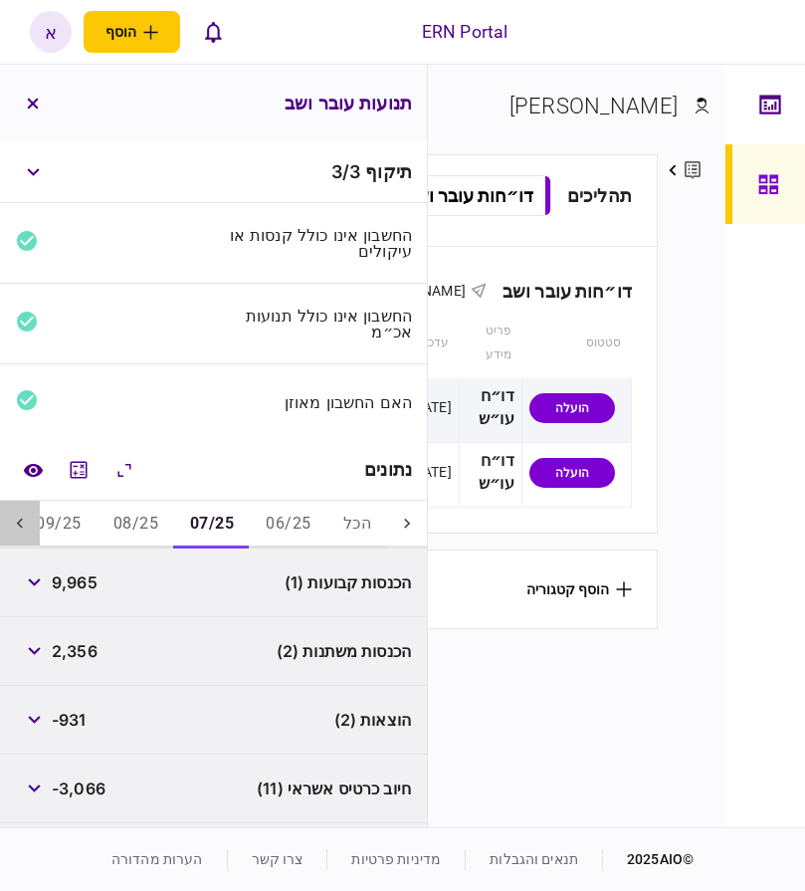
click at [25, 529] on icon at bounding box center [20, 524] width 20 height 20
click at [75, 578] on span "9,965" at bounding box center [75, 582] width 46 height 24
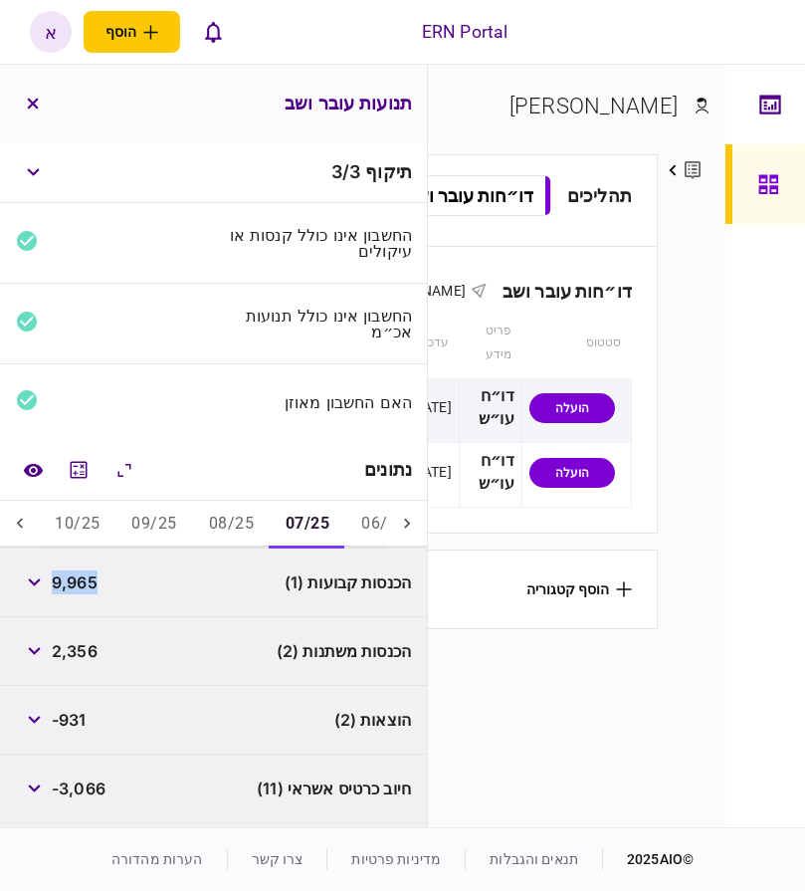
click at [76, 578] on span "9,965" at bounding box center [75, 582] width 46 height 24
copy span "9,965"
click at [81, 721] on span "-931" at bounding box center [69, 720] width 35 height 24
click at [80, 721] on span "-931" at bounding box center [69, 720] width 35 height 24
copy span "931"
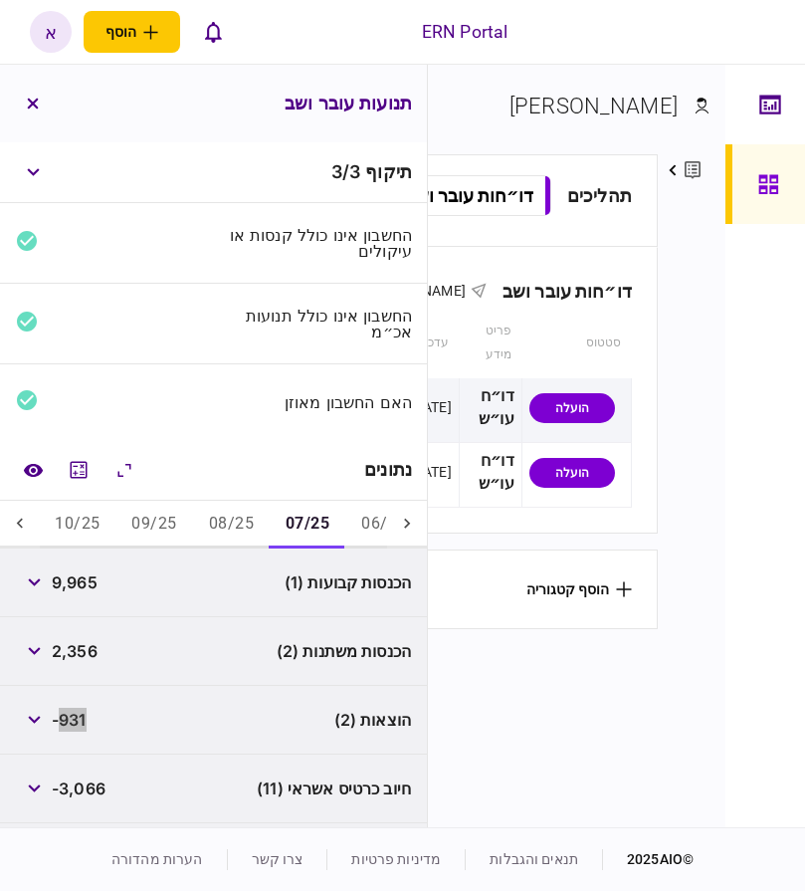
scroll to position [133, 0]
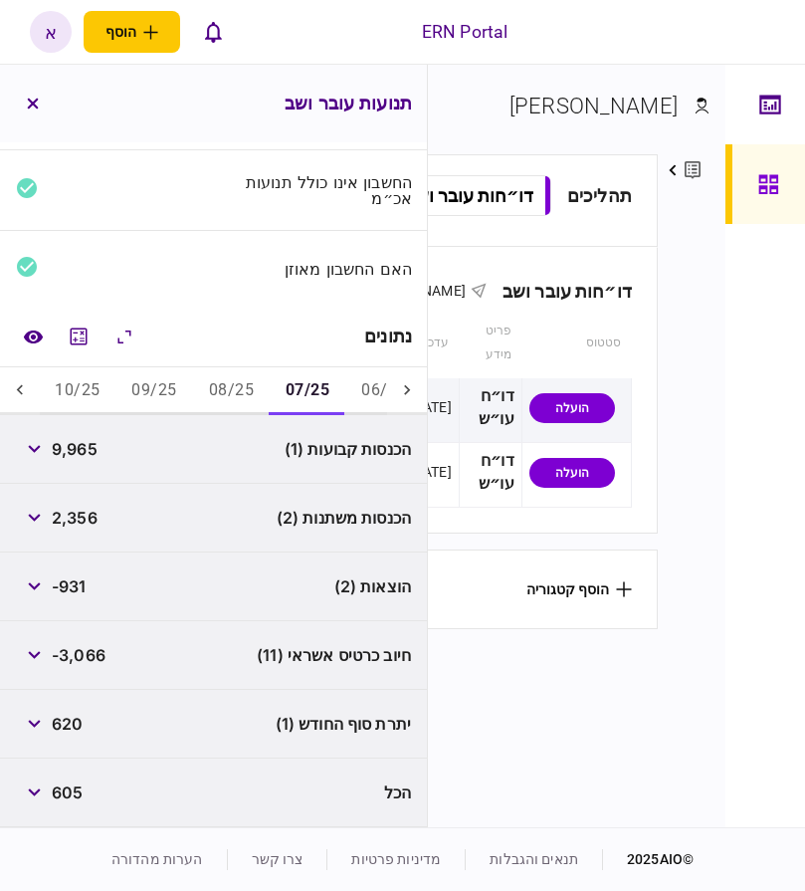
click at [83, 726] on span "620" at bounding box center [67, 724] width 31 height 24
click at [83, 725] on span "620" at bounding box center [67, 724] width 31 height 24
click at [77, 725] on span "620" at bounding box center [67, 724] width 31 height 24
copy span "620"
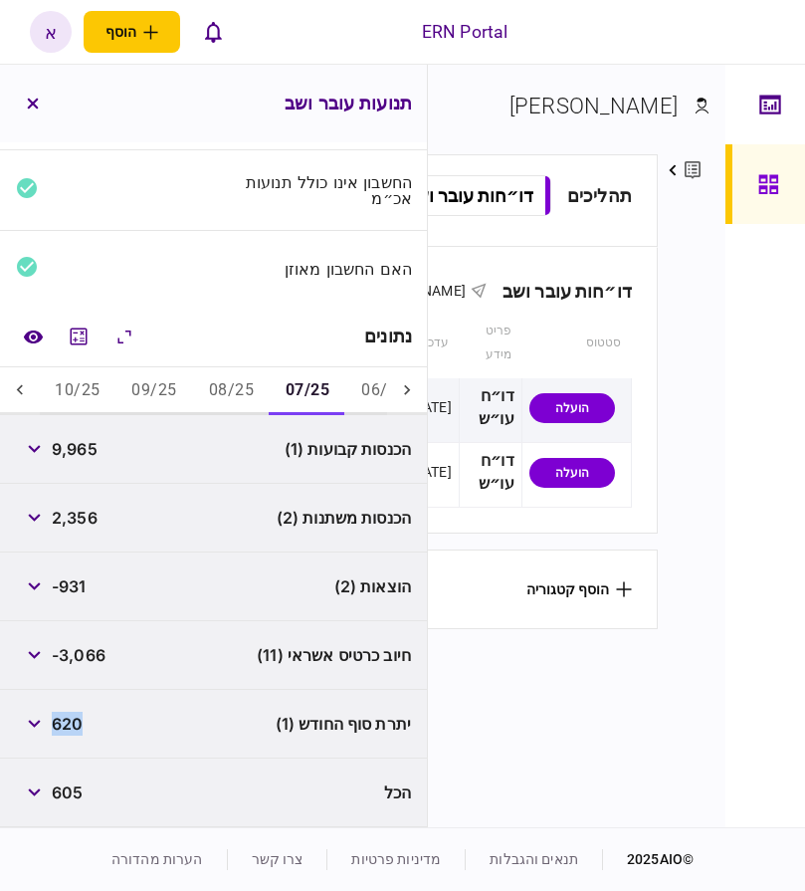
click at [239, 372] on button "08/25" at bounding box center [231, 391] width 77 height 48
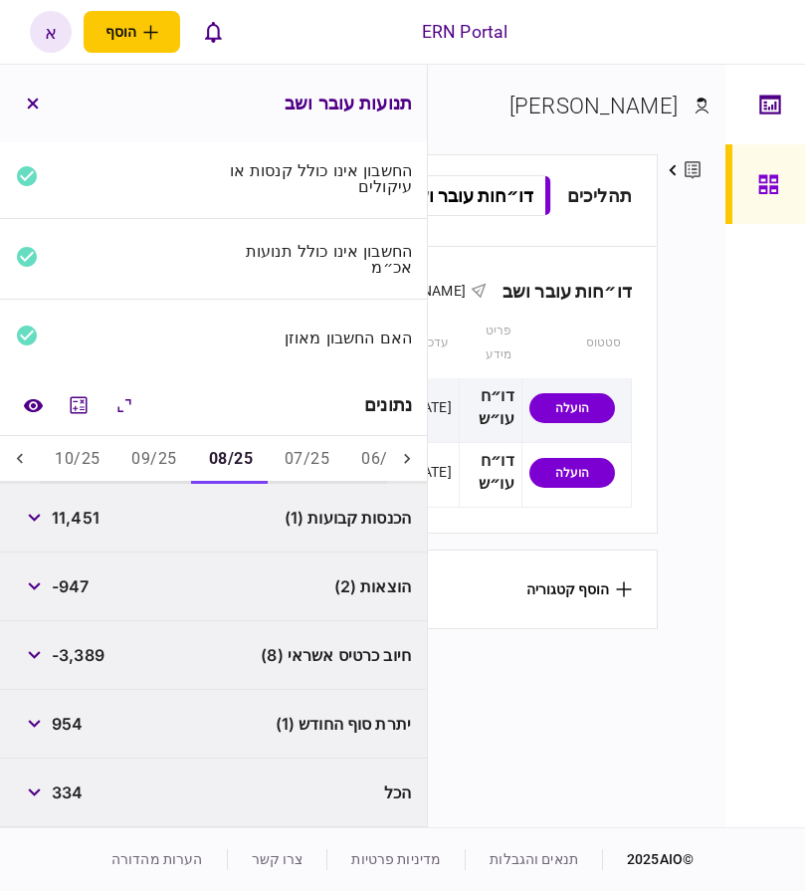
click at [86, 516] on span "11,451" at bounding box center [76, 518] width 48 height 24
copy span "11,451"
click at [64, 716] on span "954" at bounding box center [67, 724] width 31 height 24
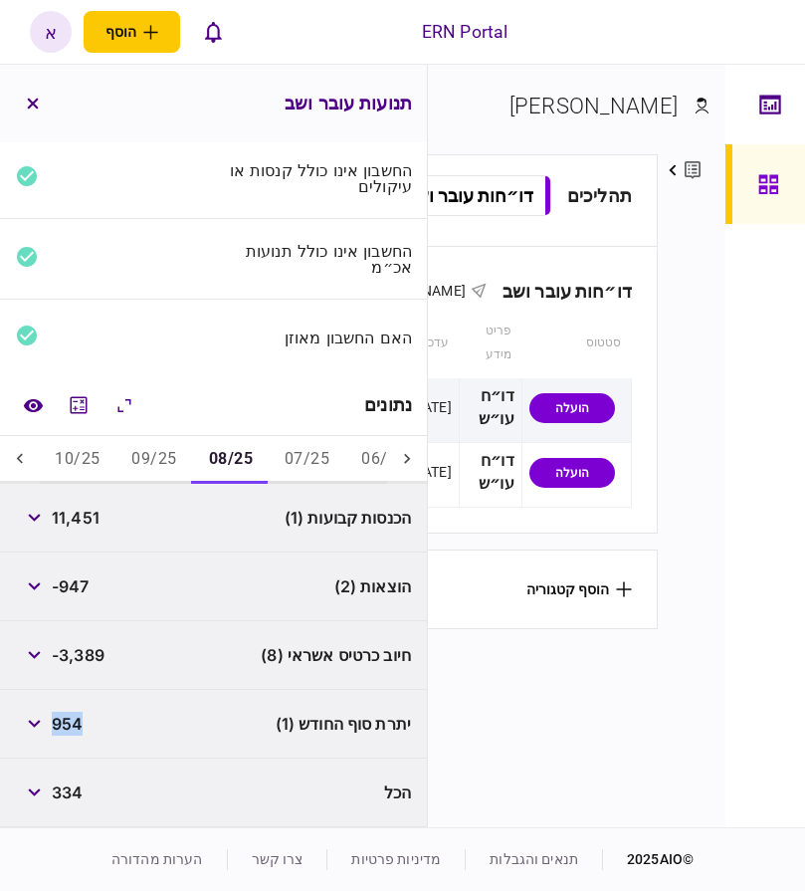
copy span "954"
click at [150, 456] on button "09/25" at bounding box center [153, 460] width 77 height 48
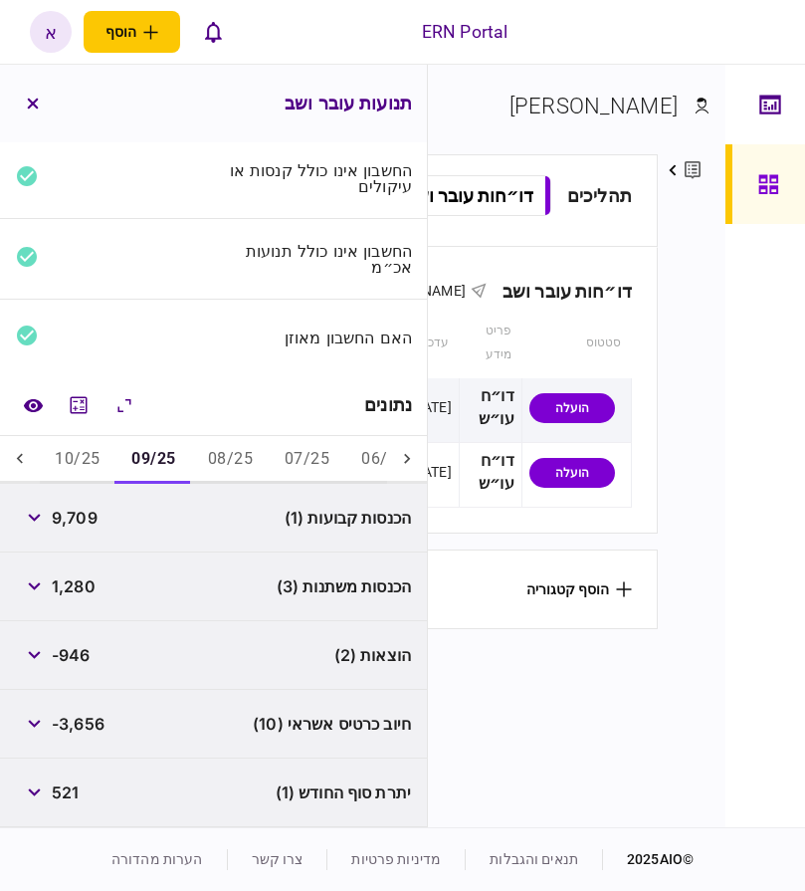
click at [85, 520] on span "9,709" at bounding box center [75, 518] width 46 height 24
click at [85, 519] on span "9,709" at bounding box center [75, 518] width 46 height 24
copy span "9,709"
click at [82, 583] on span "1,280" at bounding box center [74, 586] width 44 height 24
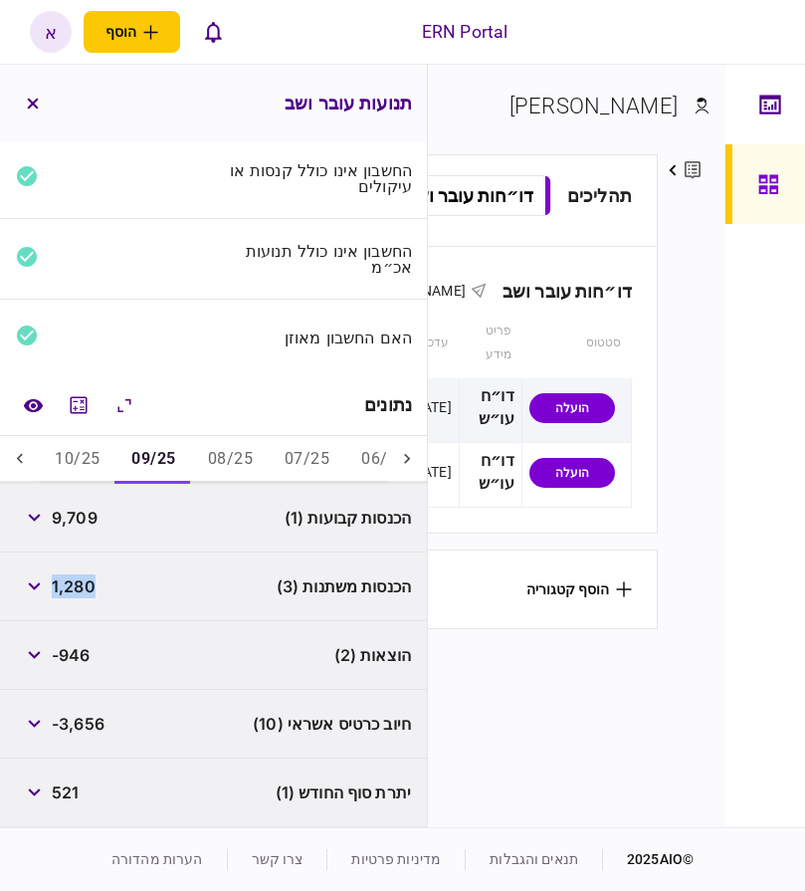
copy span "1,280"
click at [90, 658] on span "-946" at bounding box center [71, 655] width 39 height 24
copy div
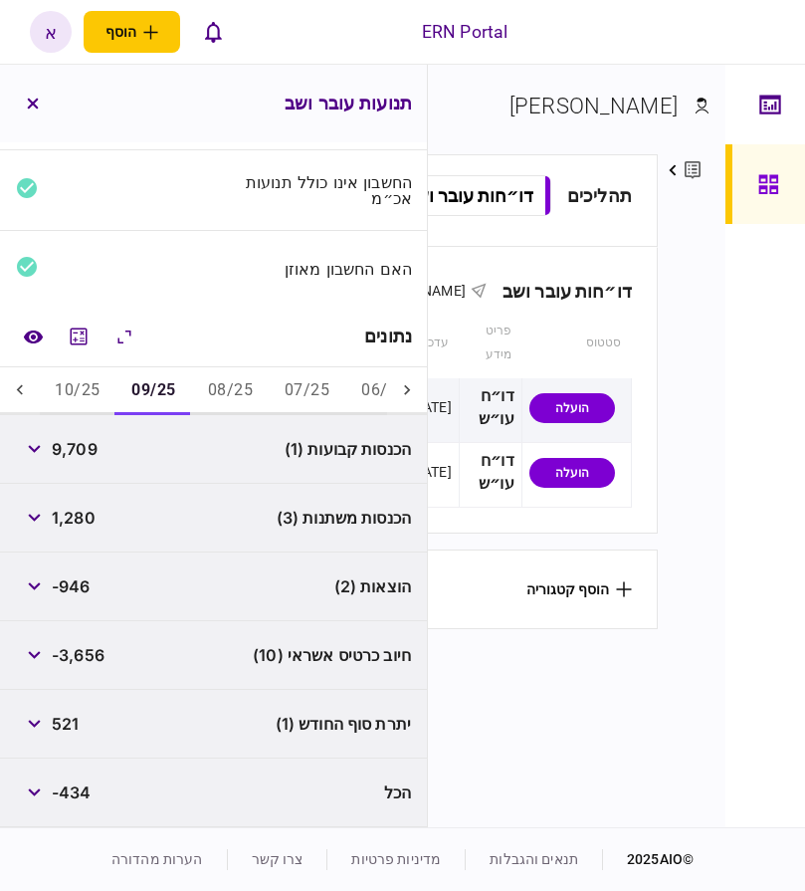
click at [61, 729] on span "521" at bounding box center [65, 724] width 27 height 24
copy span "521"
click at [96, 390] on button "10/25" at bounding box center [77, 391] width 77 height 48
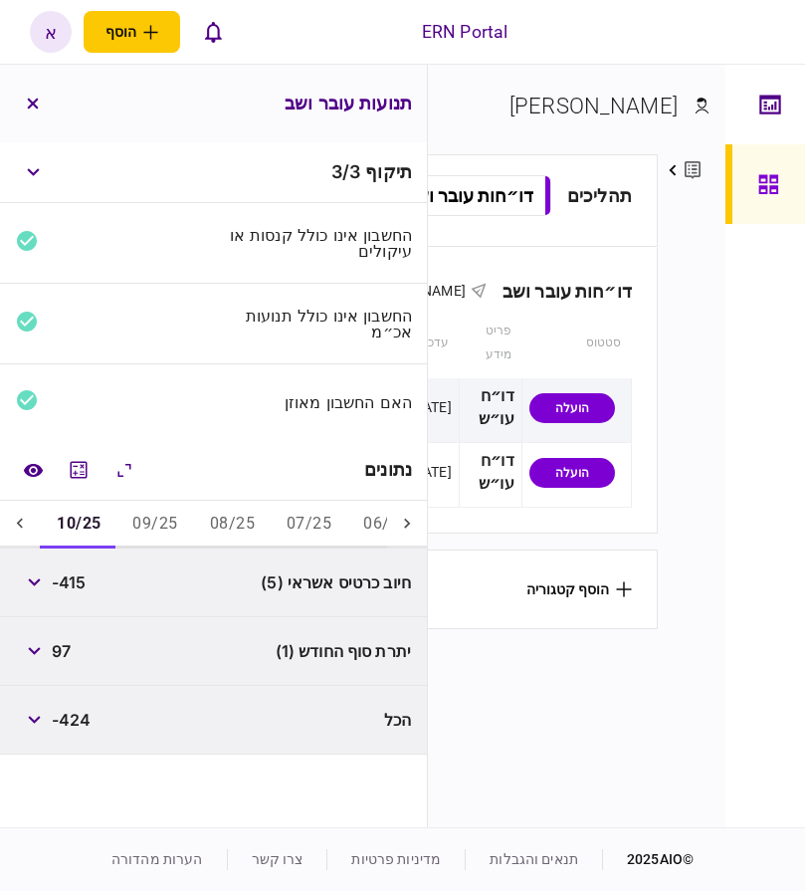
scroll to position [0, 0]
click at [155, 515] on button "09/25" at bounding box center [154, 525] width 77 height 48
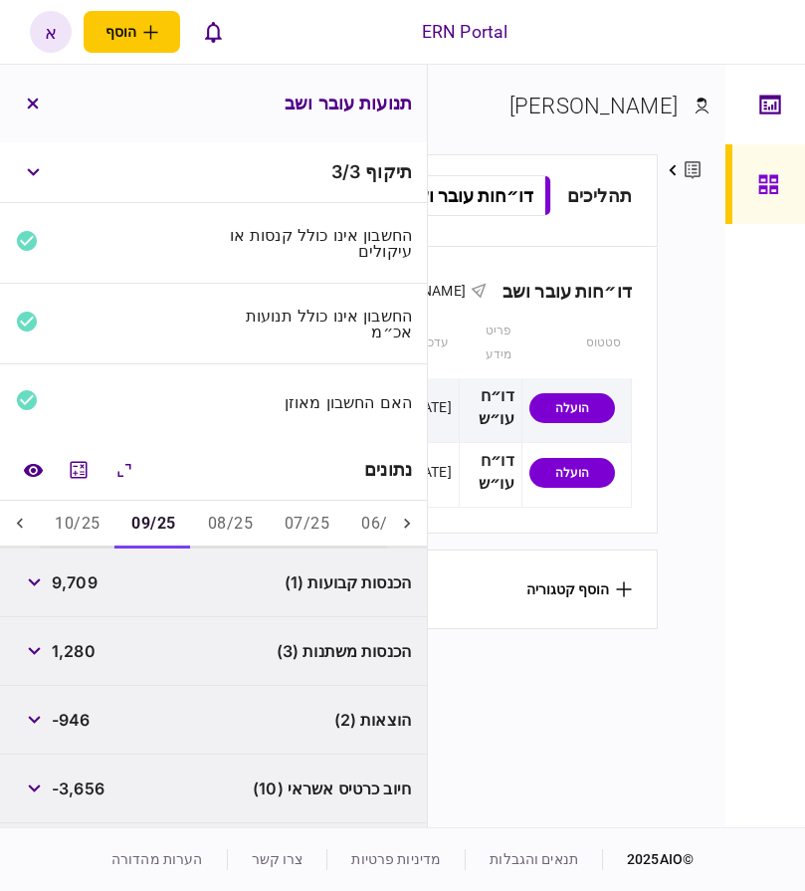
click at [230, 522] on button "08/25" at bounding box center [230, 525] width 77 height 48
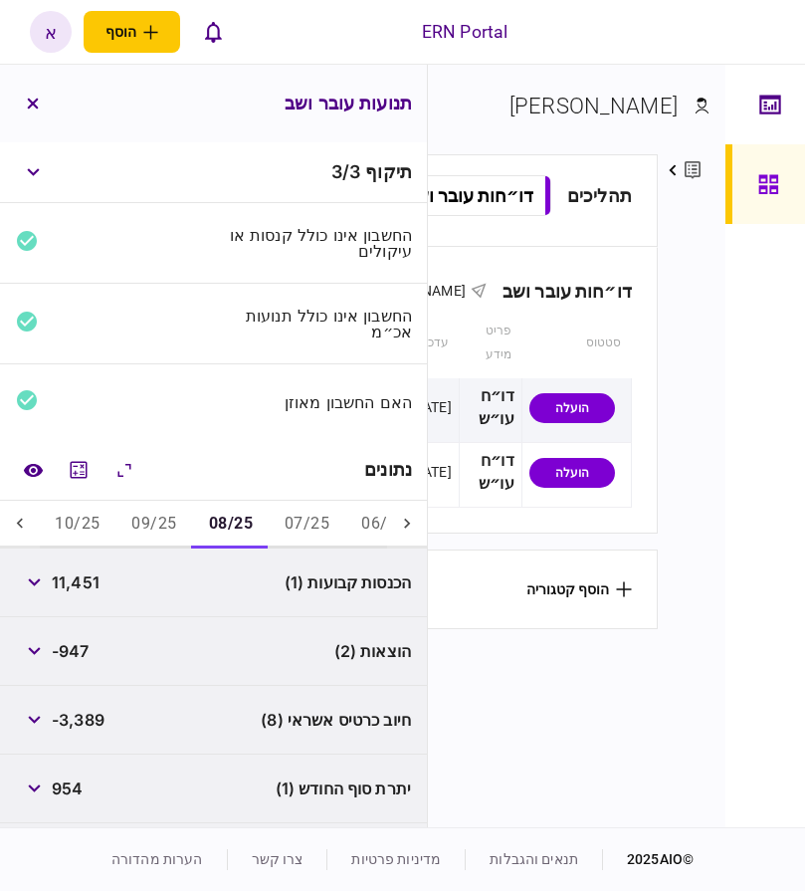
scroll to position [65, 0]
